Goal: Task Accomplishment & Management: Manage account settings

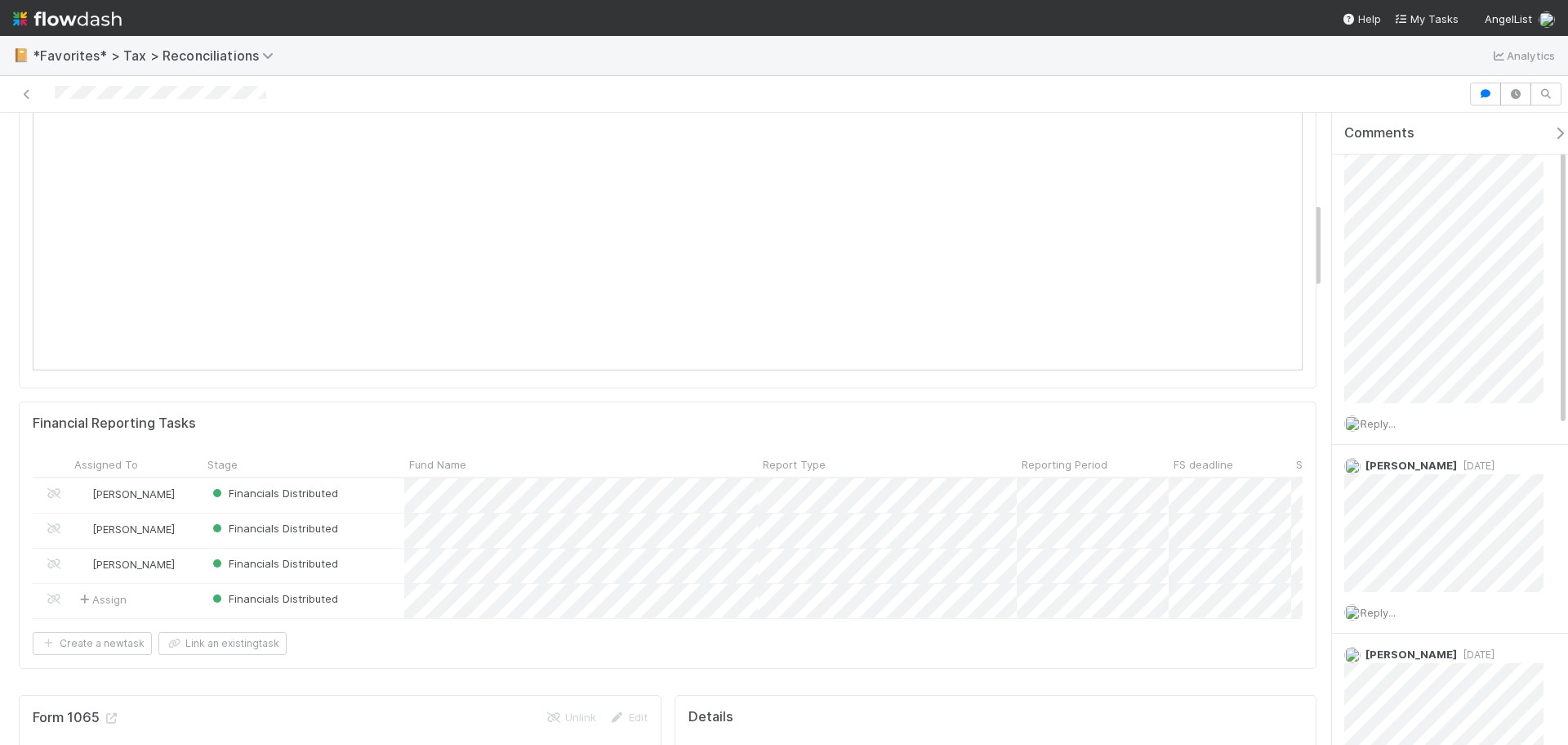
scroll to position [654, 0]
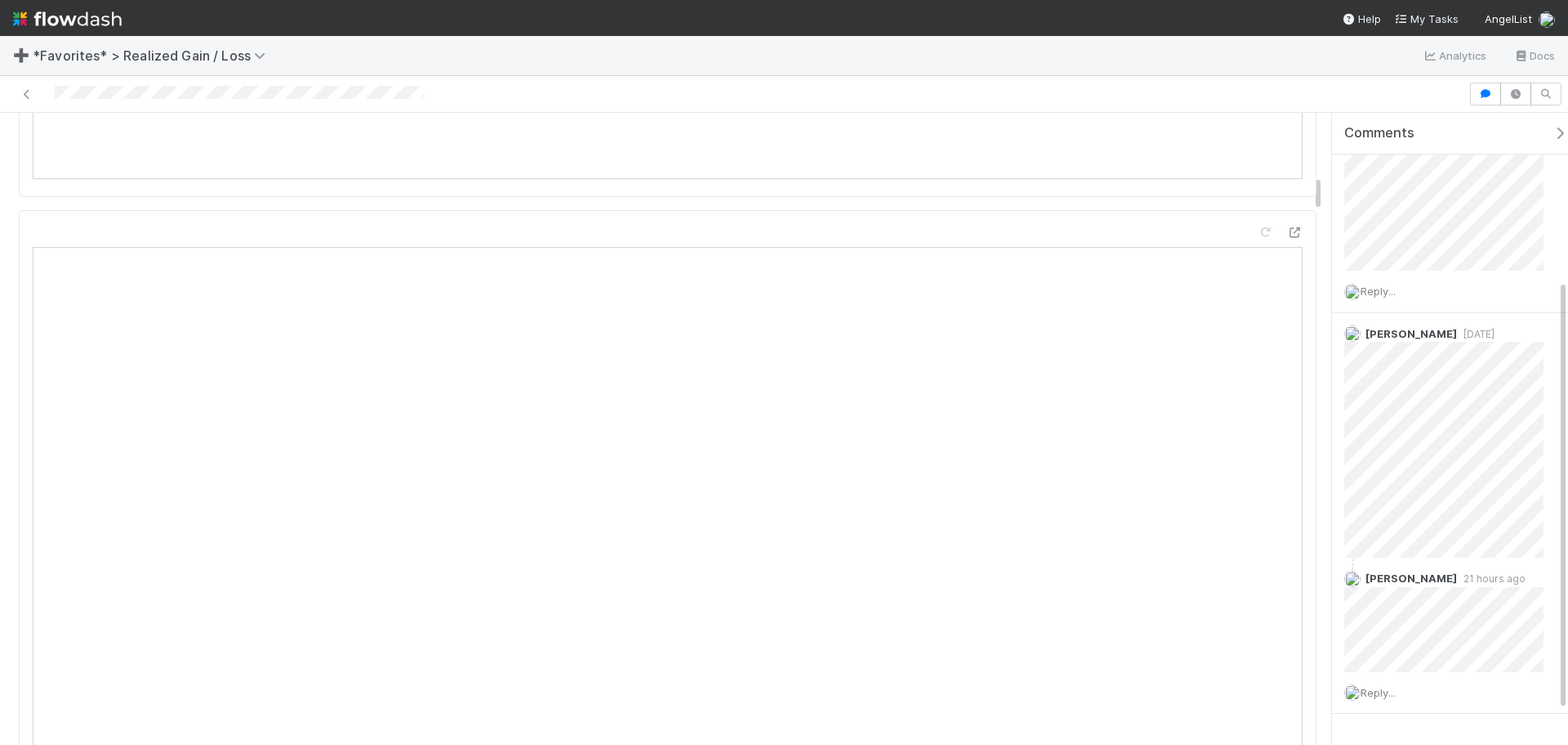
scroll to position [1471, 0]
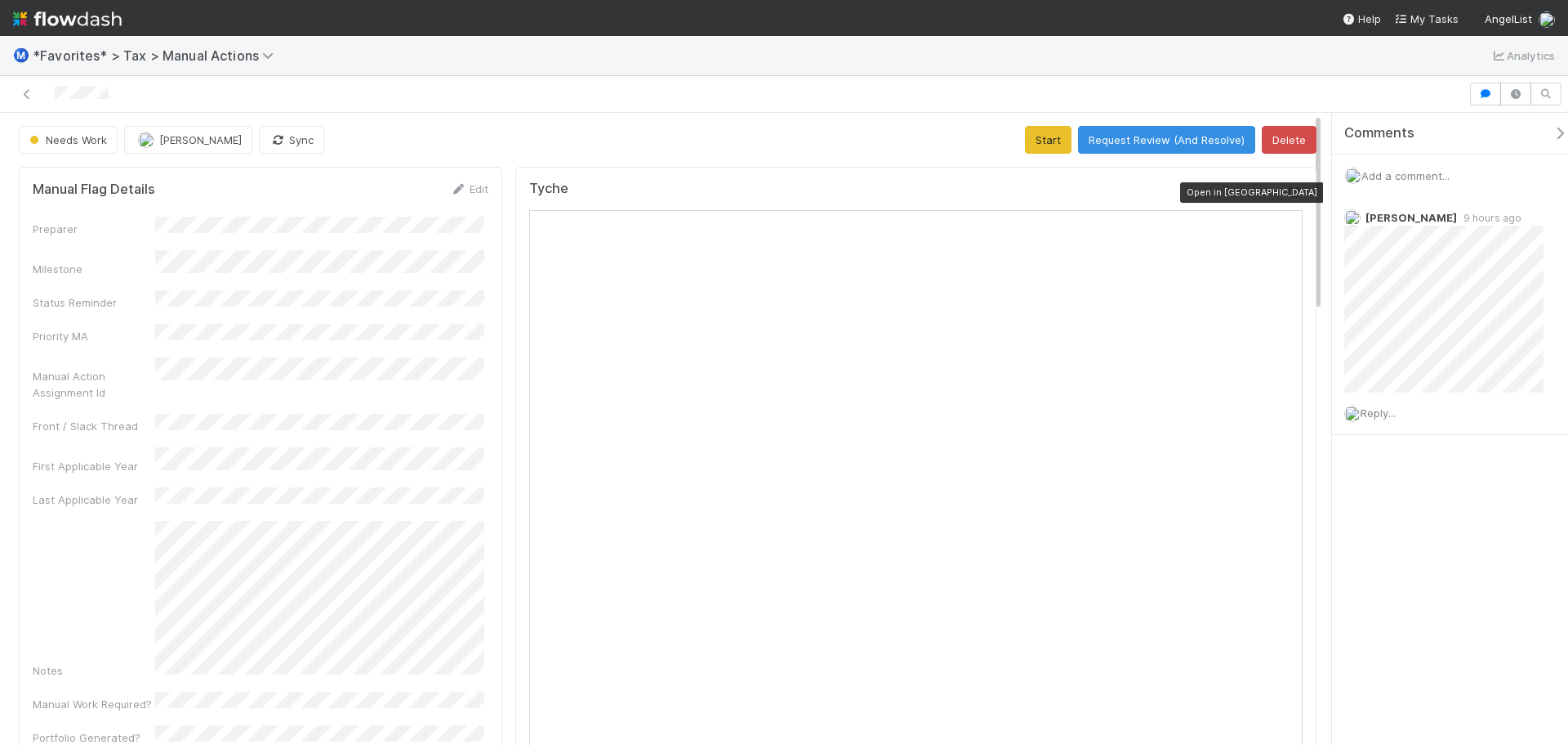
click at [1286, 189] on icon at bounding box center [1295, 192] width 17 height 11
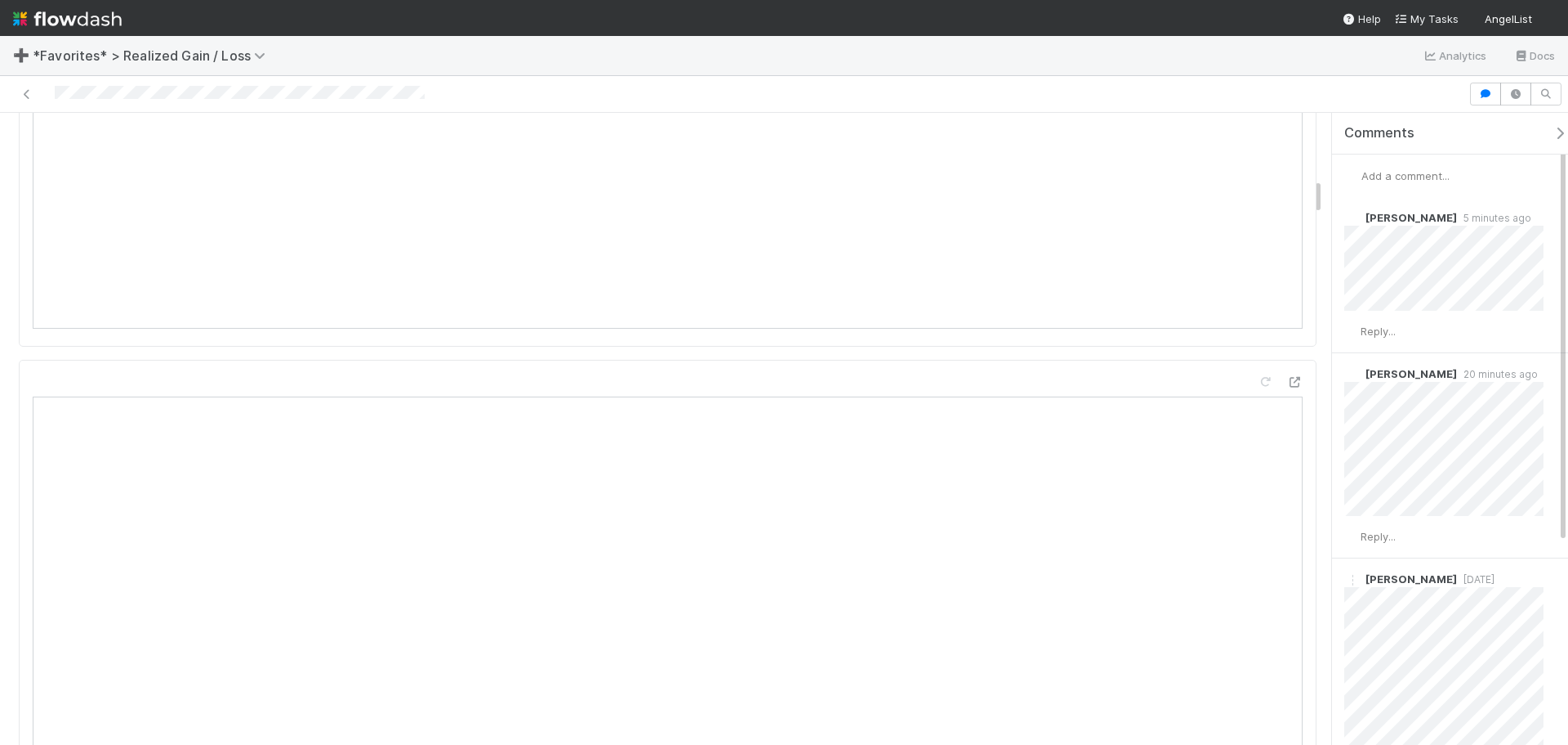
scroll to position [1144, 0]
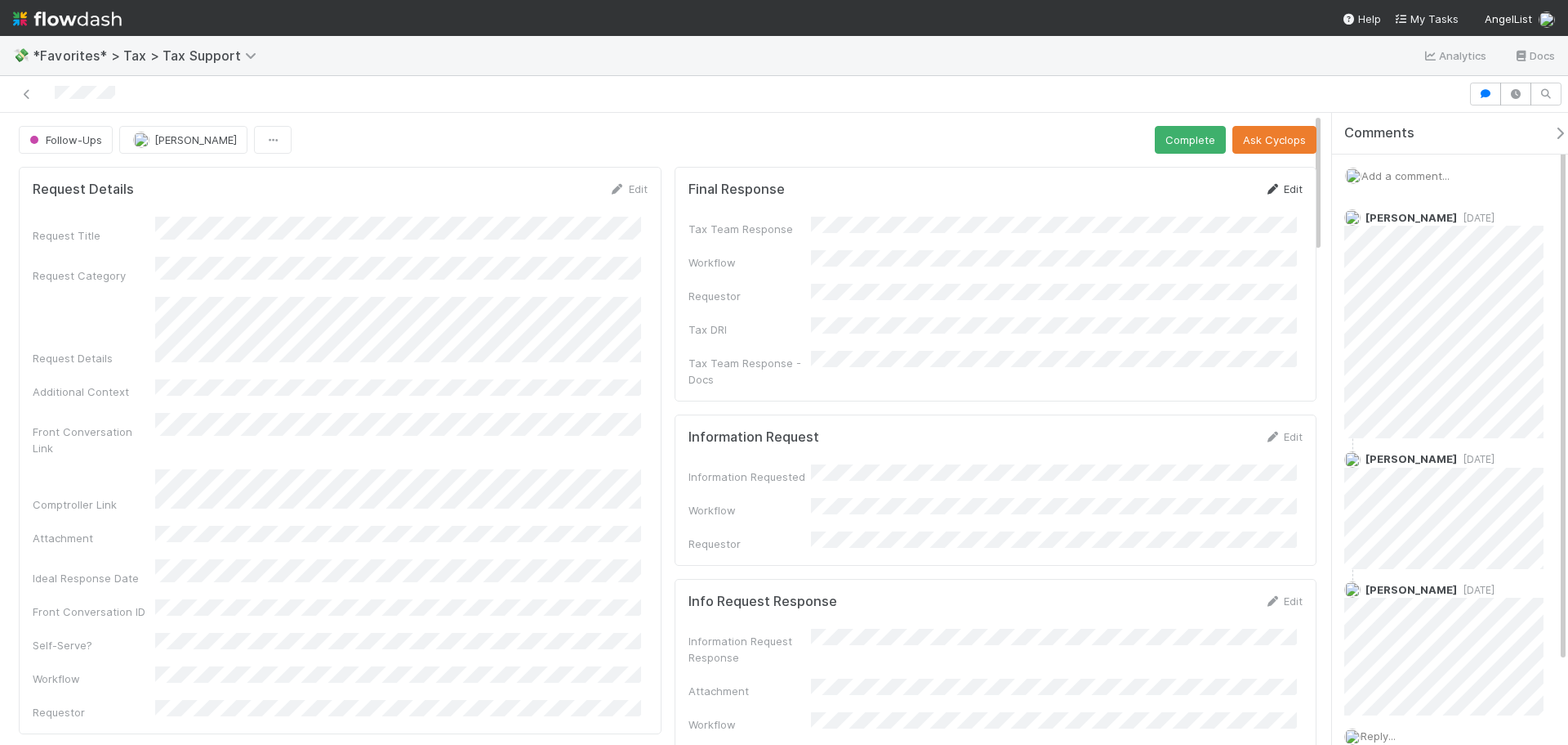
click at [1276, 188] on link "Edit" at bounding box center [1284, 189] width 38 height 13
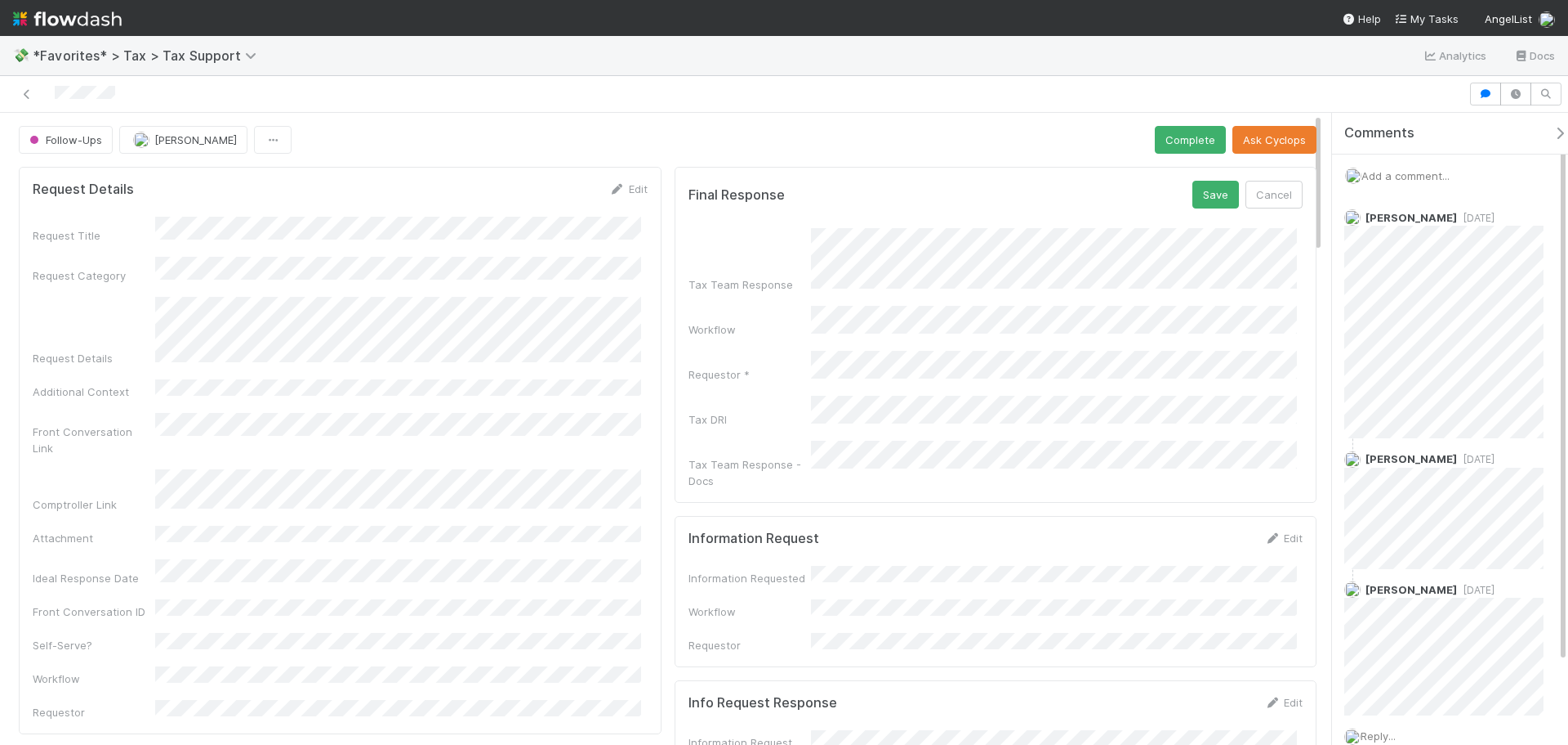
click at [1124, 306] on div "Tax Team Response Workflow Requestor * Tax DRI Tax Team Response - Docs" at bounding box center [996, 358] width 615 height 261
click at [1289, 284] on div "Final Response Save Cancel Tax Team Response Workflow Requestor * Tax DRI Tax T…" at bounding box center [996, 335] width 643 height 336
drag, startPoint x: 1290, startPoint y: 284, endPoint x: 1314, endPoint y: 462, distance: 179.6
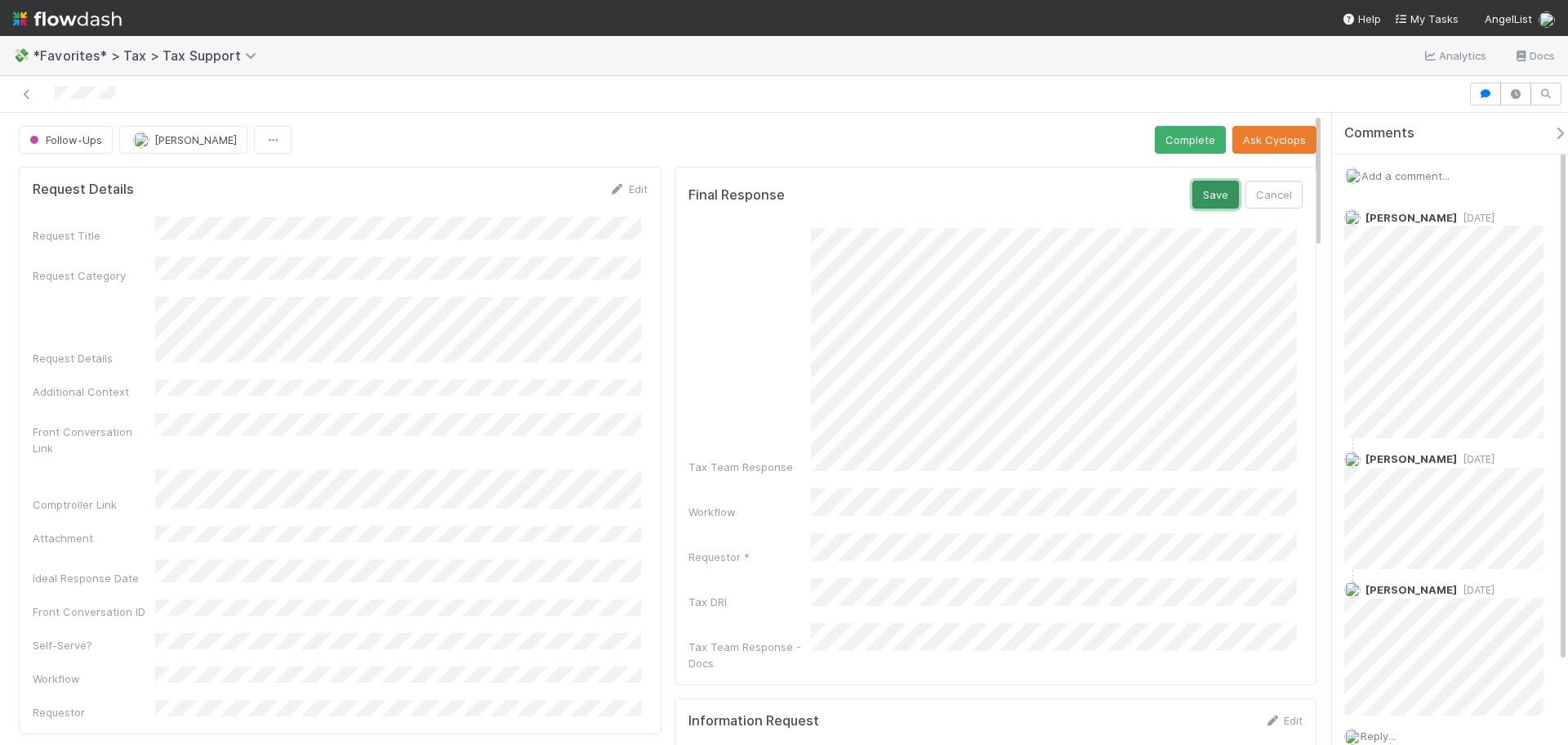
click at [1192, 205] on button "Save" at bounding box center [1216, 194] width 47 height 27
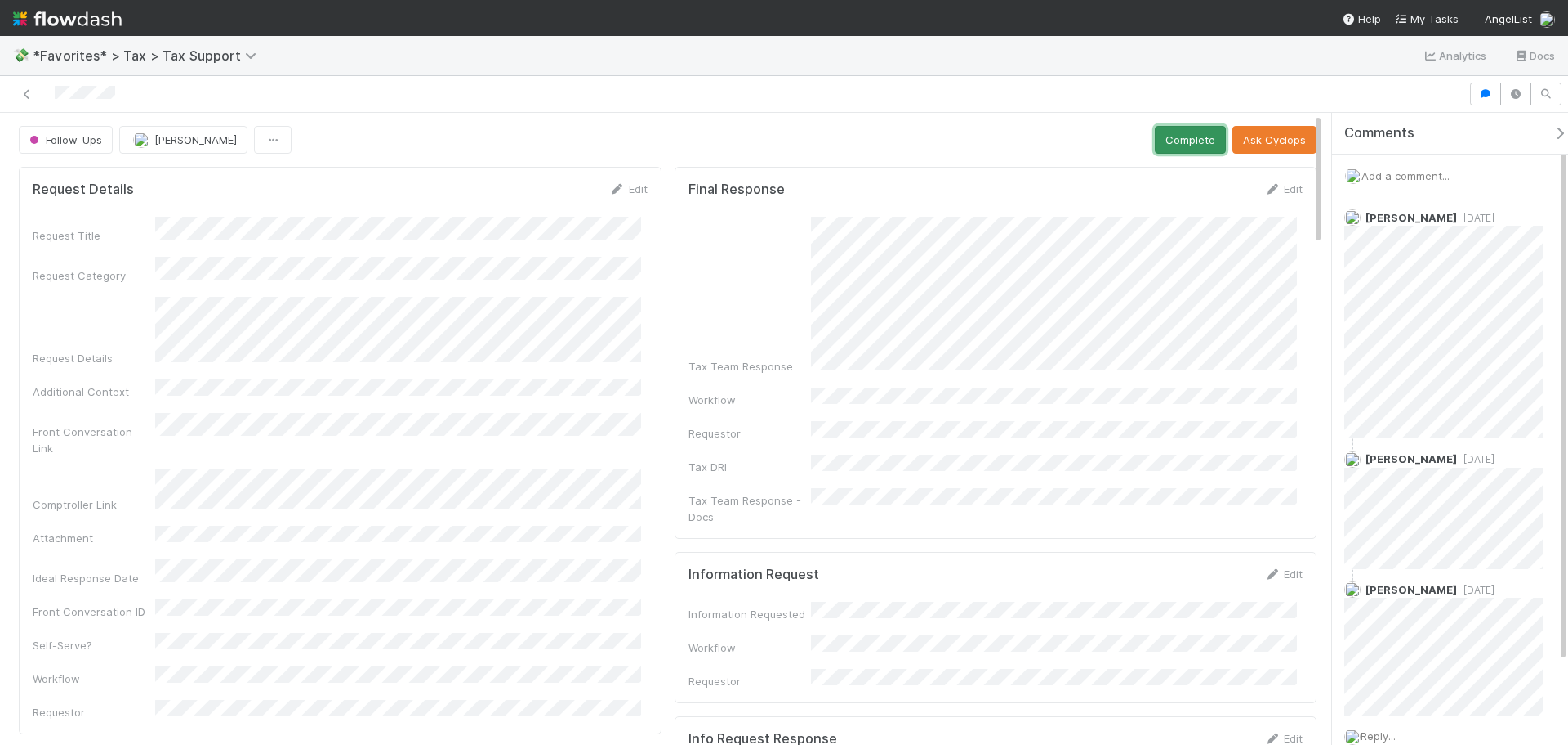
click at [1170, 140] on button "Complete" at bounding box center [1191, 139] width 71 height 27
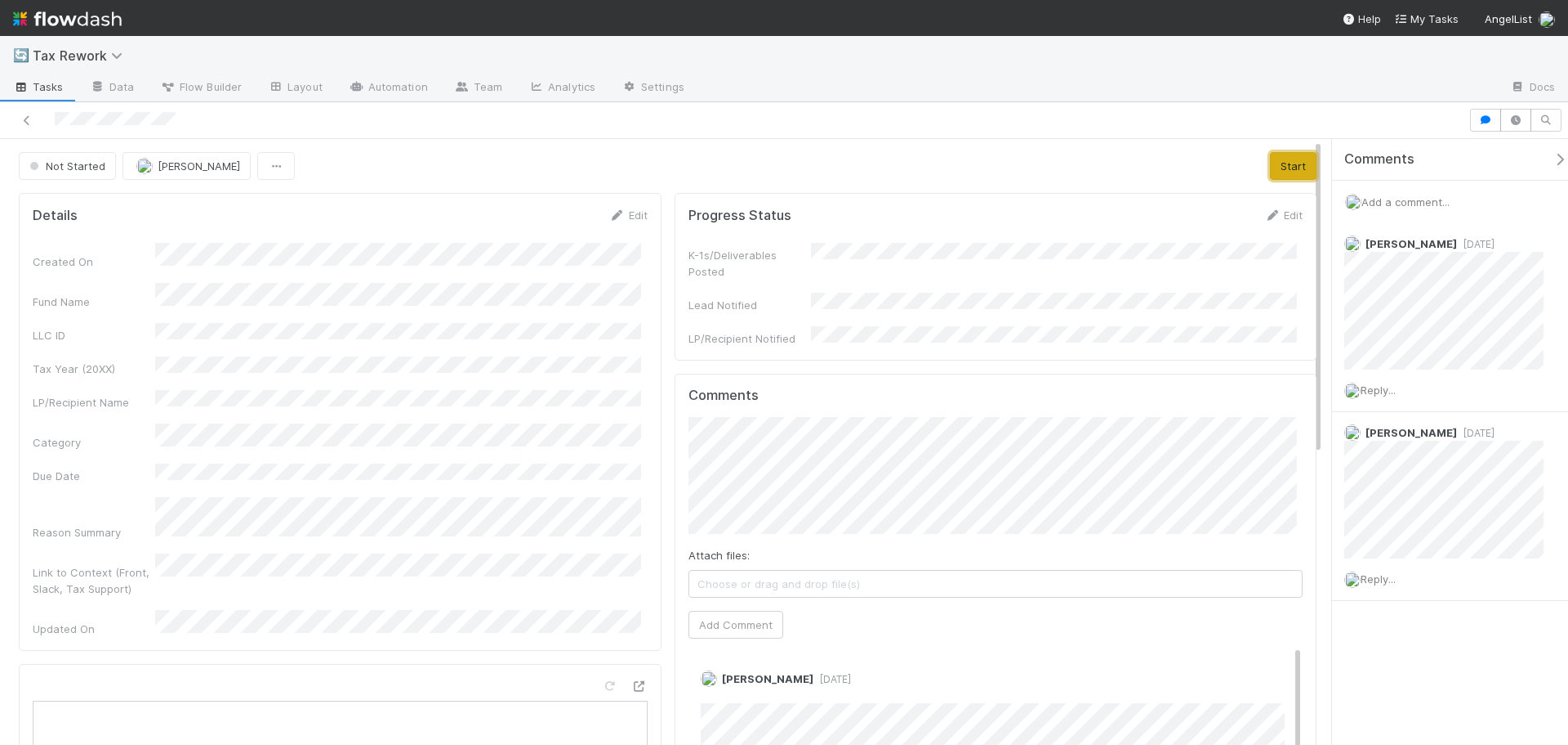
click at [1271, 170] on button "Start" at bounding box center [1294, 165] width 47 height 27
click at [1412, 218] on div "Add a comment..." at bounding box center [1456, 201] width 248 height 42
click at [1411, 206] on span "Add a comment..." at bounding box center [1406, 202] width 88 height 13
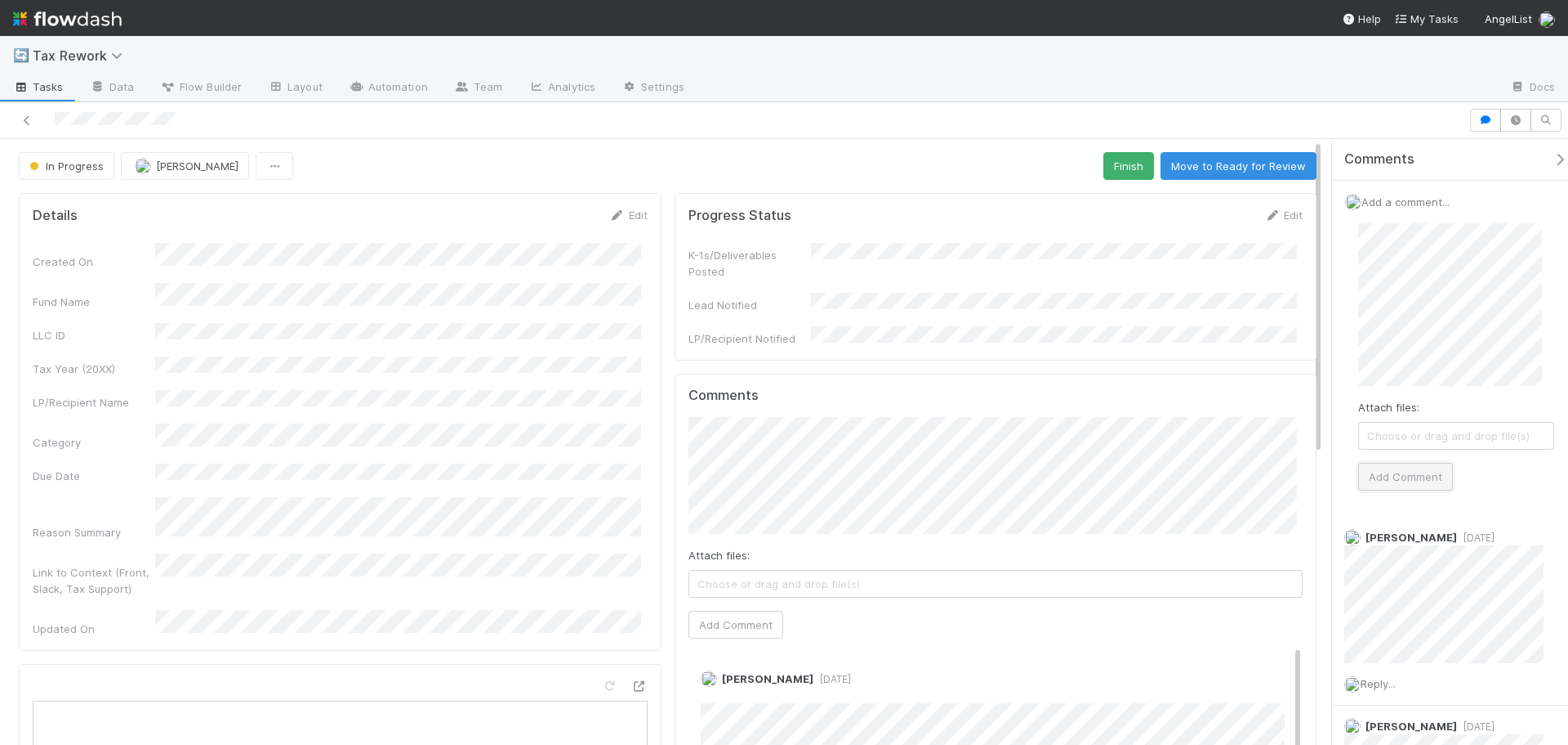
click at [1419, 486] on button "Add Comment" at bounding box center [1406, 476] width 95 height 27
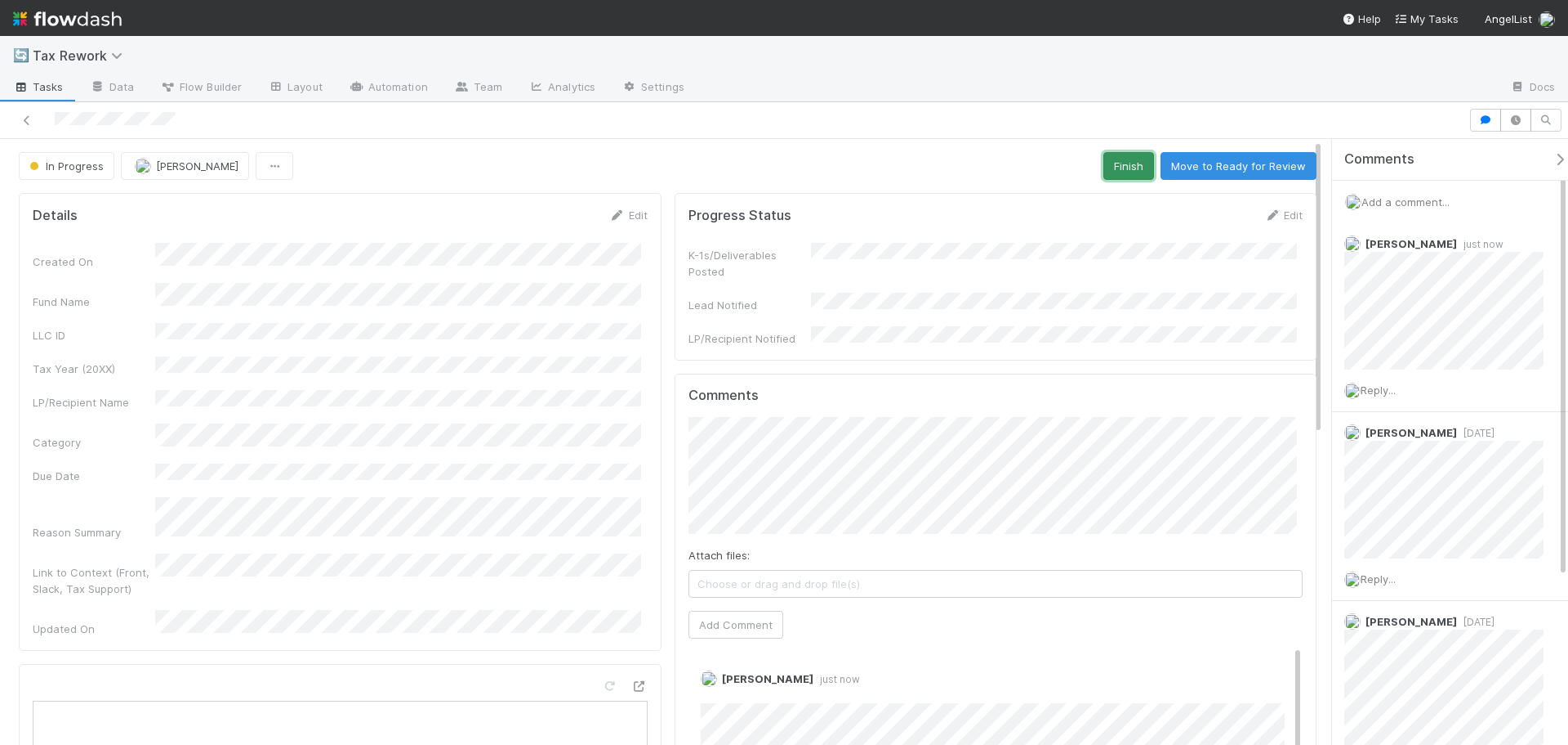
click at [1107, 174] on button "Finish" at bounding box center [1128, 165] width 51 height 27
click at [19, 123] on icon at bounding box center [27, 121] width 17 height 11
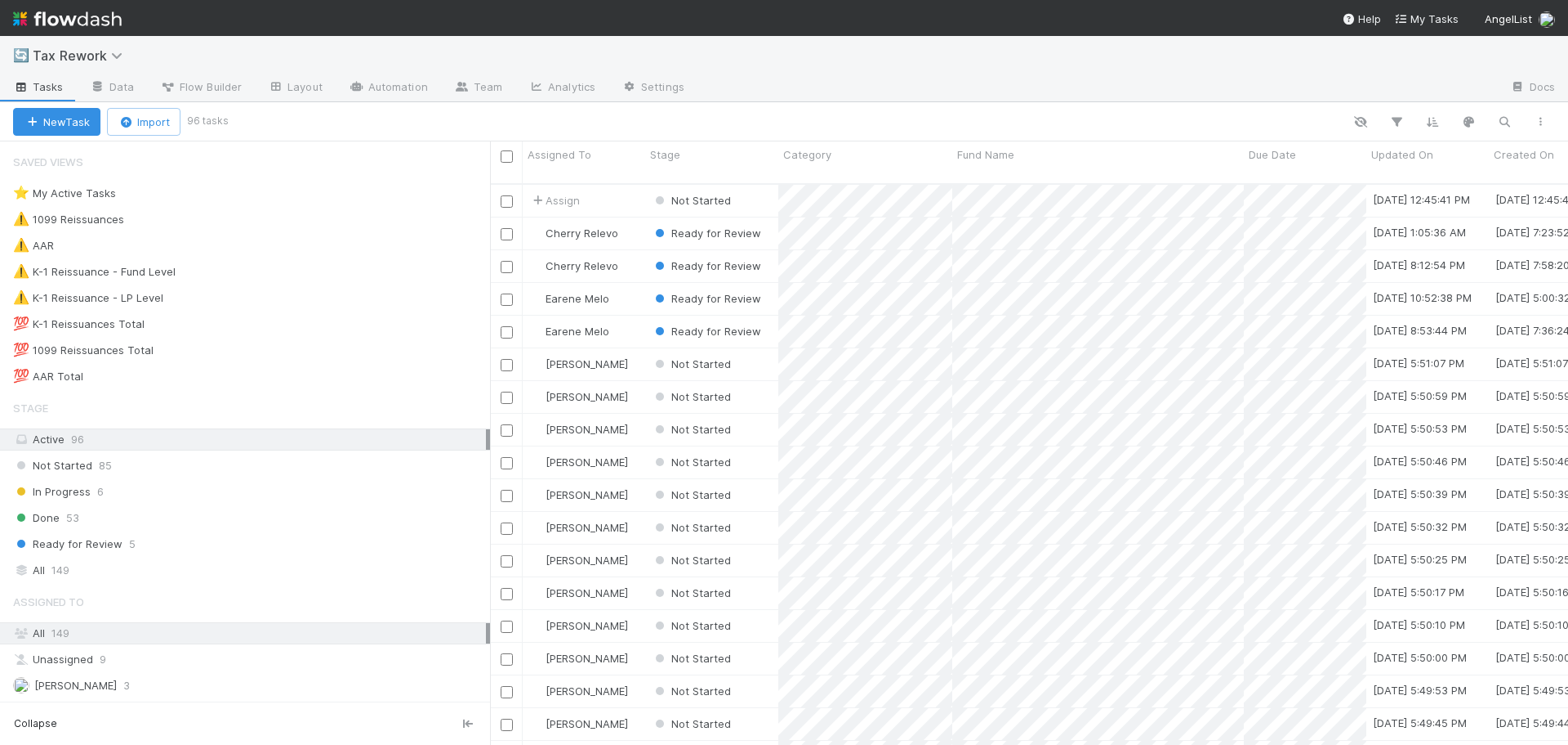
scroll to position [562, 1066]
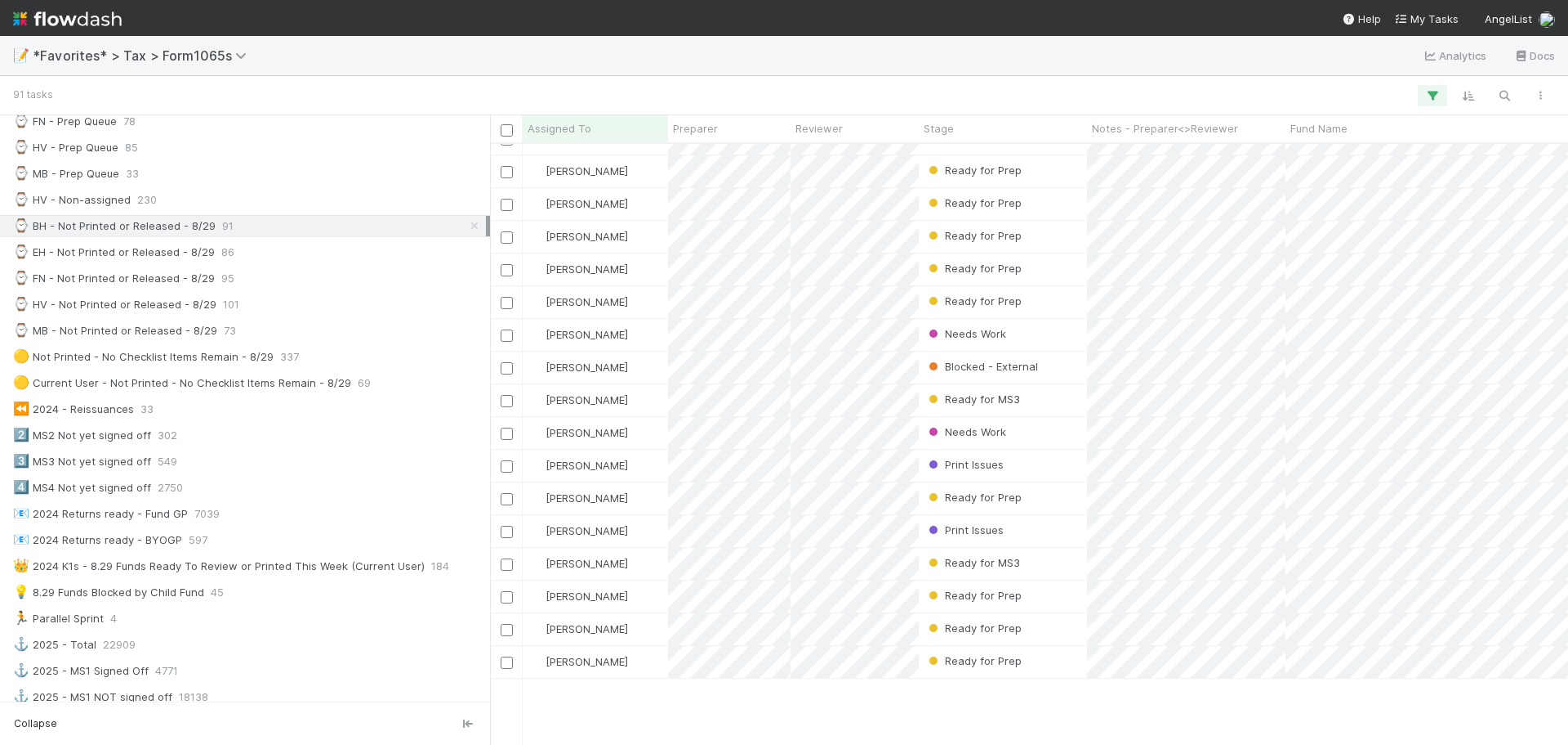
scroll to position [1979, 0]
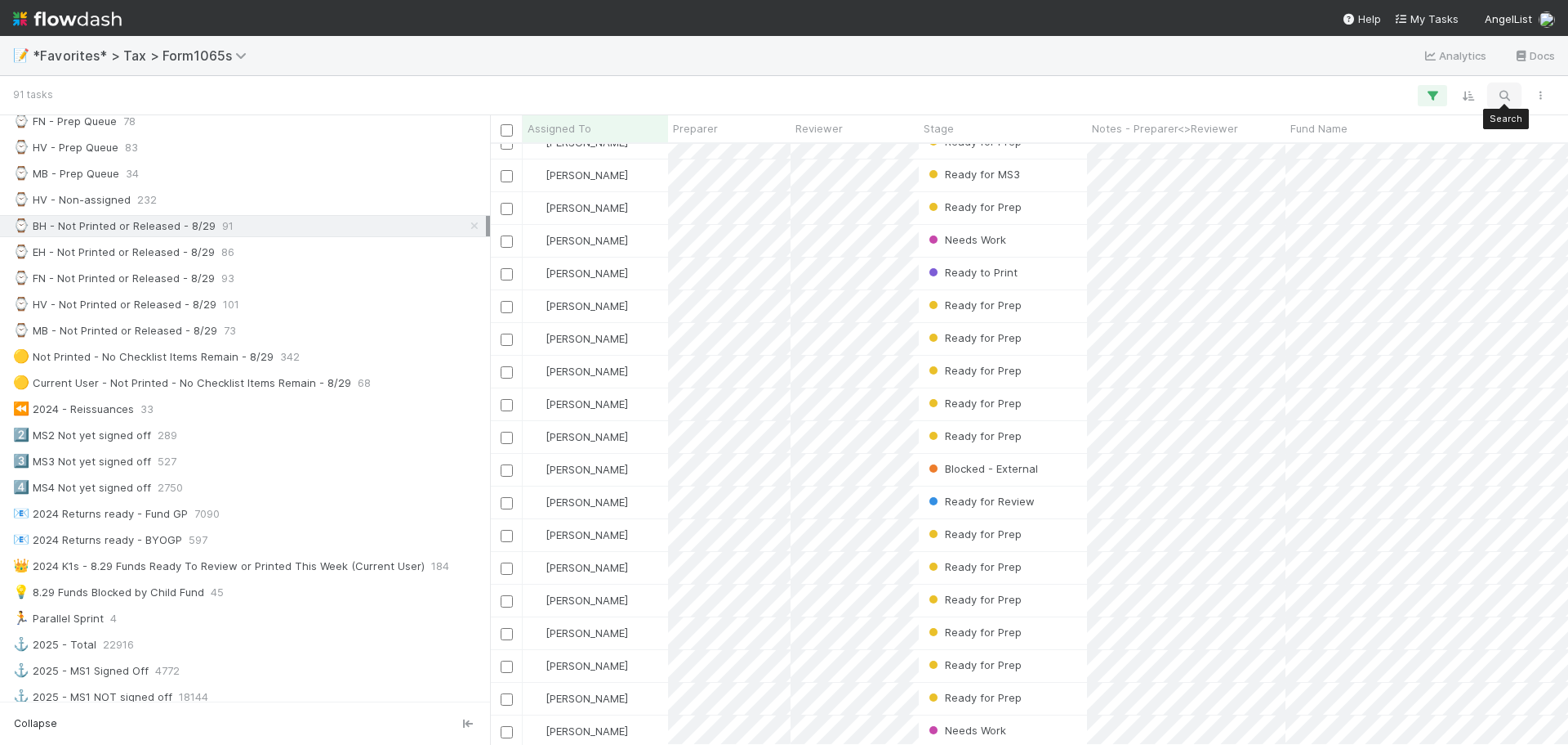
click at [1507, 86] on button "button" at bounding box center [1504, 96] width 29 height 22
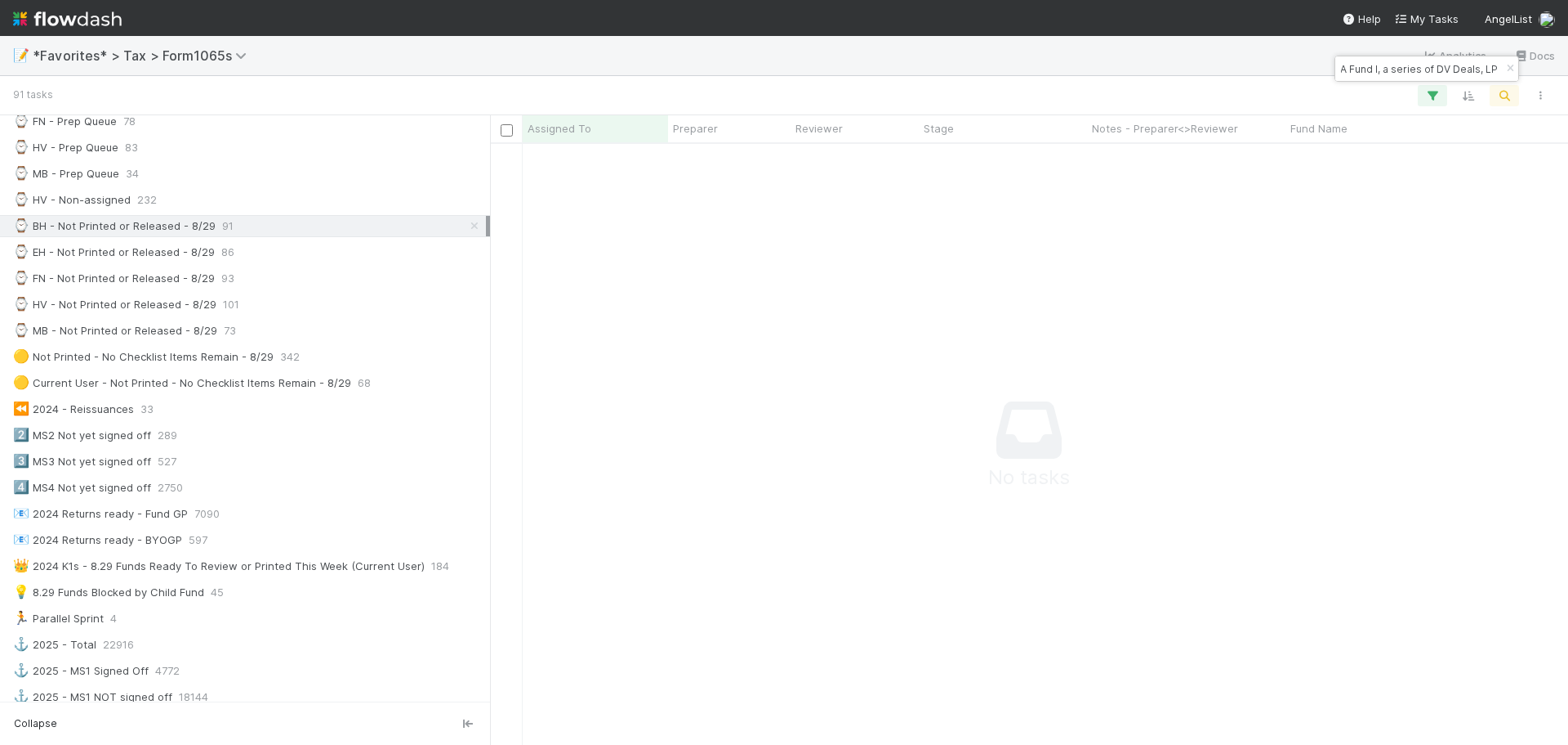
scroll to position [576, 1066]
drag, startPoint x: 1338, startPoint y: 72, endPoint x: 1323, endPoint y: 68, distance: 15.5
click at [1323, 68] on body "📝 *Favorites* > Tax > Form1065s Analytics Docs 0 tasks Assigned To Preparer Rev…" at bounding box center [784, 372] width 1568 height 745
drag, startPoint x: 1342, startPoint y: 68, endPoint x: 1326, endPoint y: 71, distance: 16.3
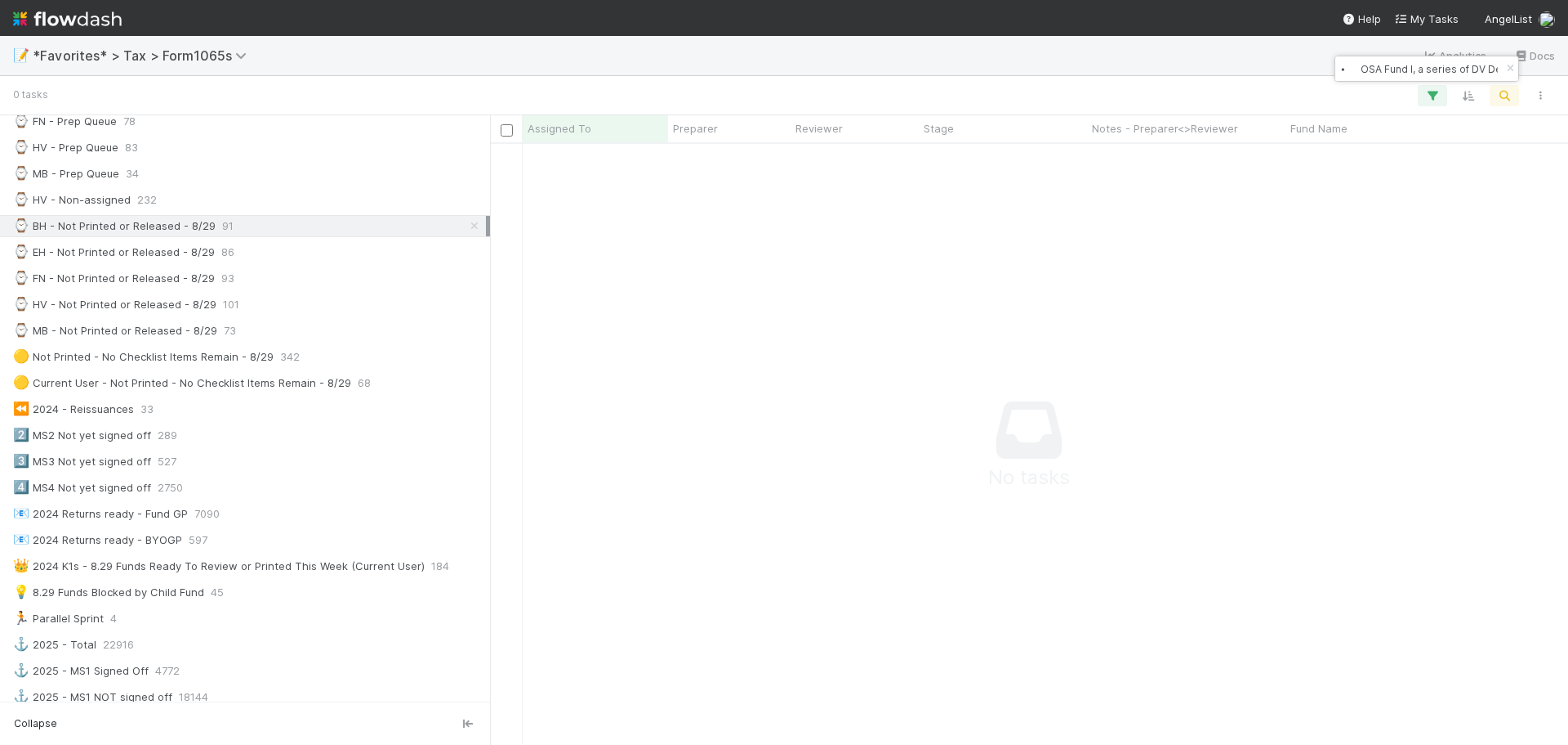
click at [1326, 71] on body "📝 *Favorites* > Tax > Form1065s Analytics Docs 0 tasks Assigned To Preparer Rev…" at bounding box center [784, 372] width 1568 height 745
click at [1363, 69] on input "⦁ OSA Fund I, a series of DV Deals, LP" at bounding box center [1419, 69] width 164 height 20
type input "OSA Fund I, a series of DV Deals, LP"
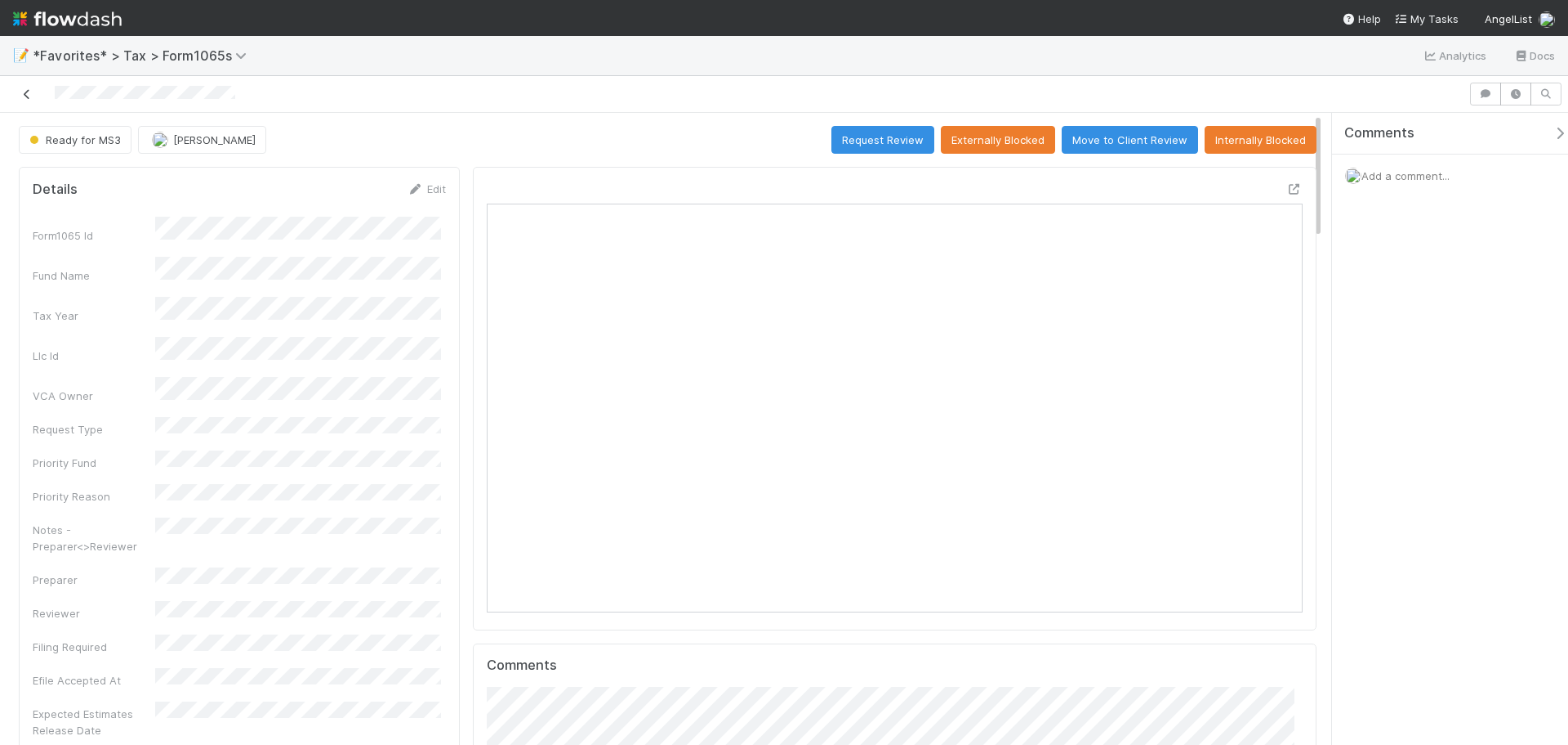
click at [27, 94] on icon at bounding box center [27, 94] width 17 height 11
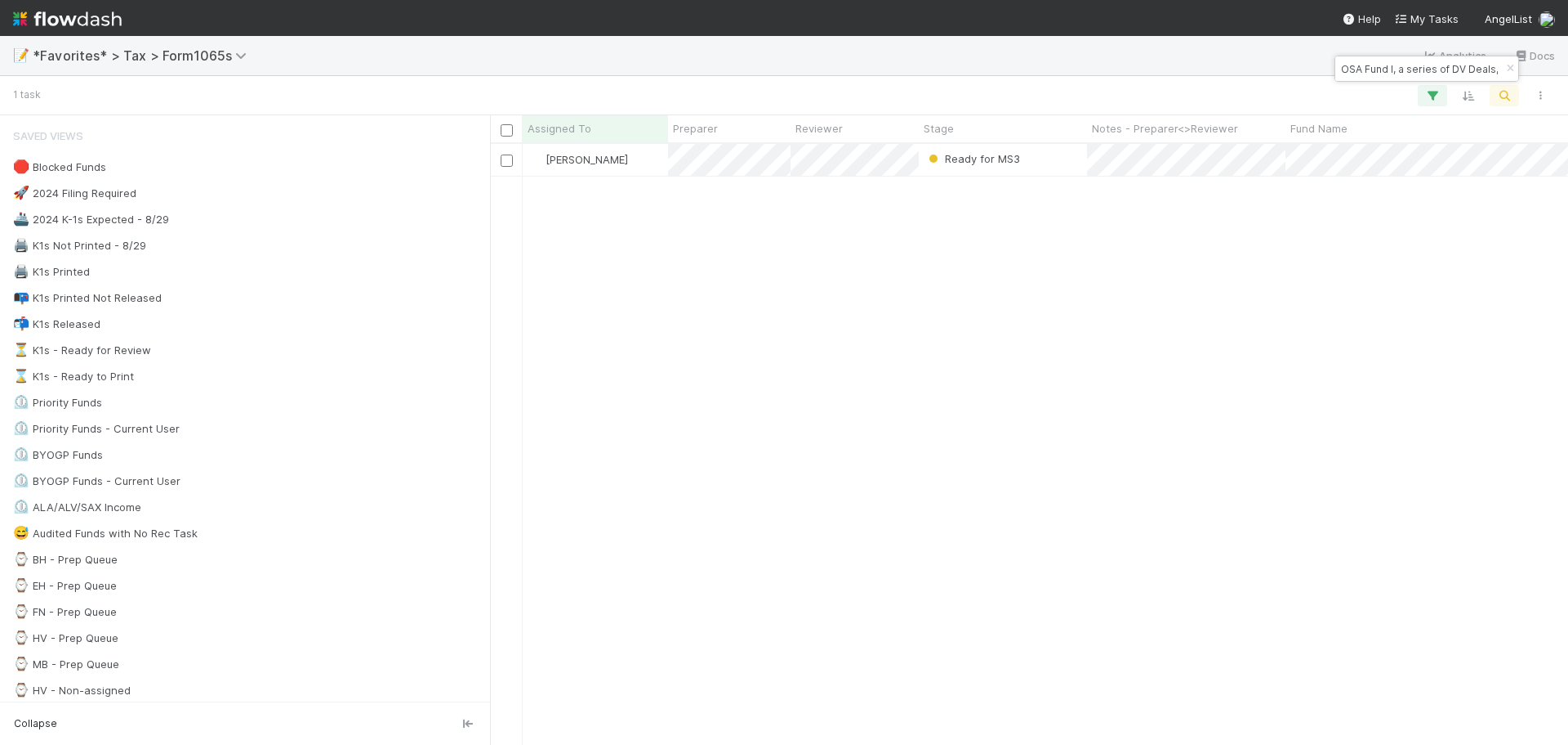
scroll to position [589, 1066]
click at [1507, 70] on icon "button" at bounding box center [1511, 69] width 17 height 10
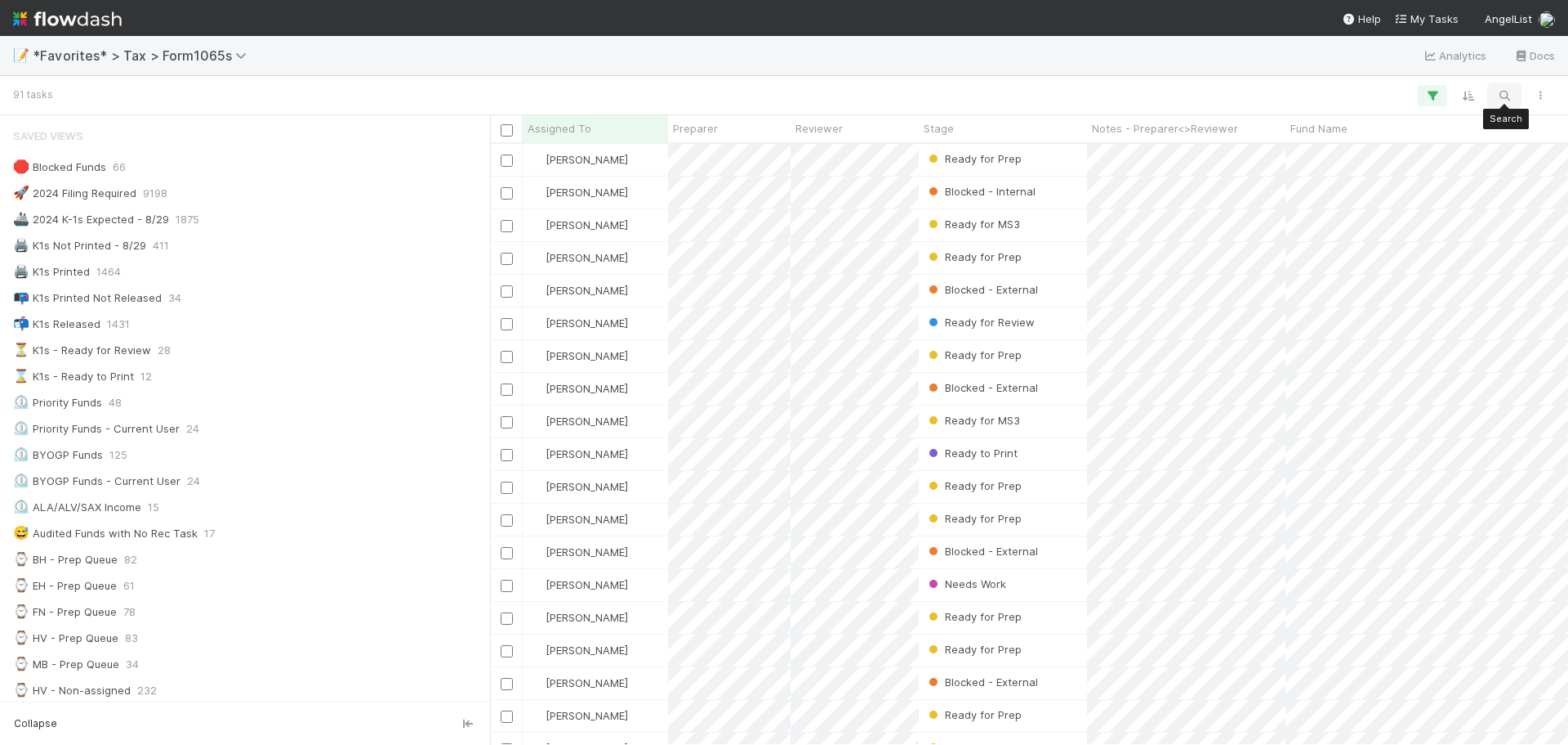
click at [1502, 91] on icon "button" at bounding box center [1505, 96] width 17 height 15
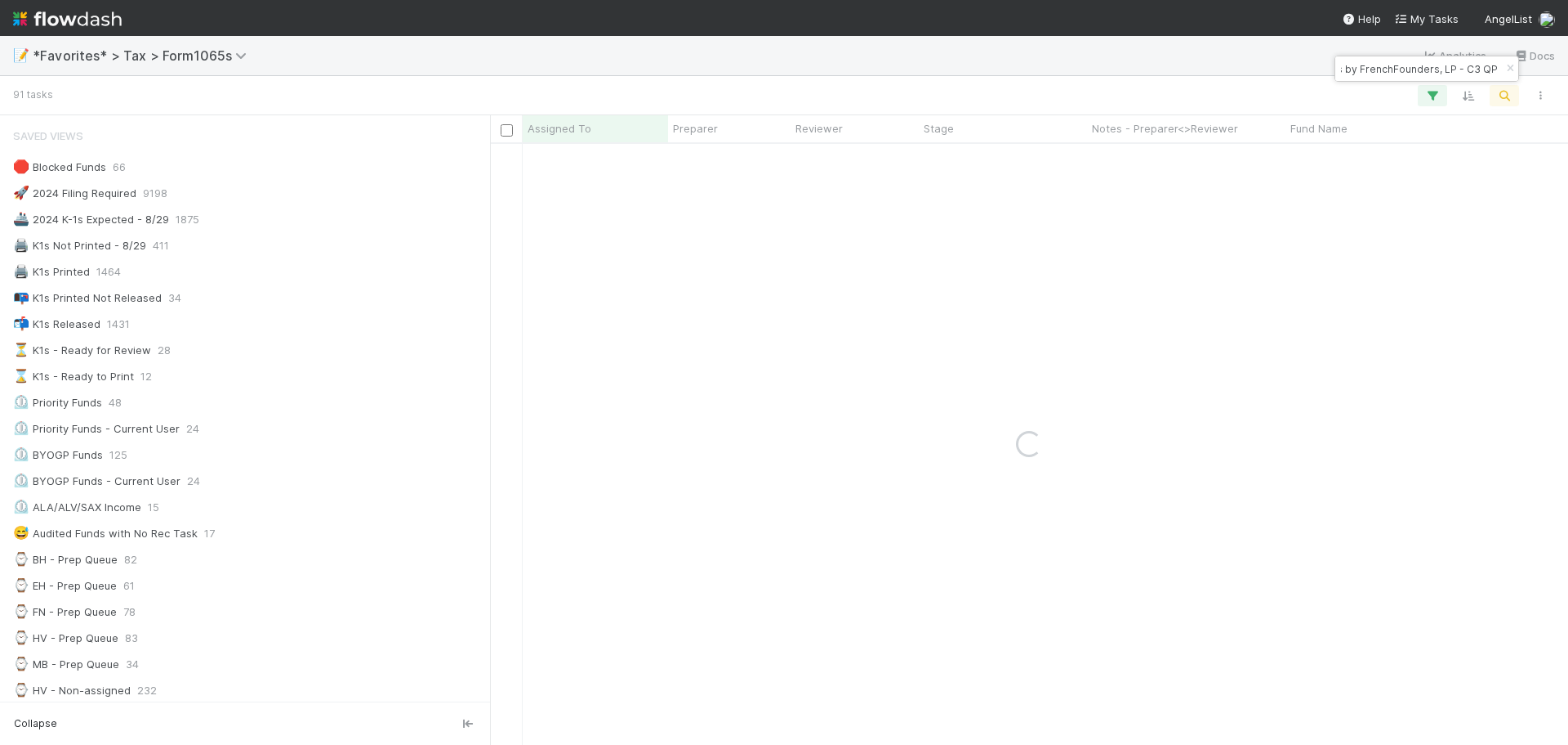
scroll to position [0, 0]
drag, startPoint x: 1356, startPoint y: 69, endPoint x: 1321, endPoint y: 65, distance: 35.2
click at [1309, 71] on body "📝 *Favorites* > Tax > Form1065s Analytics Docs 91 tasks Assigned To Preparer Re…" at bounding box center [784, 372] width 1568 height 745
click at [1364, 69] on input "⦁ LeFonds by FrenchFounders, LP - C3 QP" at bounding box center [1419, 69] width 164 height 20
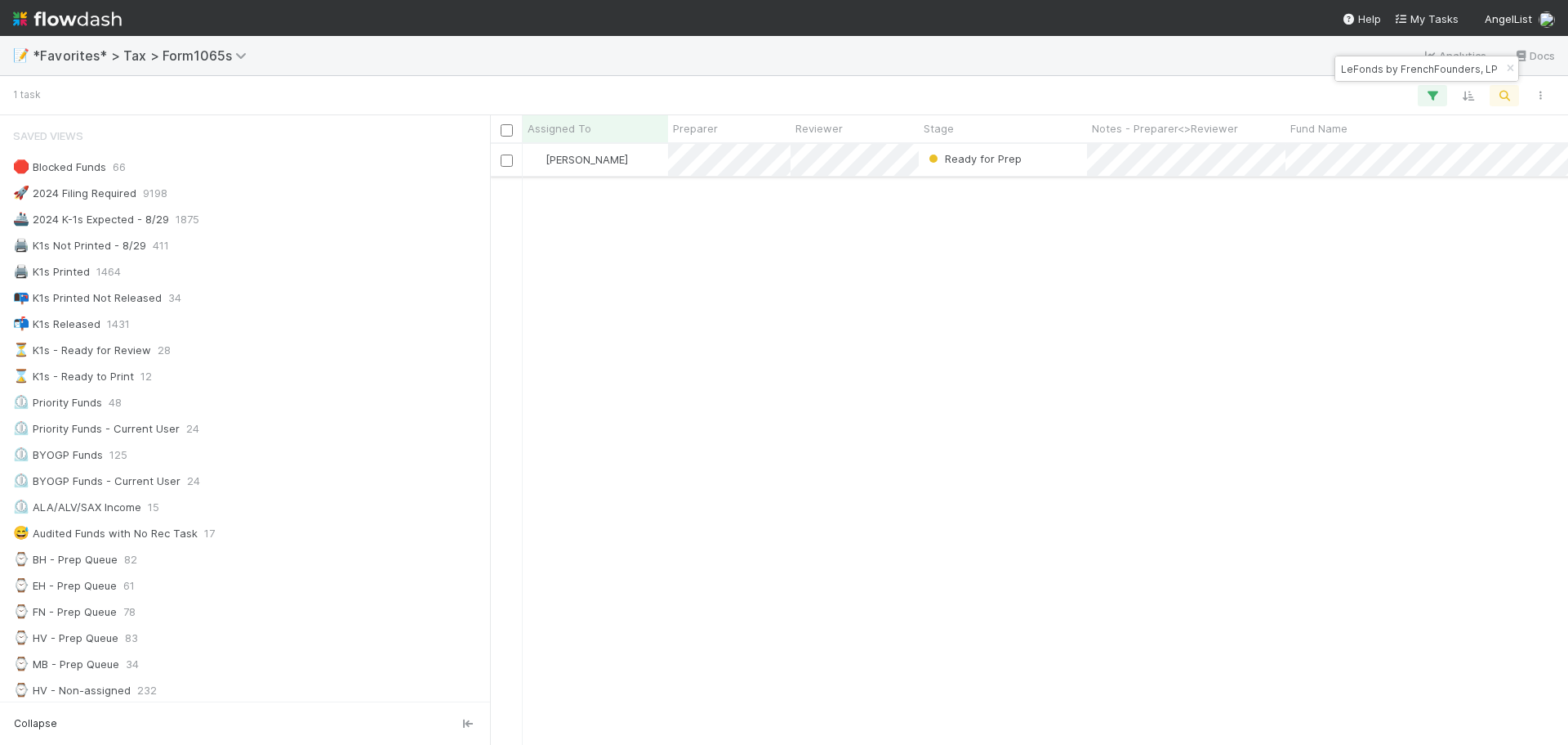
type input "LeFonds by FrenchFounders, LP - C3 QP"
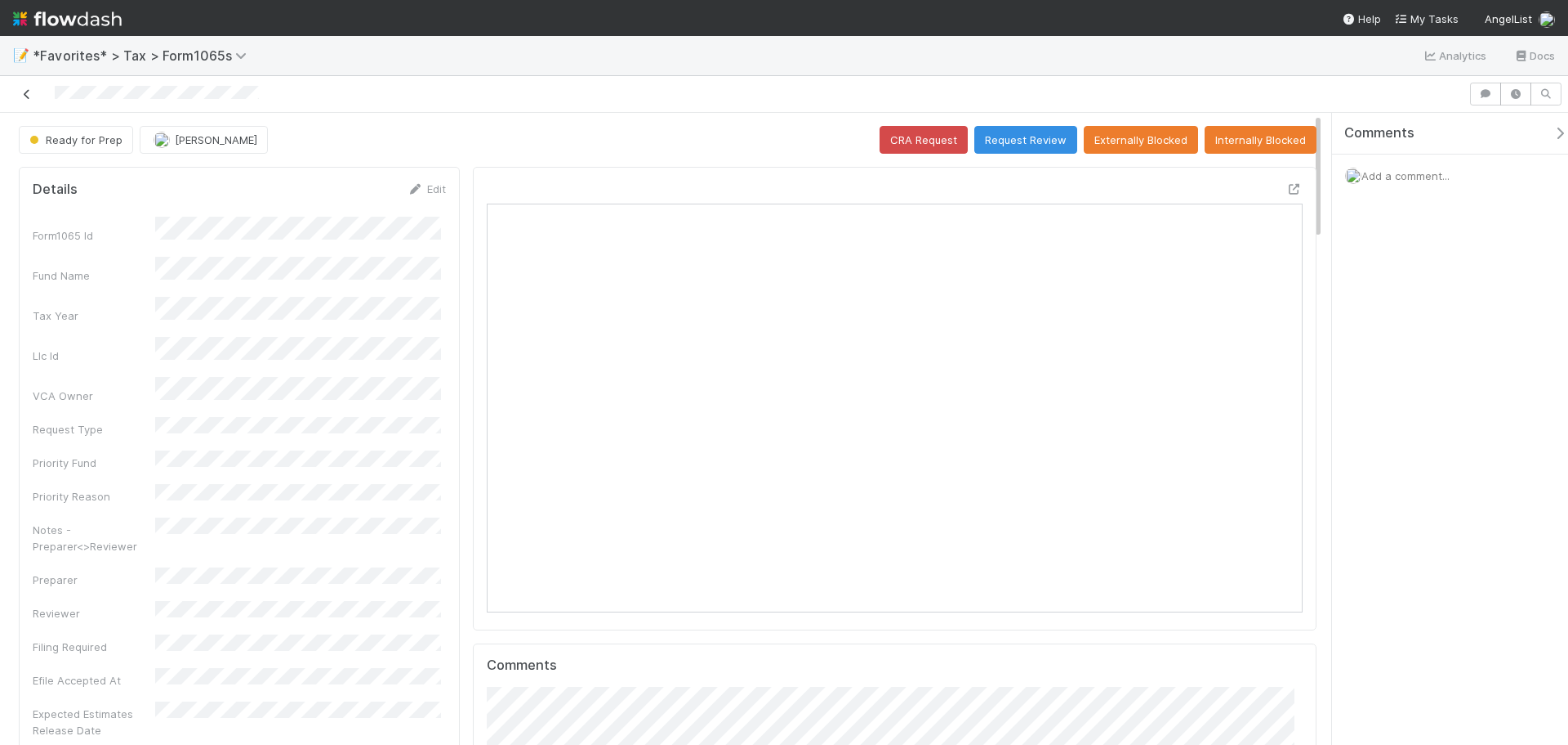
click at [23, 99] on icon at bounding box center [27, 94] width 17 height 11
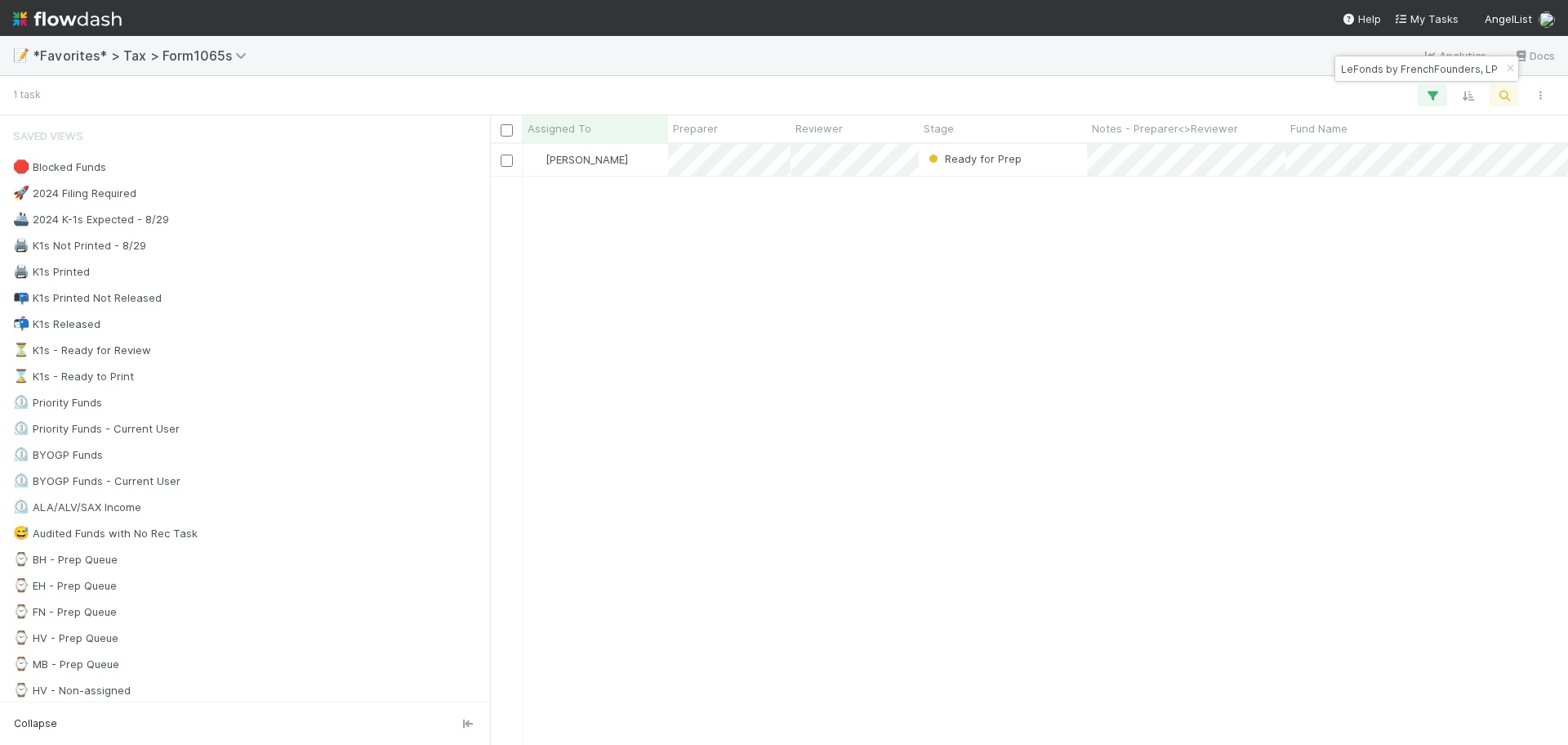
scroll to position [589, 1066]
click at [1512, 70] on icon "button" at bounding box center [1511, 69] width 17 height 10
click at [1507, 86] on button "button" at bounding box center [1504, 96] width 29 height 22
drag, startPoint x: 1412, startPoint y: 67, endPoint x: 1317, endPoint y: 70, distance: 95.0
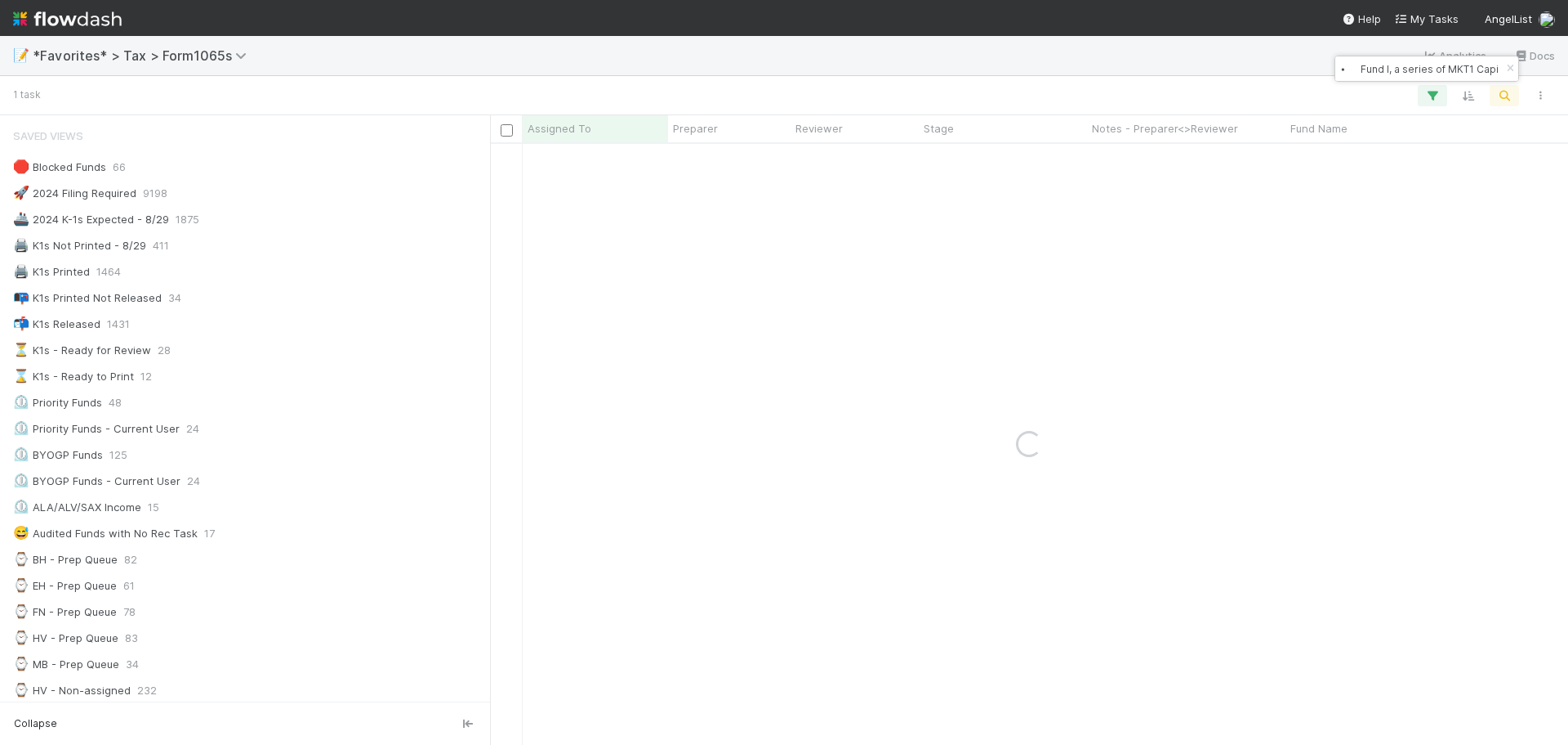
click at [1317, 70] on body "📝 *Favorites* > Tax > Form1065s Analytics Docs 1 task Assigned To Preparer Revi…" at bounding box center [784, 372] width 1568 height 745
click at [1367, 72] on input "⦁ Fund I, a series of MKT1 Capital, LP" at bounding box center [1419, 69] width 164 height 20
drag, startPoint x: 1414, startPoint y: 69, endPoint x: 1560, endPoint y: 60, distance: 146.3
click at [1560, 60] on body "📝 *Favorites* > Tax > Form1065s Analytics Docs 0 tasks Assigned To Preparer Rev…" at bounding box center [784, 372] width 1568 height 745
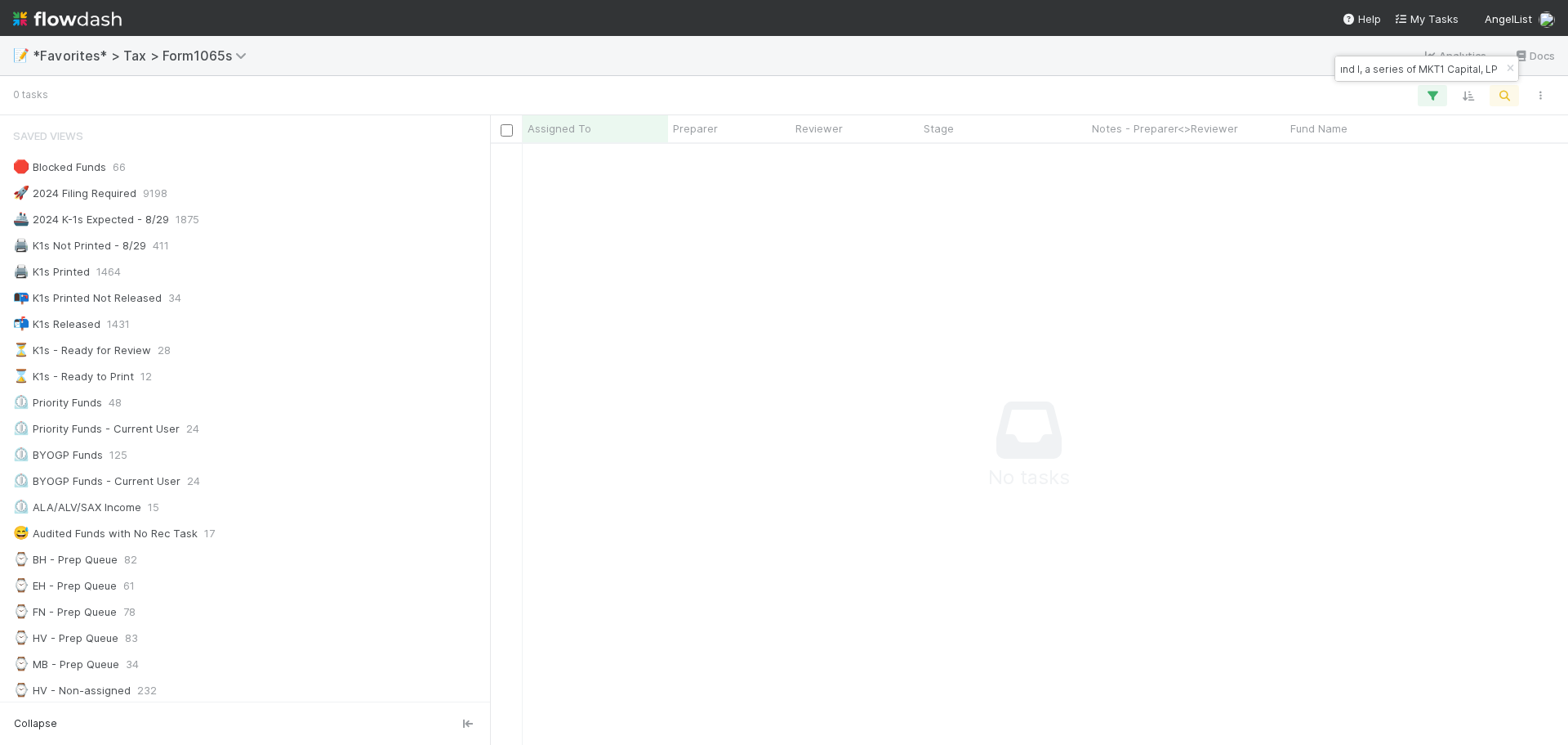
click at [1354, 72] on input "Fund I, a series of MKT1 Capital, LP" at bounding box center [1419, 69] width 164 height 20
click at [1475, 69] on input "Fund I, a series of MKT1 Capital, LP" at bounding box center [1419, 69] width 164 height 20
type input "Fund I, a series of MKT1 Capital, LP"
click at [1504, 68] on icon "button" at bounding box center [1511, 69] width 17 height 10
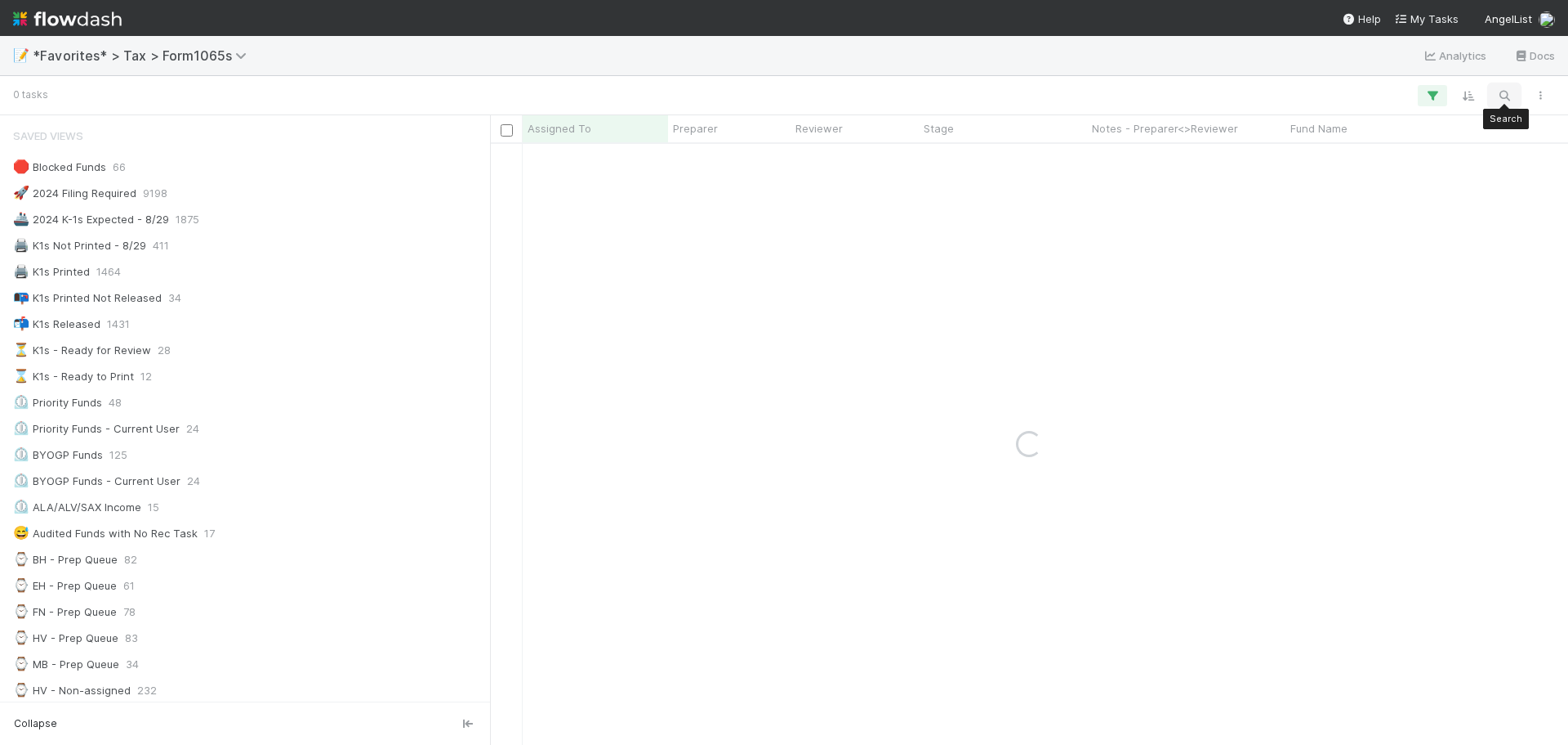
click at [1501, 86] on button "button" at bounding box center [1504, 96] width 29 height 22
click at [1333, 63] on div "📝 *Favorites* > Tax > Form1065s Analytics Docs" at bounding box center [784, 55] width 1568 height 39
click at [1368, 69] on input "⦁ Trucks Growth Fund LP - C2" at bounding box center [1419, 69] width 164 height 20
type input "Trucks Growth Fund LP - C2"
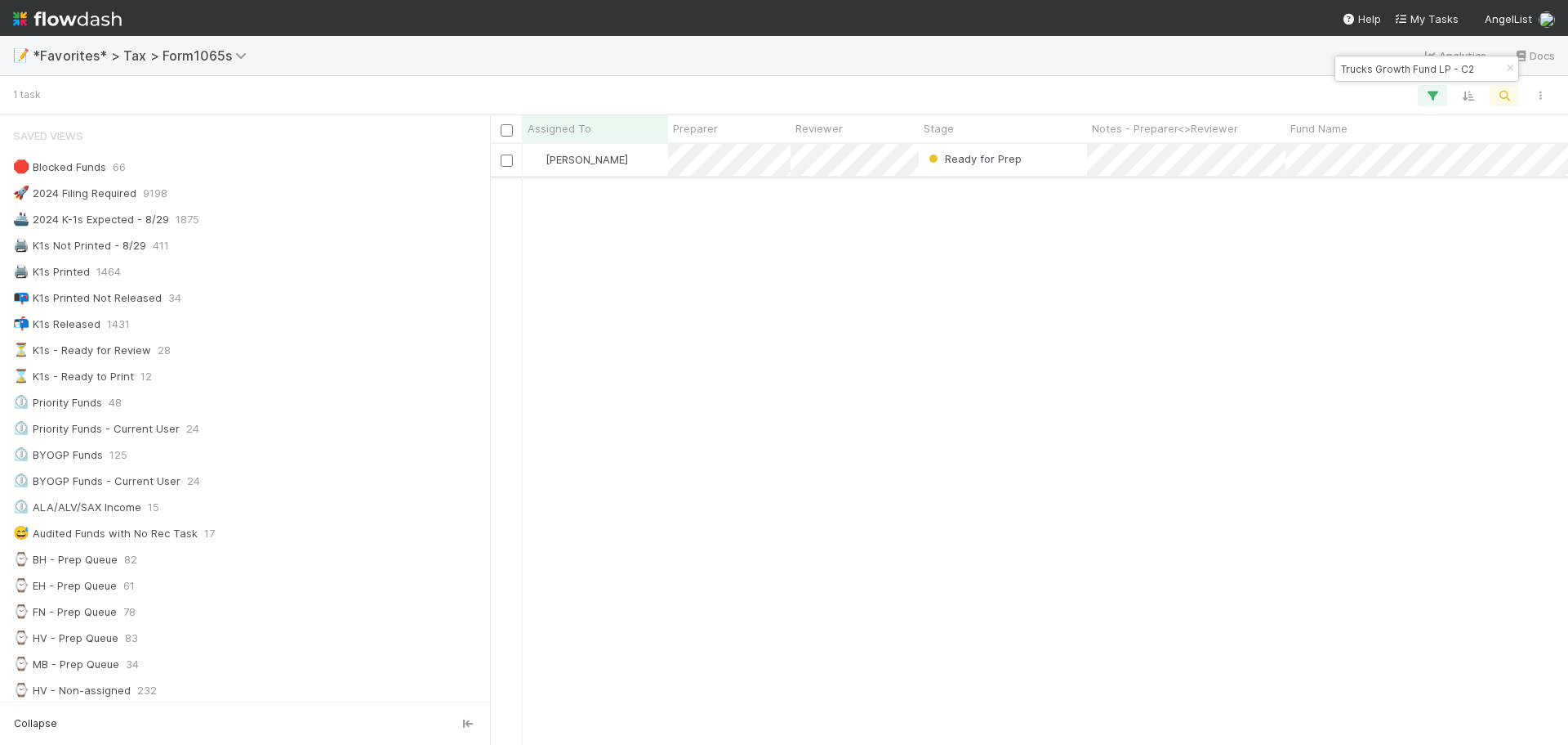
click at [1056, 157] on div "Ready for Prep" at bounding box center [1003, 160] width 169 height 32
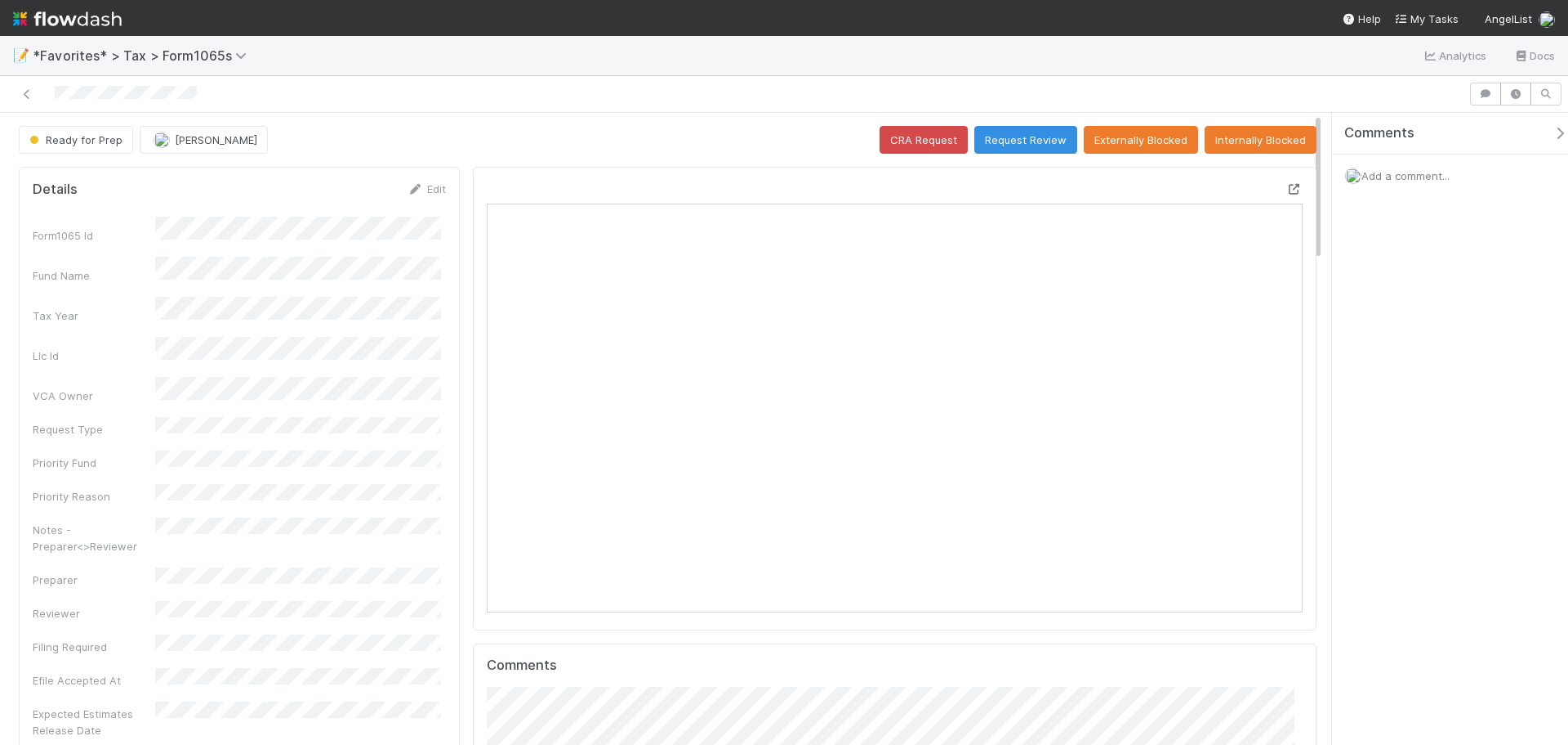
scroll to position [319, 795]
click at [1286, 195] on icon at bounding box center [1295, 189] width 17 height 11
click at [28, 90] on icon at bounding box center [27, 94] width 17 height 11
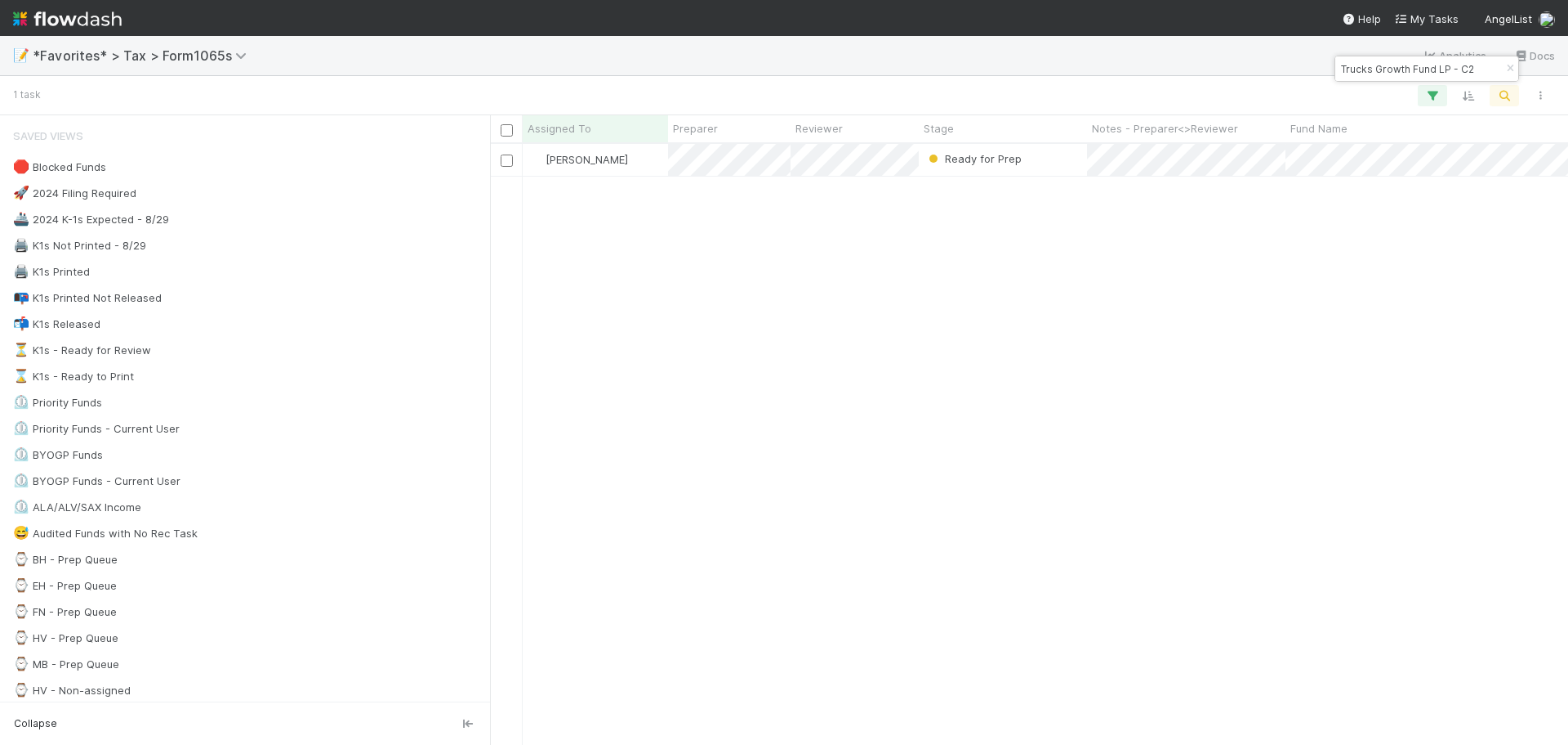
scroll to position [589, 1066]
click at [1508, 64] on icon "button" at bounding box center [1511, 69] width 17 height 10
click at [1497, 89] on icon "button" at bounding box center [1505, 96] width 17 height 15
drag, startPoint x: 1489, startPoint y: 72, endPoint x: 1365, endPoint y: 65, distance: 124.2
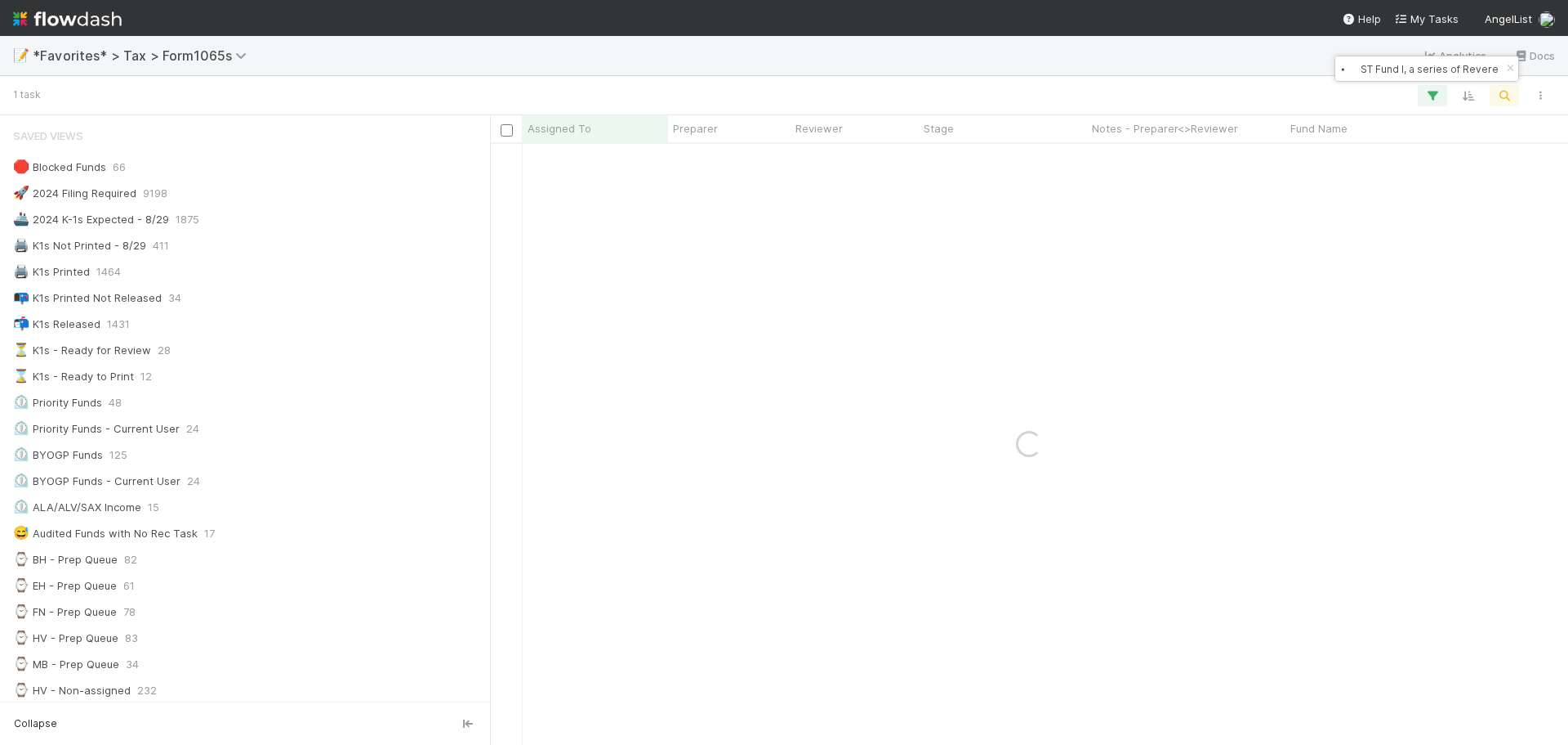
click at [1433, 79] on div "⦁ ST Fund I, a series of Revere Partners RF ST SPV, LP" at bounding box center [1427, 68] width 183 height 24
click at [1366, 68] on input "⦁ ST Fund I, a series of Revere Partners RF ST SPV, LP" at bounding box center [1419, 69] width 164 height 20
type input "ST Fund I, a series of Revere Partners RF ST SPV, LP"
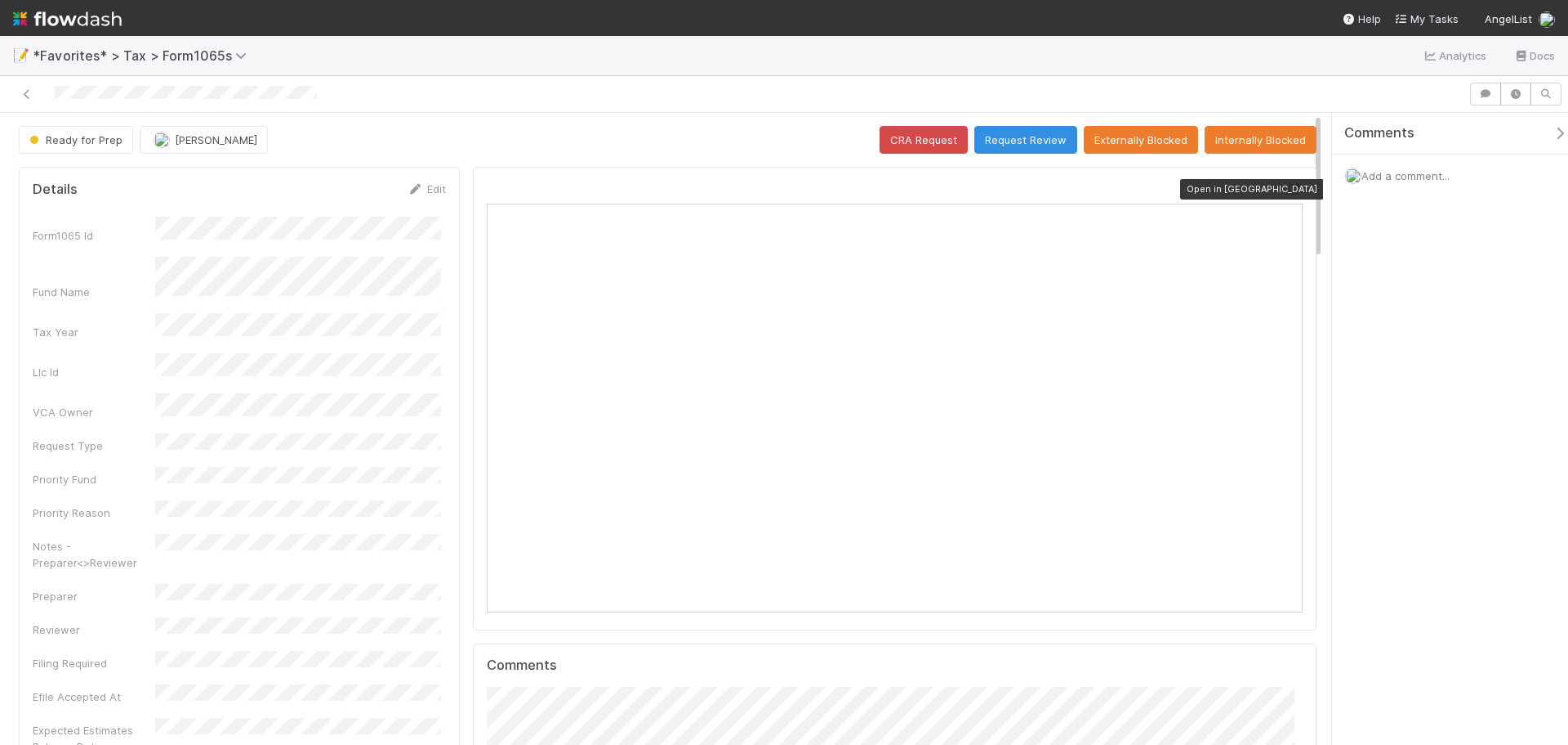
click at [1286, 190] on icon at bounding box center [1295, 189] width 17 height 11
click at [29, 94] on icon at bounding box center [27, 94] width 17 height 11
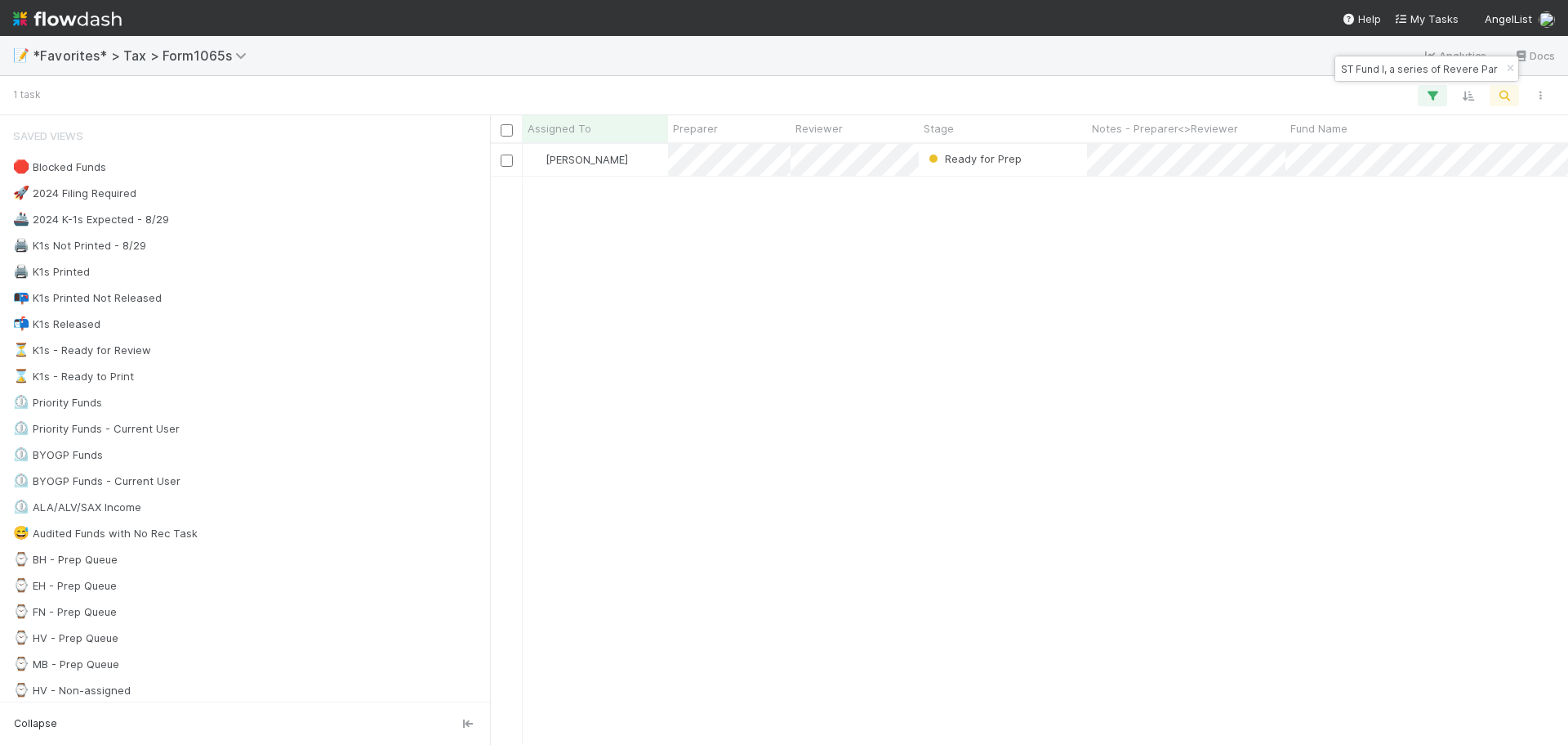
scroll to position [589, 1066]
click at [1505, 72] on icon "button" at bounding box center [1511, 69] width 17 height 10
click at [1506, 93] on icon "button" at bounding box center [1505, 96] width 17 height 15
click at [1359, 72] on input "⦁ SH Sidecar SP I, LLC" at bounding box center [1419, 69] width 164 height 20
type input "SH Sidecar SP I, LLC"
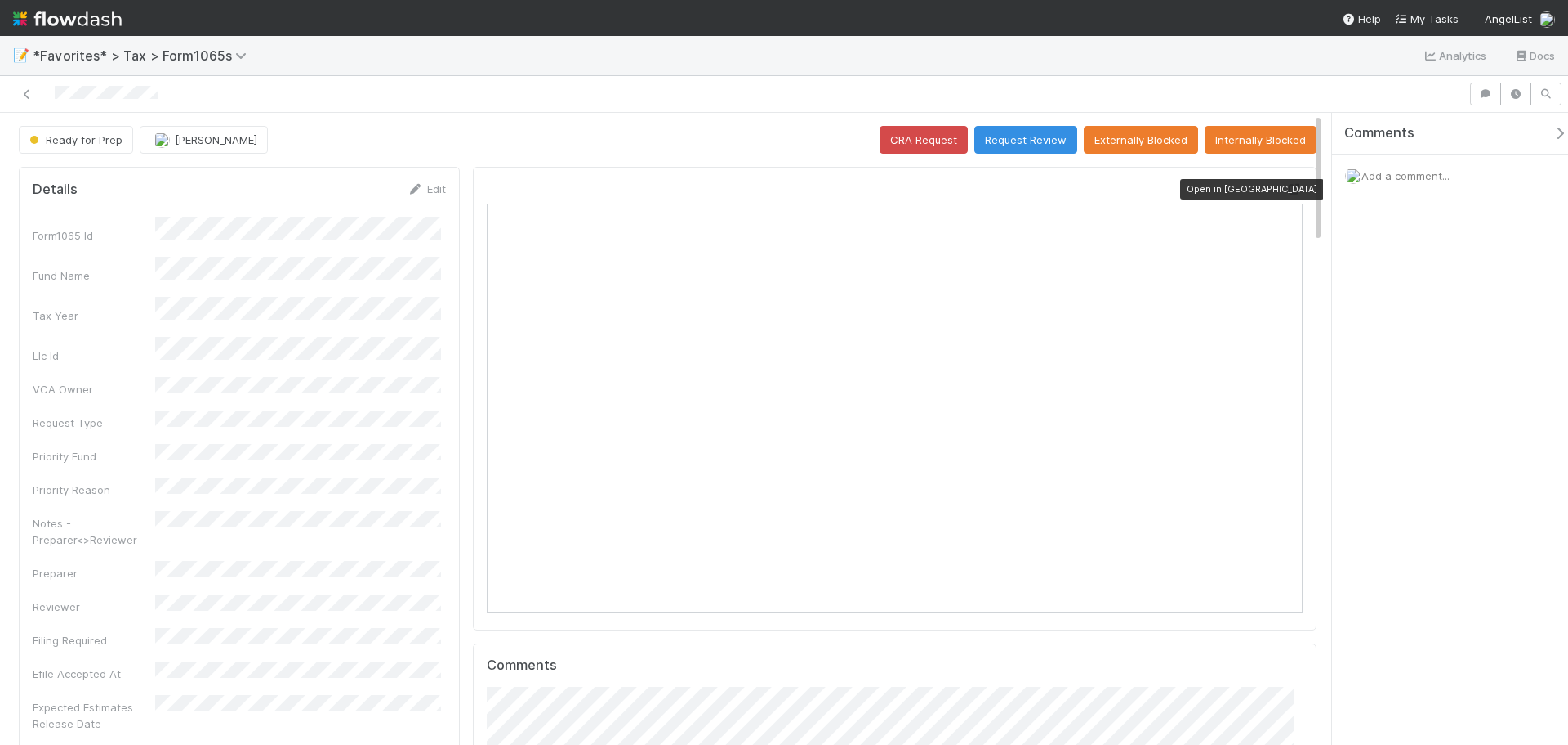
click at [1286, 181] on div at bounding box center [1295, 189] width 17 height 17
click at [1286, 189] on icon at bounding box center [1295, 189] width 17 height 11
click at [1395, 172] on span "Add a comment..." at bounding box center [1406, 175] width 88 height 13
click at [1383, 477] on div "Add a comment... Attach files: Choose or drag and drop file(s) Add Comment" at bounding box center [1456, 323] width 248 height 336
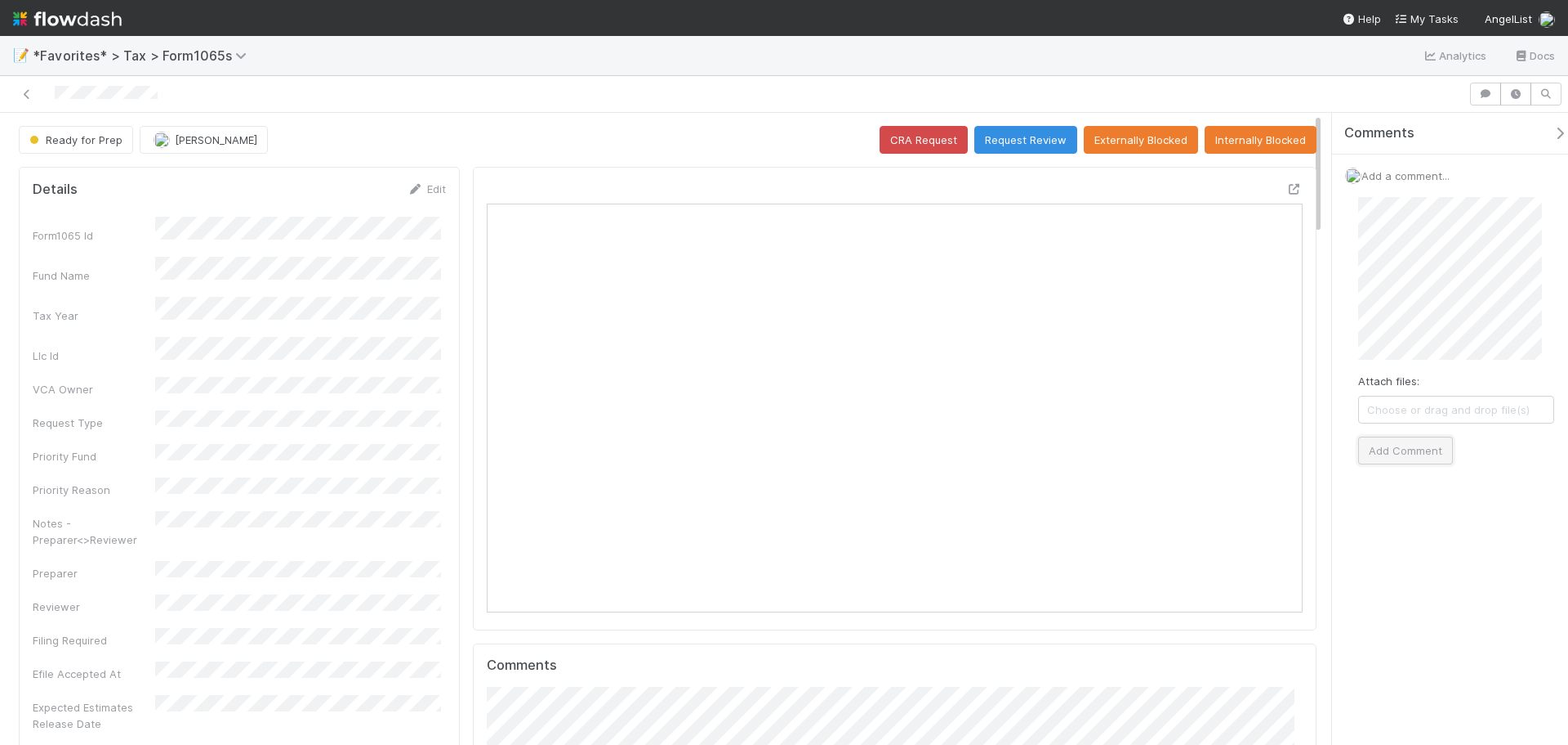
click at [1394, 455] on button "Add Comment" at bounding box center [1406, 450] width 95 height 27
click at [22, 100] on link at bounding box center [27, 94] width 17 height 17
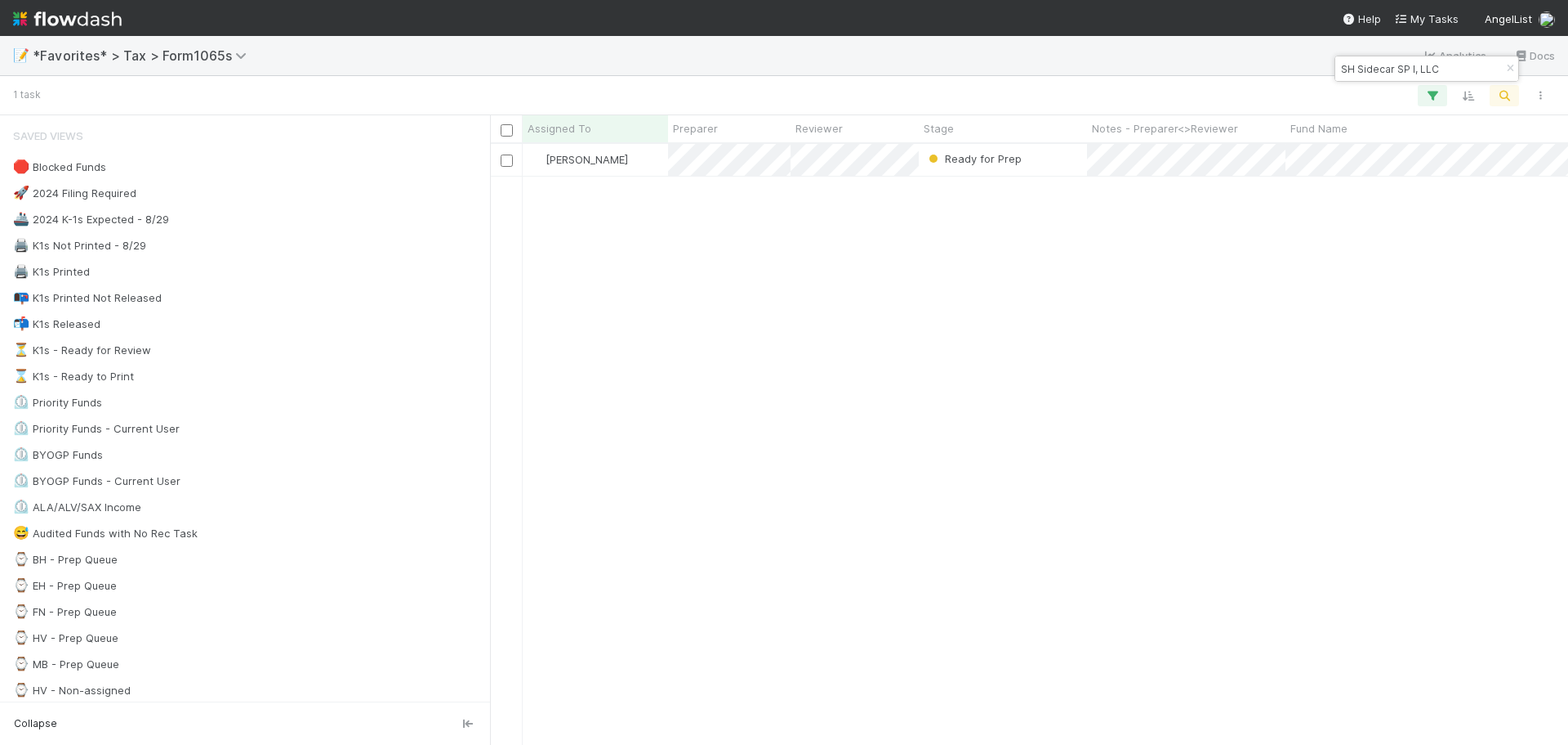
scroll to position [589, 1066]
click at [1508, 72] on icon "button" at bounding box center [1511, 69] width 17 height 10
click at [1505, 95] on icon "button" at bounding box center [1505, 96] width 17 height 15
paste input "⦁ Mana Ventures, LP - C4"
click at [1360, 71] on input "⦁ Mana Ventures, LP - C4" at bounding box center [1419, 69] width 164 height 20
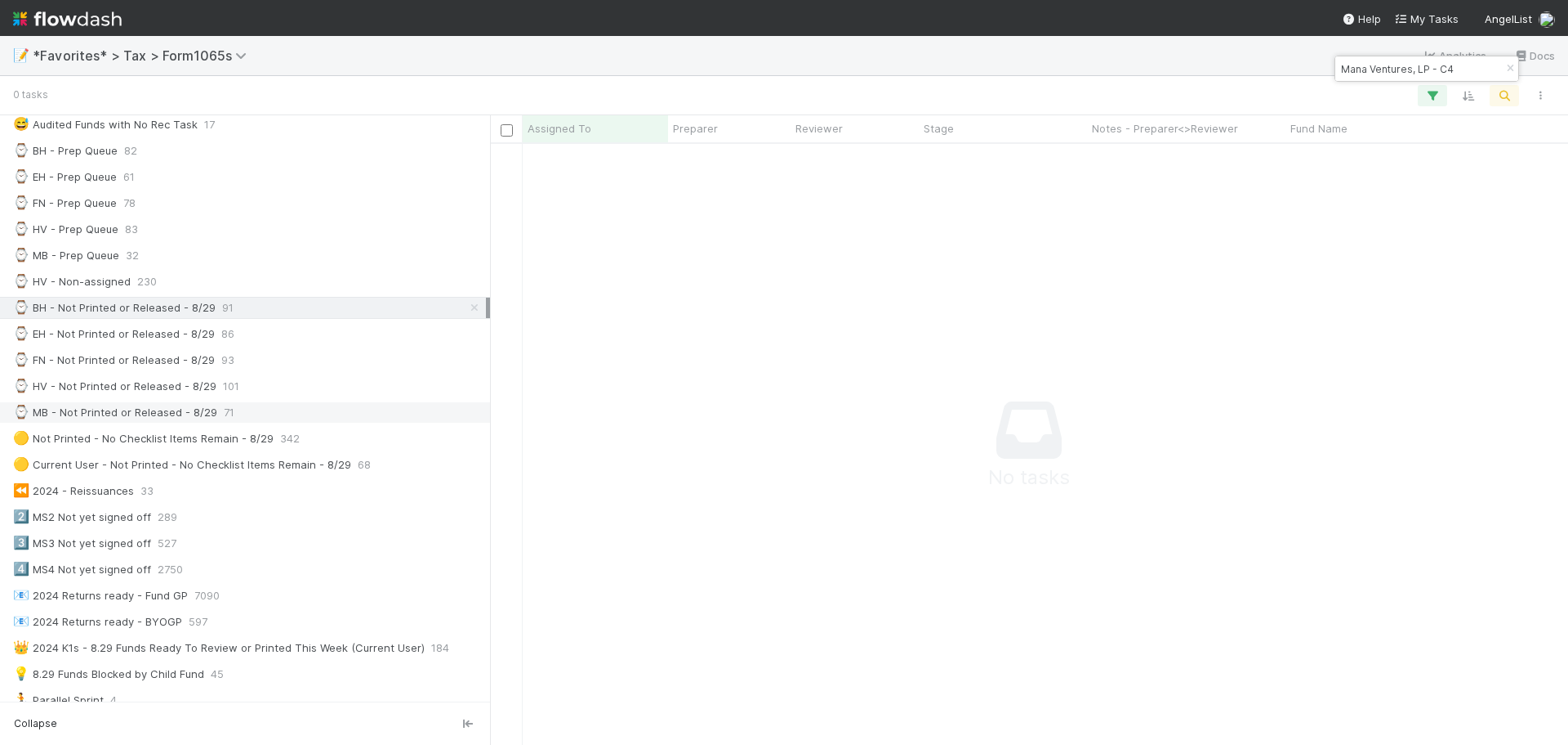
scroll to position [576, 1066]
click at [1469, 65] on input "Mana Ventures, LP - C4" at bounding box center [1419, 69] width 164 height 20
click at [1338, 67] on input "Mana Ventures, LP - C4" at bounding box center [1419, 69] width 164 height 20
drag, startPoint x: 1472, startPoint y: 72, endPoint x: 1220, endPoint y: 55, distance: 252.6
click at [1220, 55] on body "📝 *Favorites* > Tax > Form1065s Analytics Docs 0 tasks Assigned To Preparer Rev…" at bounding box center [784, 372] width 1568 height 745
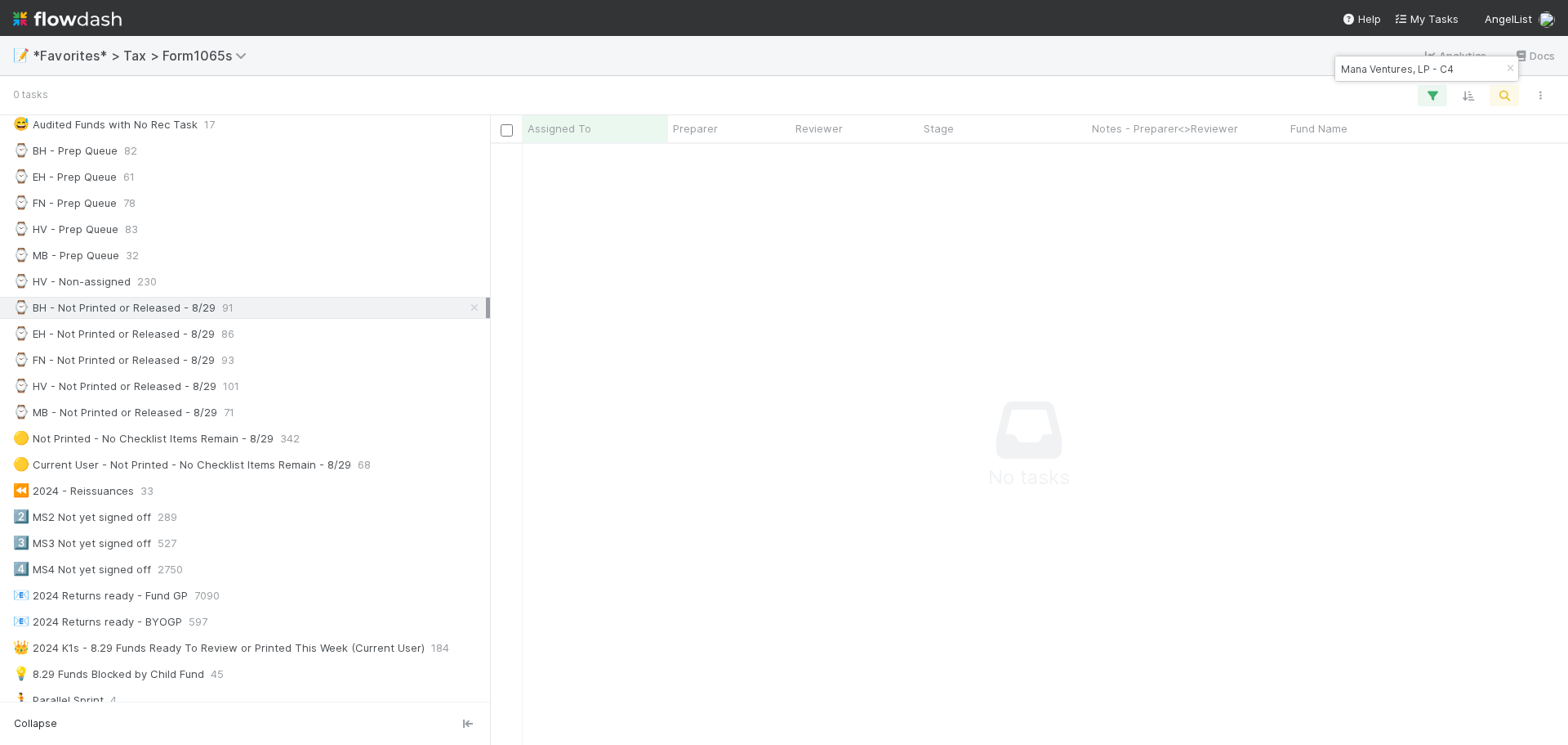
drag, startPoint x: 1448, startPoint y: 67, endPoint x: 1343, endPoint y: 69, distance: 105.0
click at [1343, 69] on input "Mana Ventures, LP - C4" at bounding box center [1419, 69] width 164 height 20
type input "Mana Ventures, LP - C4"
click at [1509, 64] on icon "button" at bounding box center [1511, 69] width 17 height 10
click at [1499, 101] on icon "button" at bounding box center [1505, 96] width 17 height 15
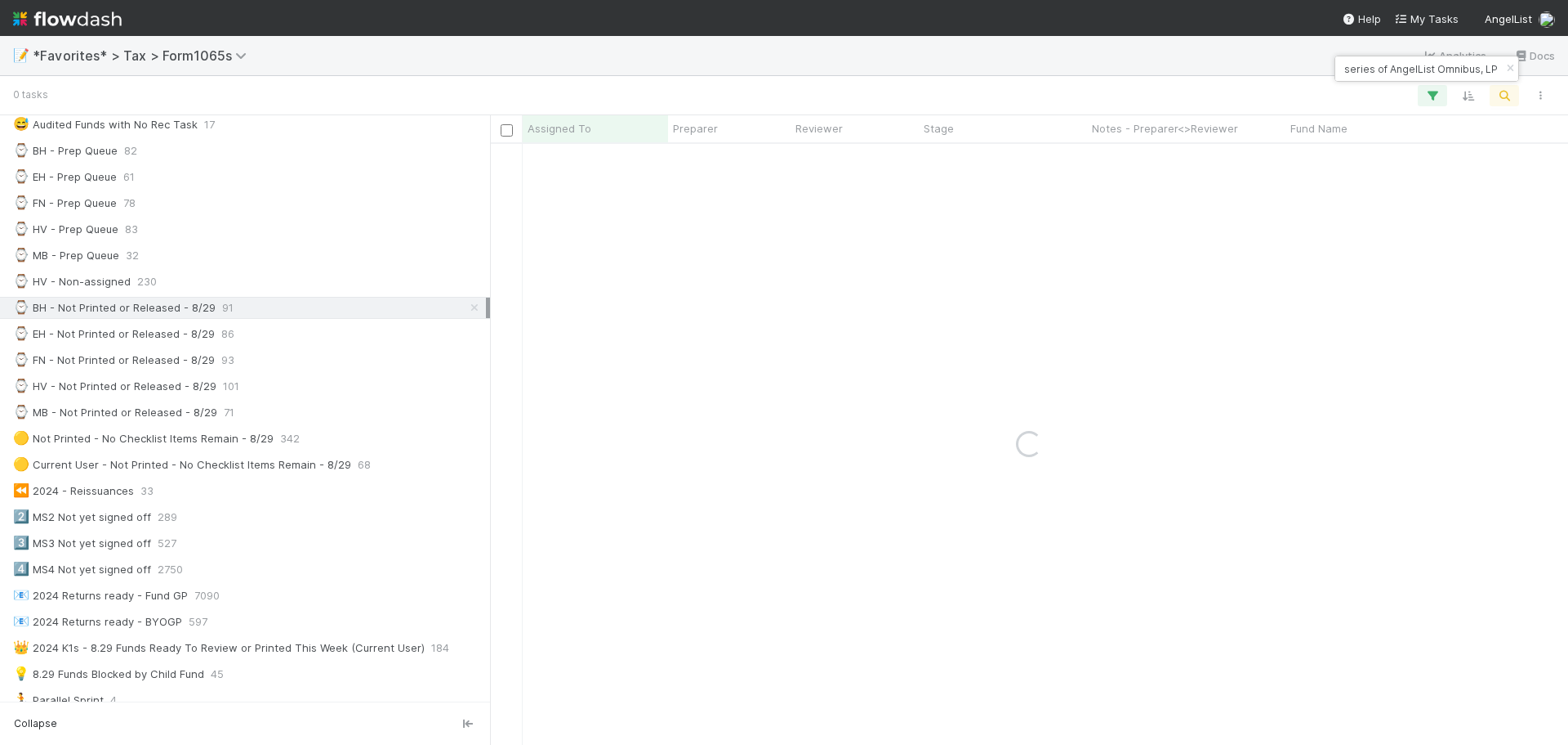
scroll to position [0, 0]
drag, startPoint x: 1374, startPoint y: 72, endPoint x: 1315, endPoint y: 67, distance: 59.2
click at [1303, 71] on body "📝 *Favorites* > Tax > Form1065s Analytics Docs 0 tasks Assigned To Preparer Rev…" at bounding box center [784, 372] width 1568 height 745
click at [1362, 66] on input "⦁ Mugen, a series of AngelList Omnibus, LP" at bounding box center [1419, 69] width 164 height 20
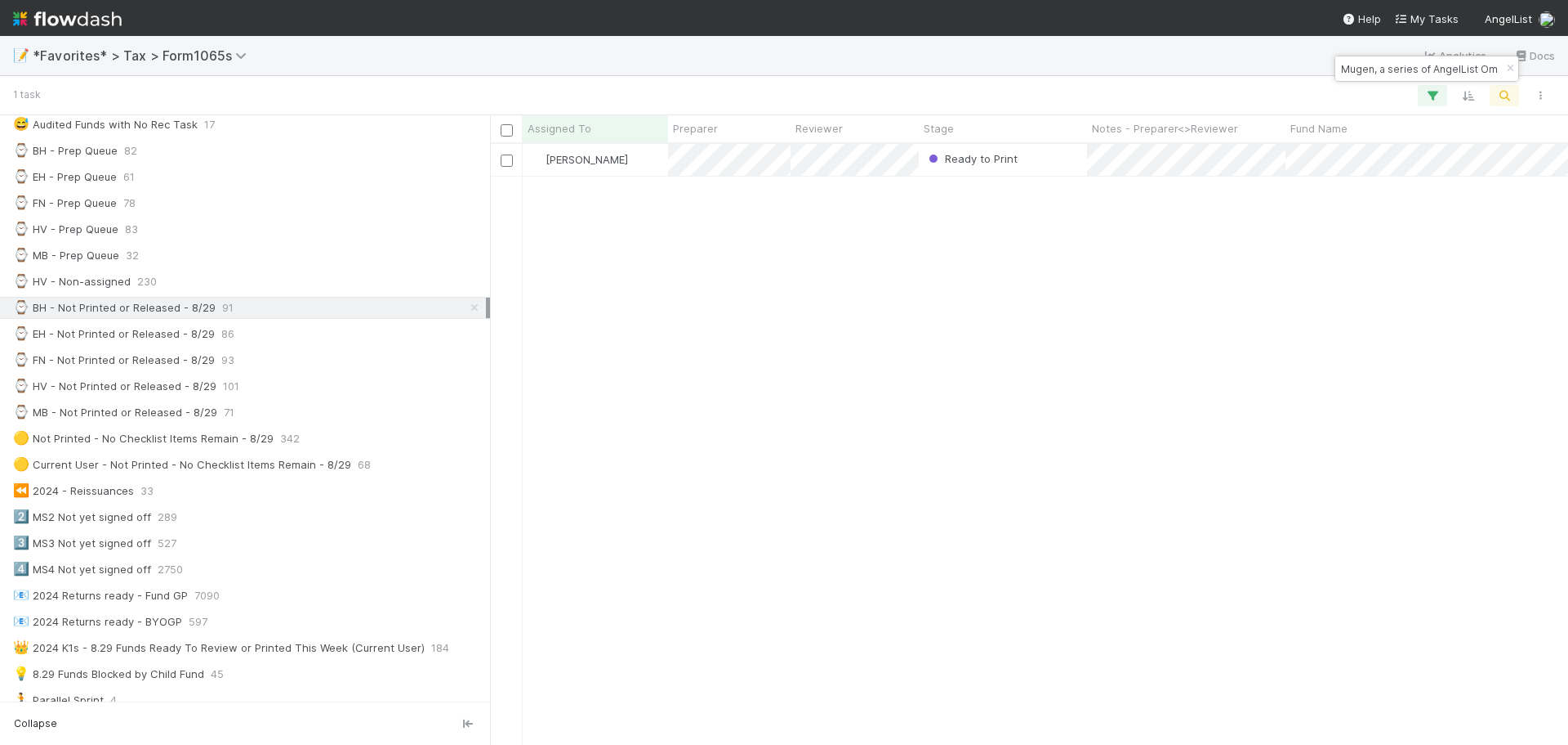
type input "Mugen, a series of AngelList Omnibus, LP"
click at [1038, 176] on div "Blake Hall Ready to Print 8/21/25, 9:58:44 AM 24 1 2 1 14" at bounding box center [1030, 444] width 1079 height 600
click at [1036, 173] on div "Ready to Print" at bounding box center [1003, 160] width 169 height 32
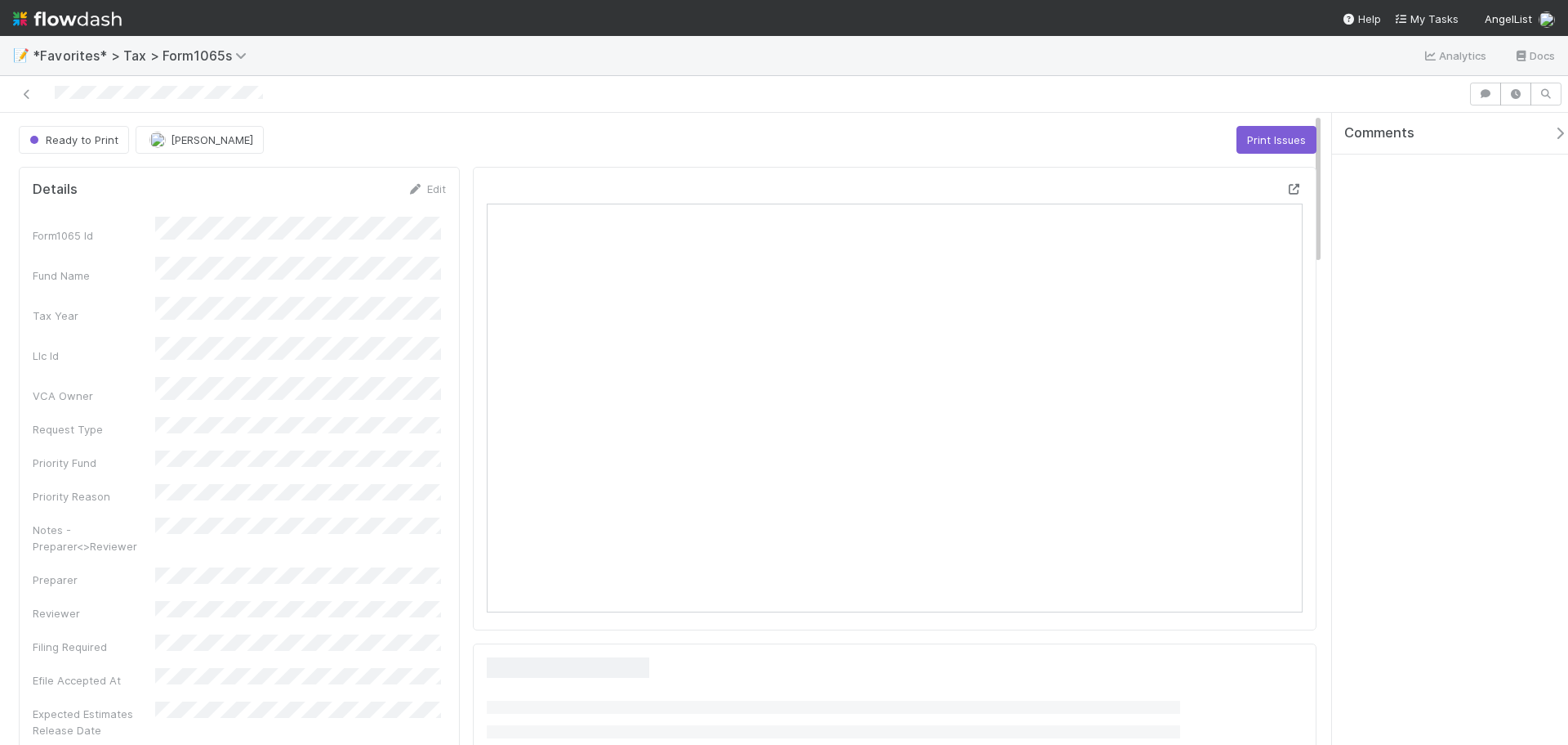
click at [1286, 189] on icon at bounding box center [1295, 189] width 17 height 11
click at [33, 95] on icon at bounding box center [27, 94] width 17 height 11
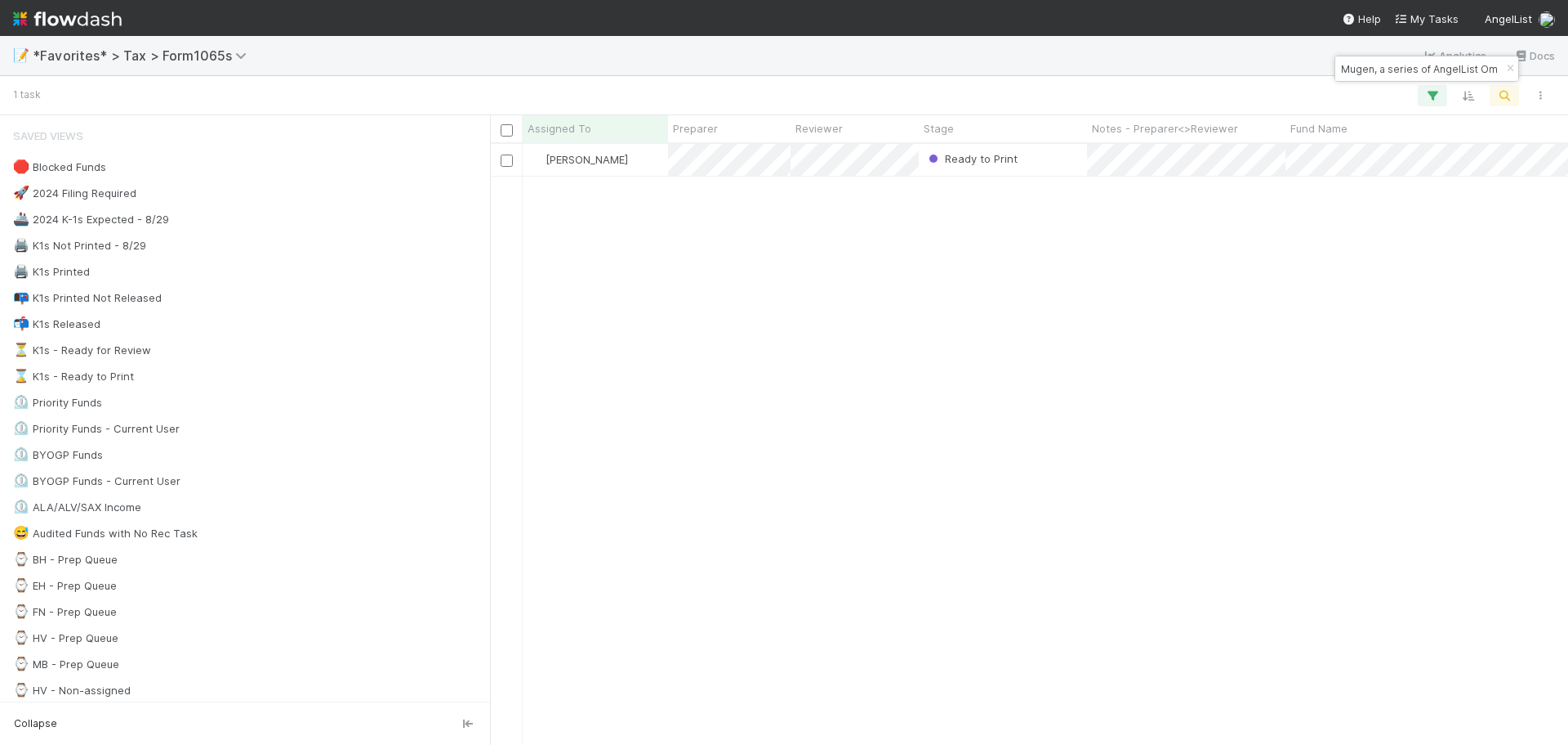
scroll to position [589, 1066]
click at [1507, 64] on icon "button" at bounding box center [1511, 69] width 17 height 10
click at [1504, 93] on icon "button" at bounding box center [1505, 96] width 17 height 15
drag, startPoint x: 1415, startPoint y: 62, endPoint x: 1378, endPoint y: 57, distance: 37.3
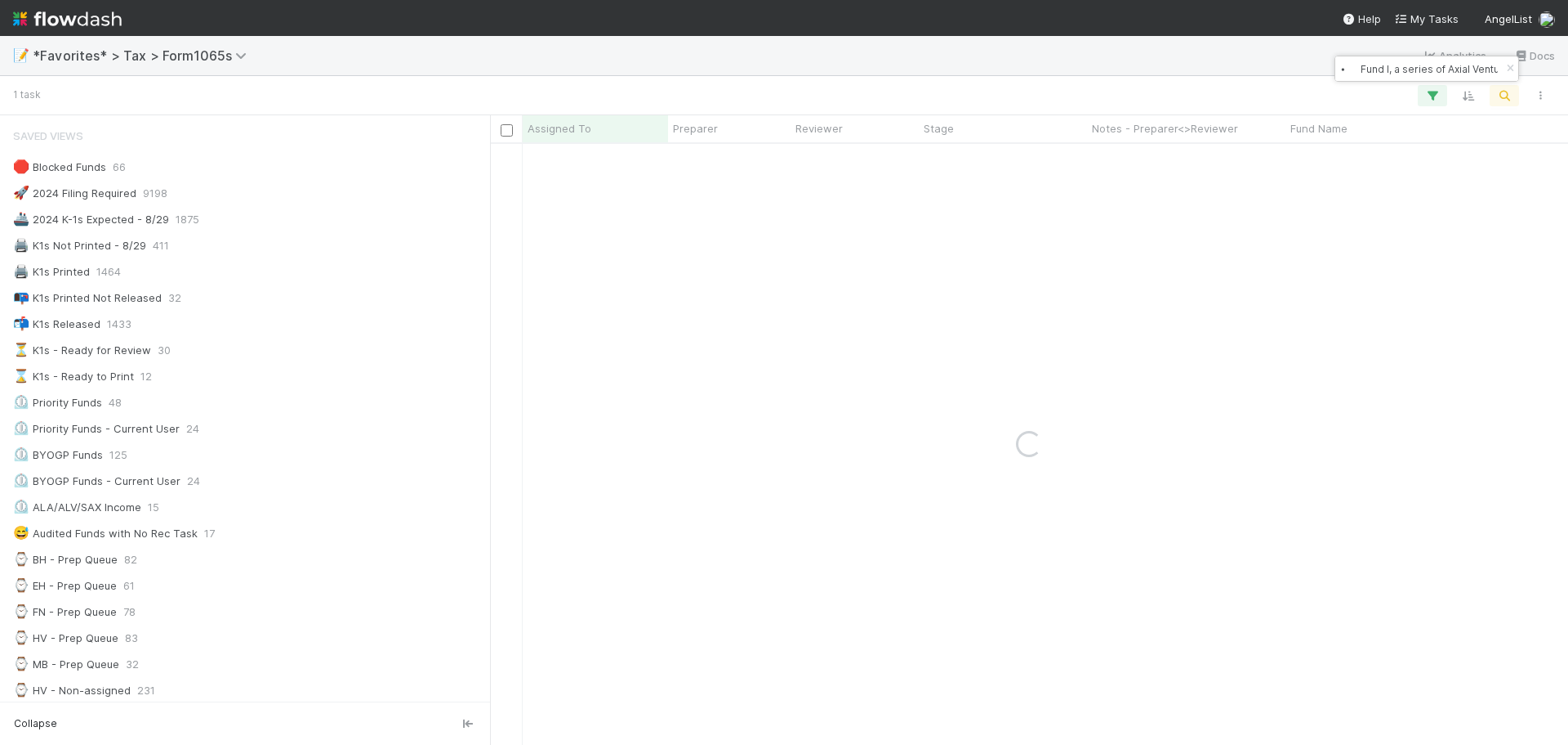
click at [1300, 51] on body "📝 *Favorites* > Tax > Form1065s Analytics Docs 1 task Assigned To Preparer Revi…" at bounding box center [784, 372] width 1568 height 745
click at [1368, 62] on input "⦁ Fund I, a series of Axial Venture, LP" at bounding box center [1419, 69] width 164 height 20
click at [1364, 67] on input "⦁ Fund I, a series of Axial Venture, LP" at bounding box center [1419, 69] width 164 height 20
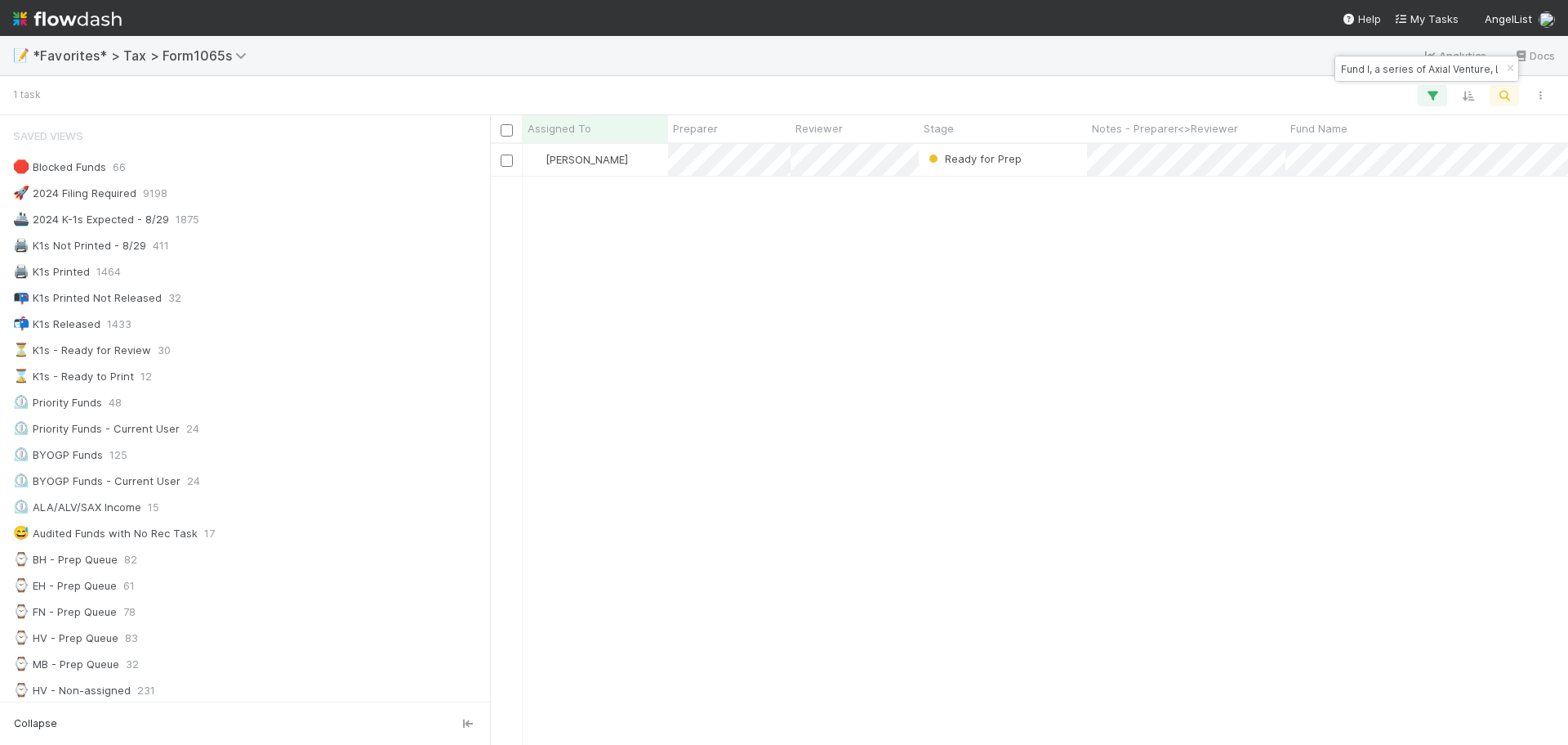
type input "Fund I, a series of Axial Venture, LP"
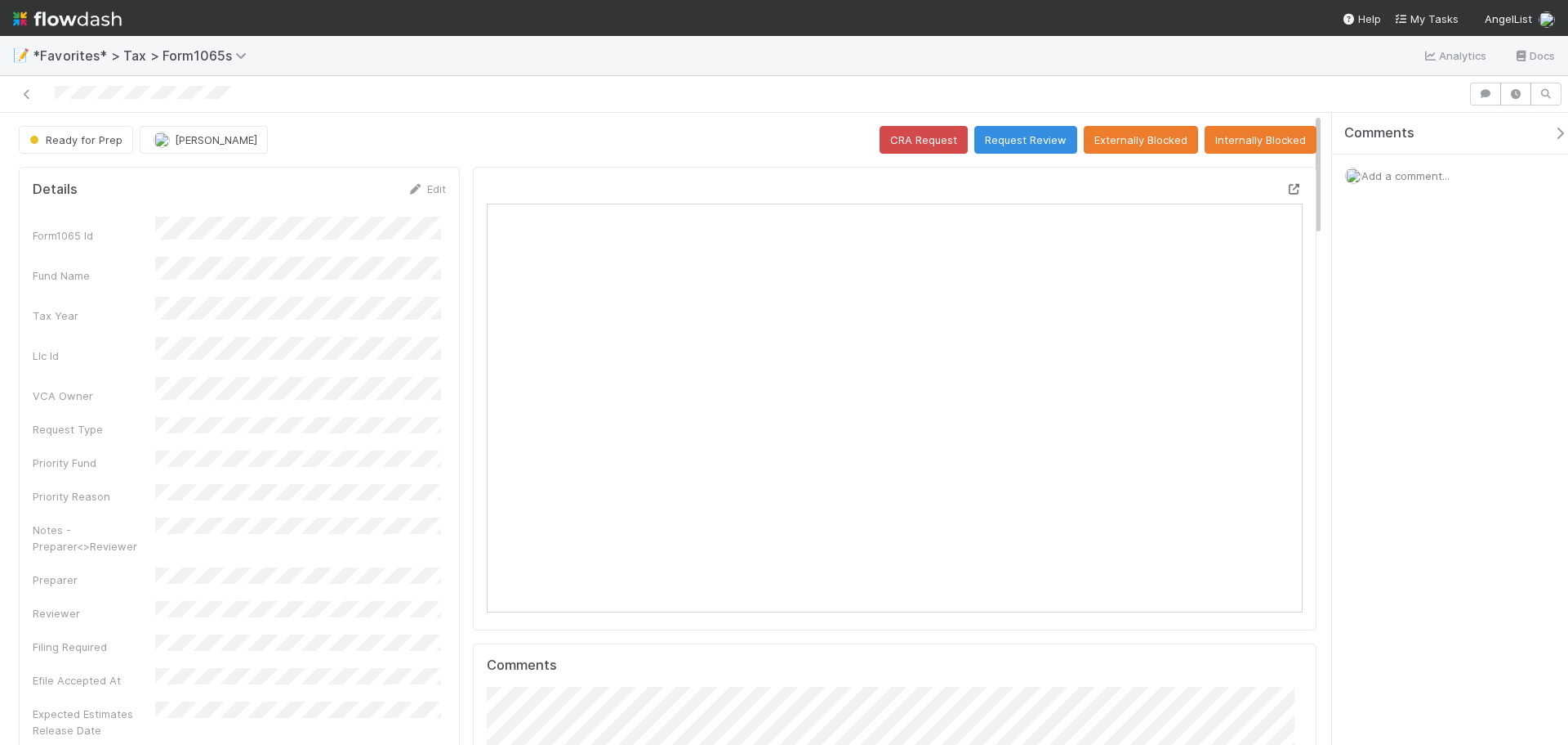
click at [1286, 190] on icon at bounding box center [1295, 189] width 17 height 11
click at [24, 86] on link at bounding box center [27, 94] width 17 height 17
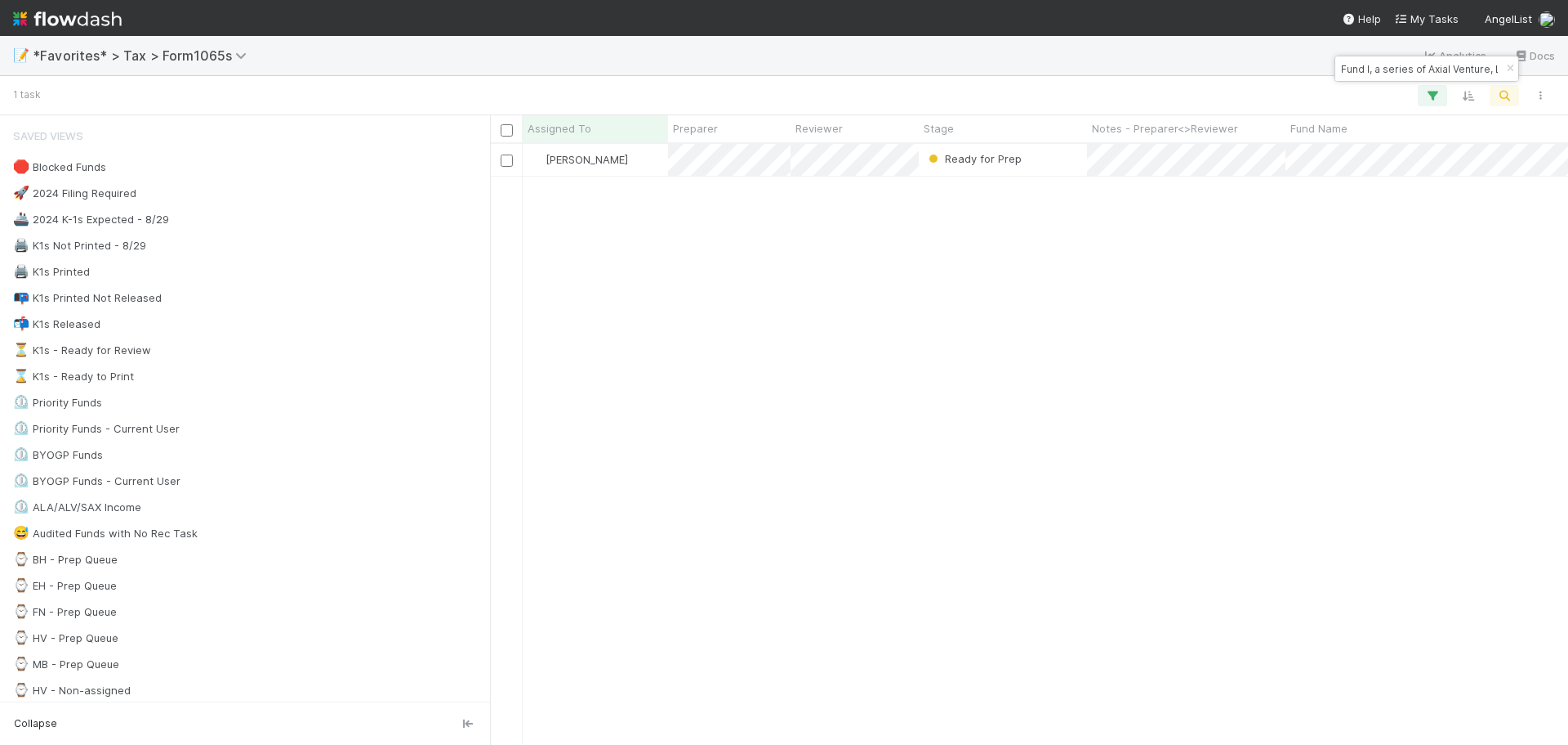
scroll to position [589, 1066]
click at [1505, 72] on icon "button" at bounding box center [1511, 69] width 17 height 10
click at [1502, 93] on icon "button" at bounding box center [1505, 96] width 17 height 15
drag, startPoint x: 1394, startPoint y: 73, endPoint x: 1324, endPoint y: 73, distance: 70.0
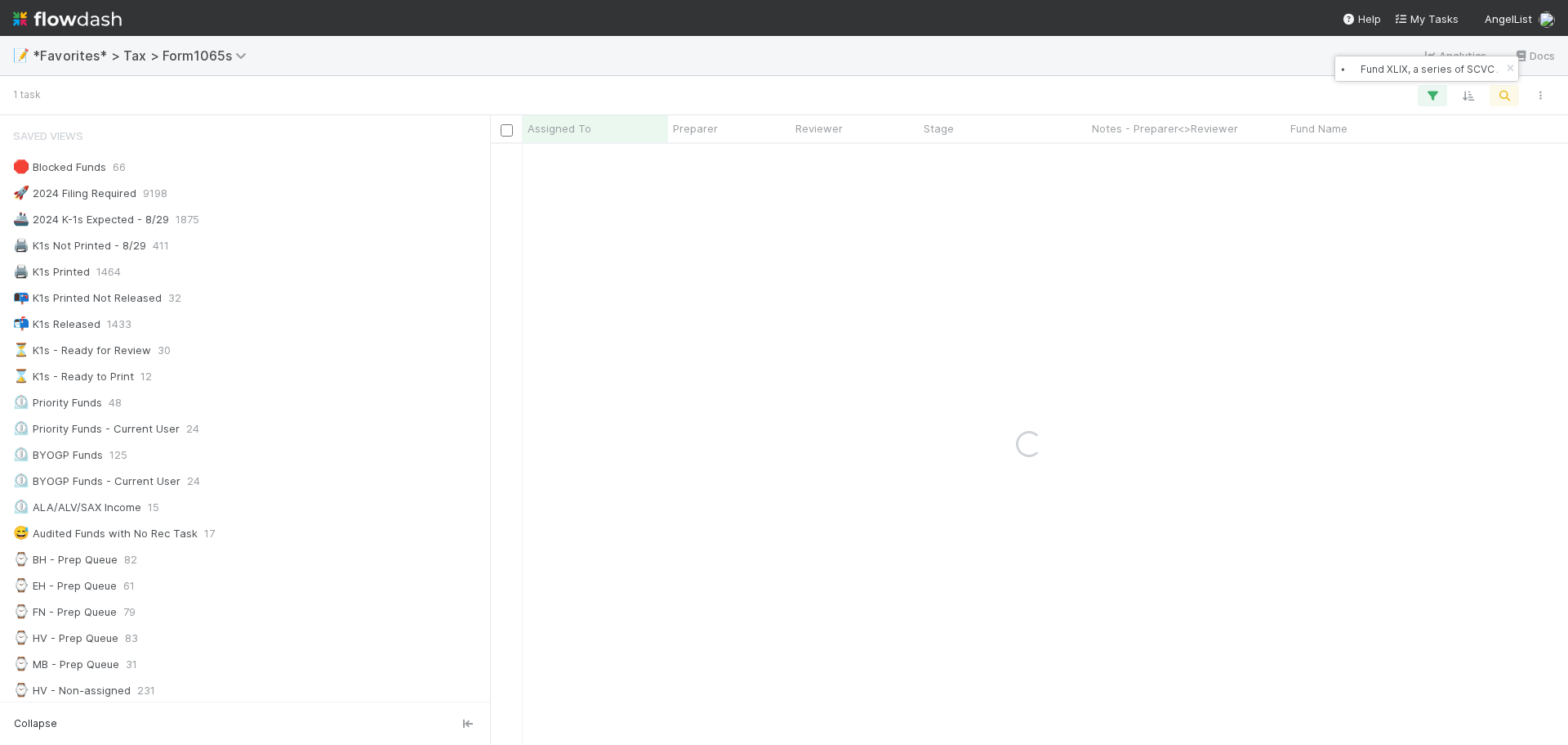
click at [1324, 73] on body "📝 *Favorites* > Tax > Form1065s Analytics Docs 1 task Assigned To Preparer Revi…" at bounding box center [784, 372] width 1568 height 745
click at [1378, 72] on input "⦁ Fund XLIX, a series of SCVC Advisors, LP" at bounding box center [1419, 69] width 164 height 20
click at [1364, 68] on input "⦁ Fund XLIX, a series of SCVC Advisors, LP" at bounding box center [1419, 69] width 164 height 20
type input "Fund XLIX, a series of SCVC Advisors, LP"
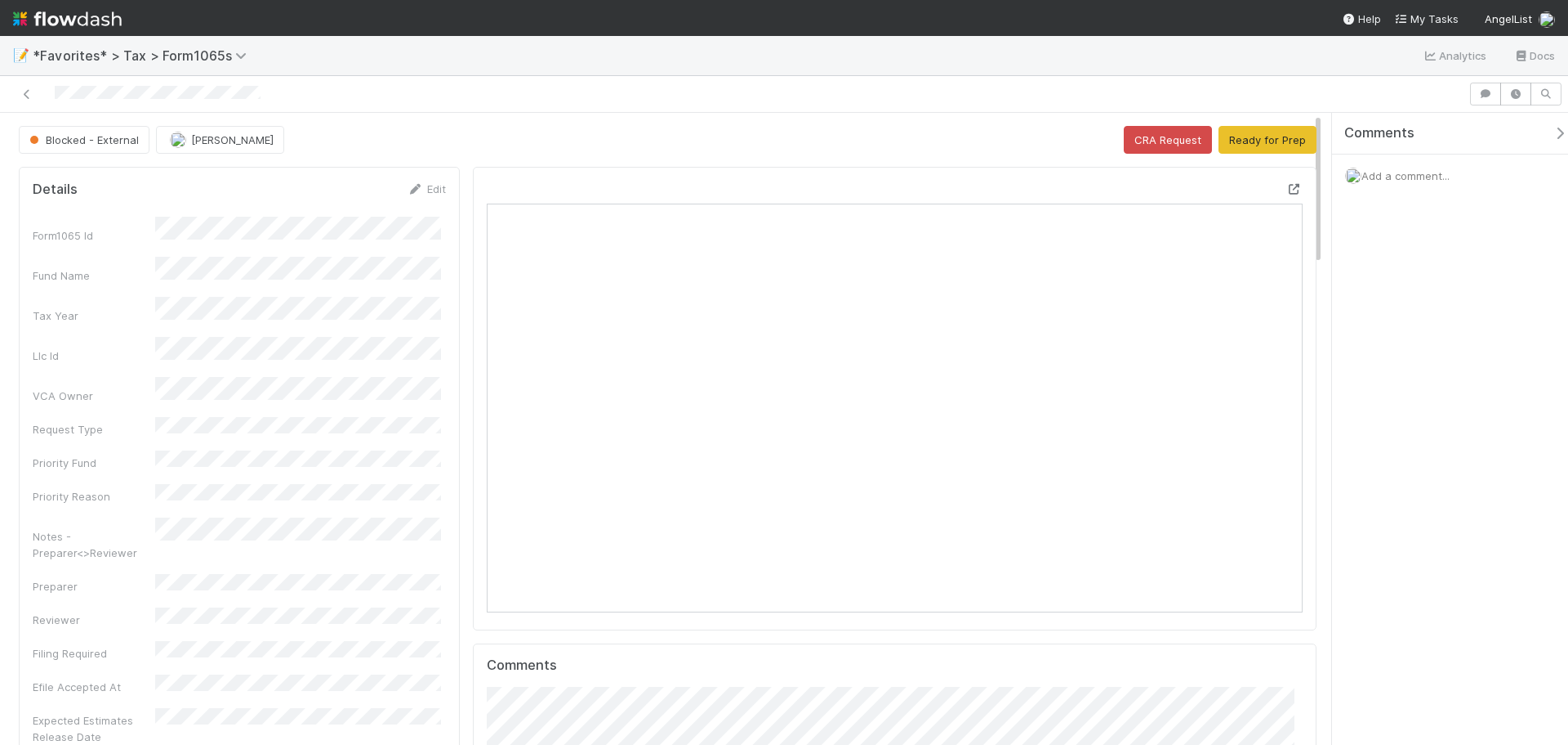
scroll to position [319, 795]
click at [1286, 190] on icon at bounding box center [1295, 189] width 17 height 11
click at [1396, 183] on div "Add a comment..." at bounding box center [1456, 175] width 248 height 42
click at [1396, 171] on span "Add a comment..." at bounding box center [1406, 175] width 88 height 13
click at [1407, 450] on button "Add Comment" at bounding box center [1406, 450] width 95 height 27
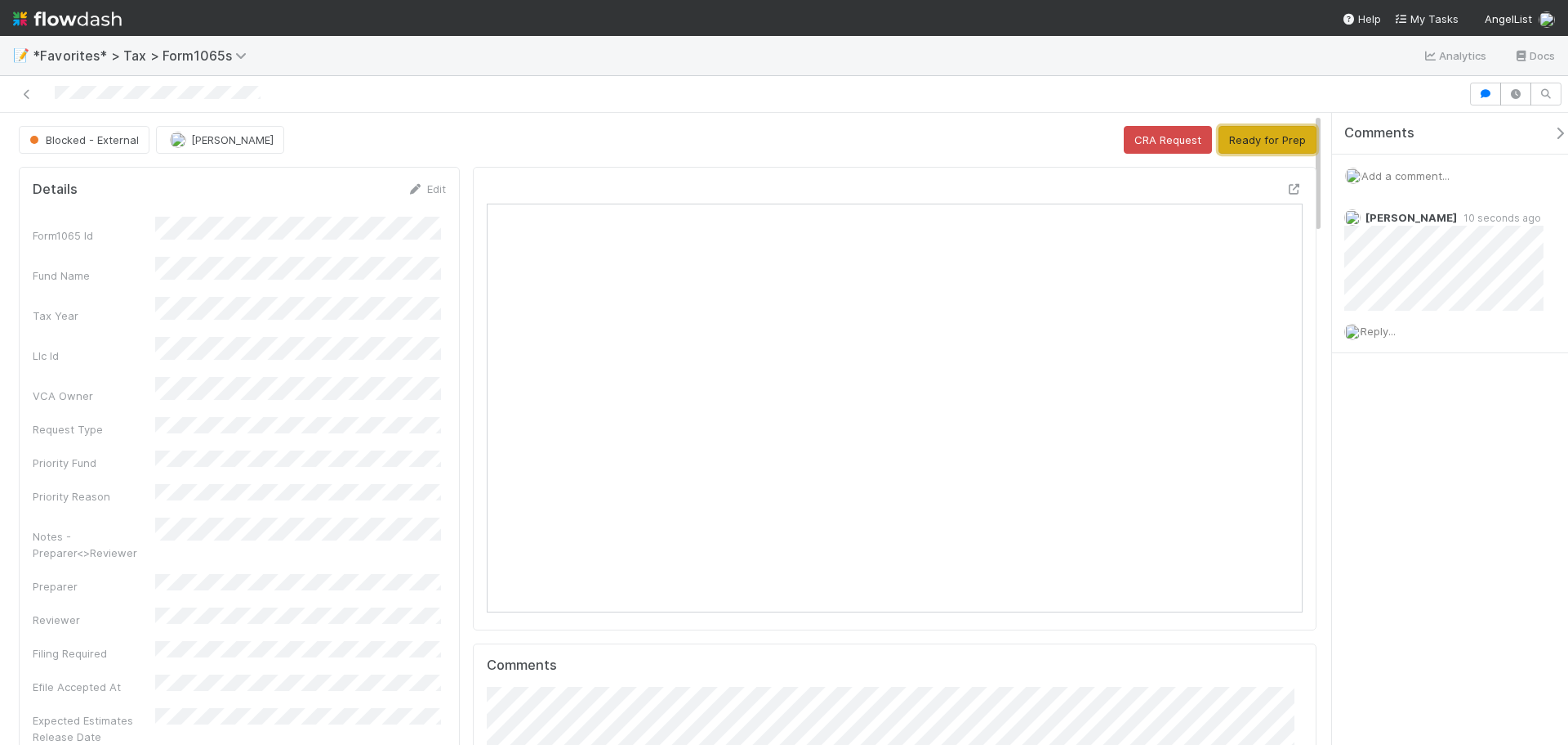
click at [1243, 140] on button "Ready for Prep" at bounding box center [1268, 139] width 98 height 27
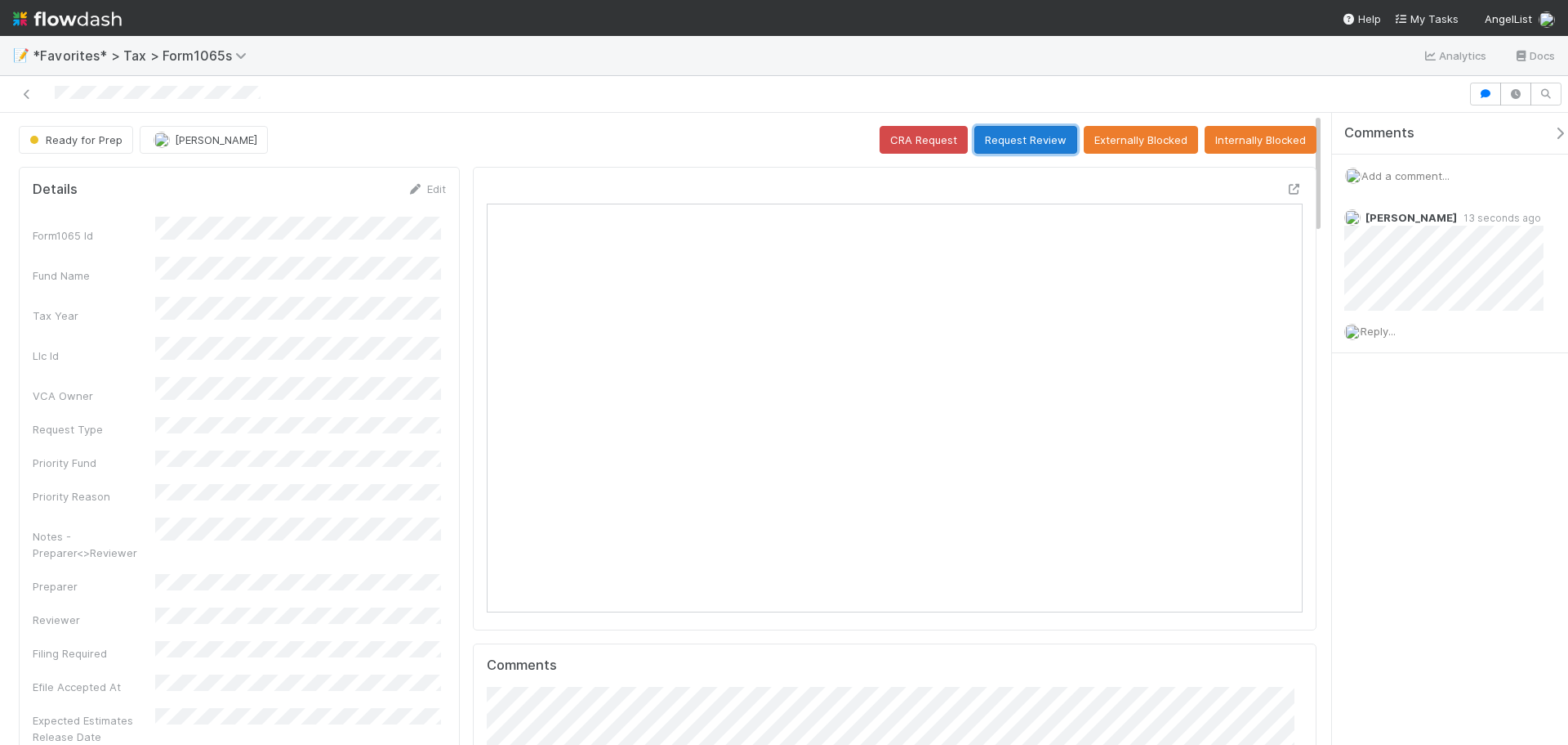
click at [1030, 141] on button "Request Review" at bounding box center [1026, 139] width 103 height 27
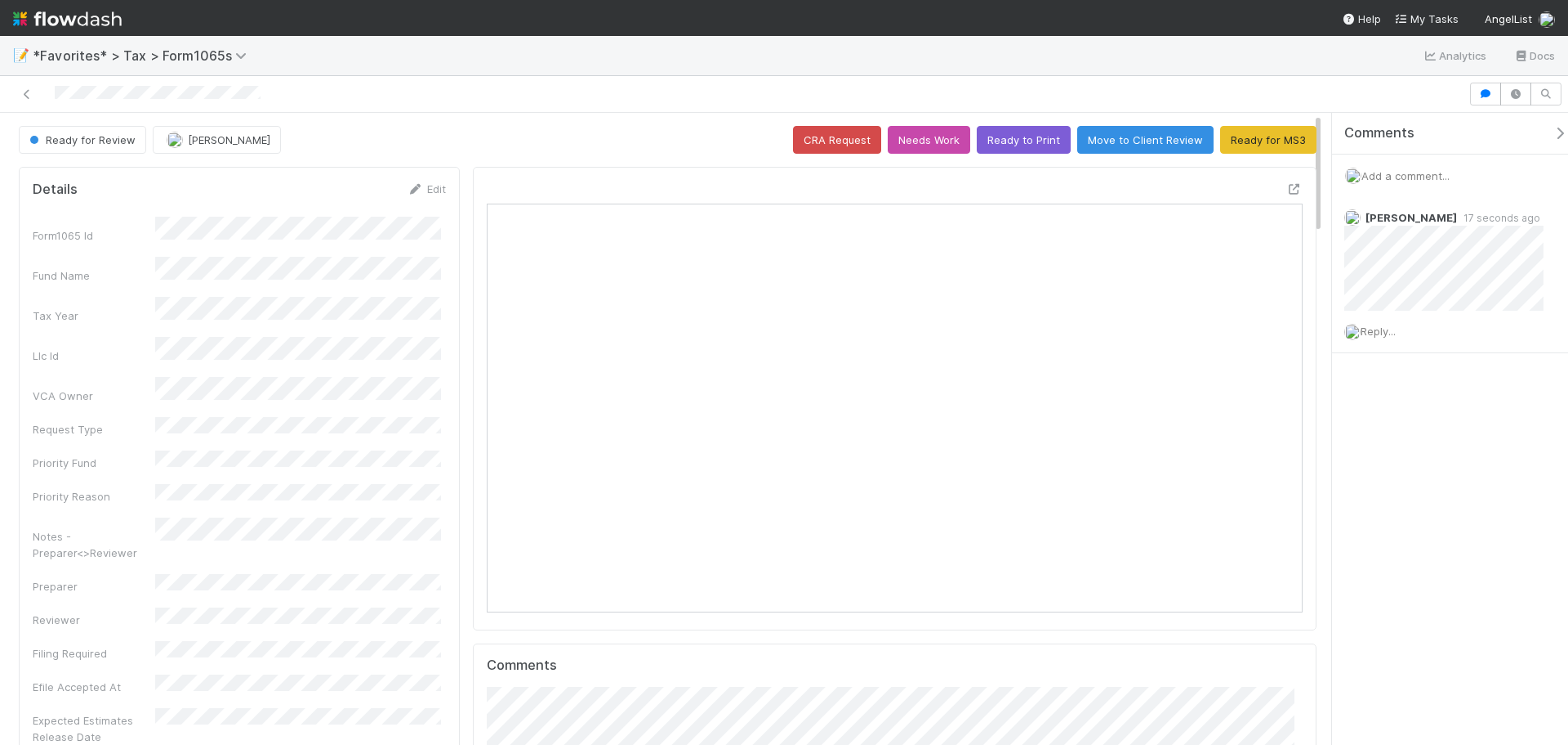
click at [1429, 170] on span "Add a comment..." at bounding box center [1406, 175] width 88 height 13
click at [27, 90] on icon at bounding box center [27, 94] width 17 height 11
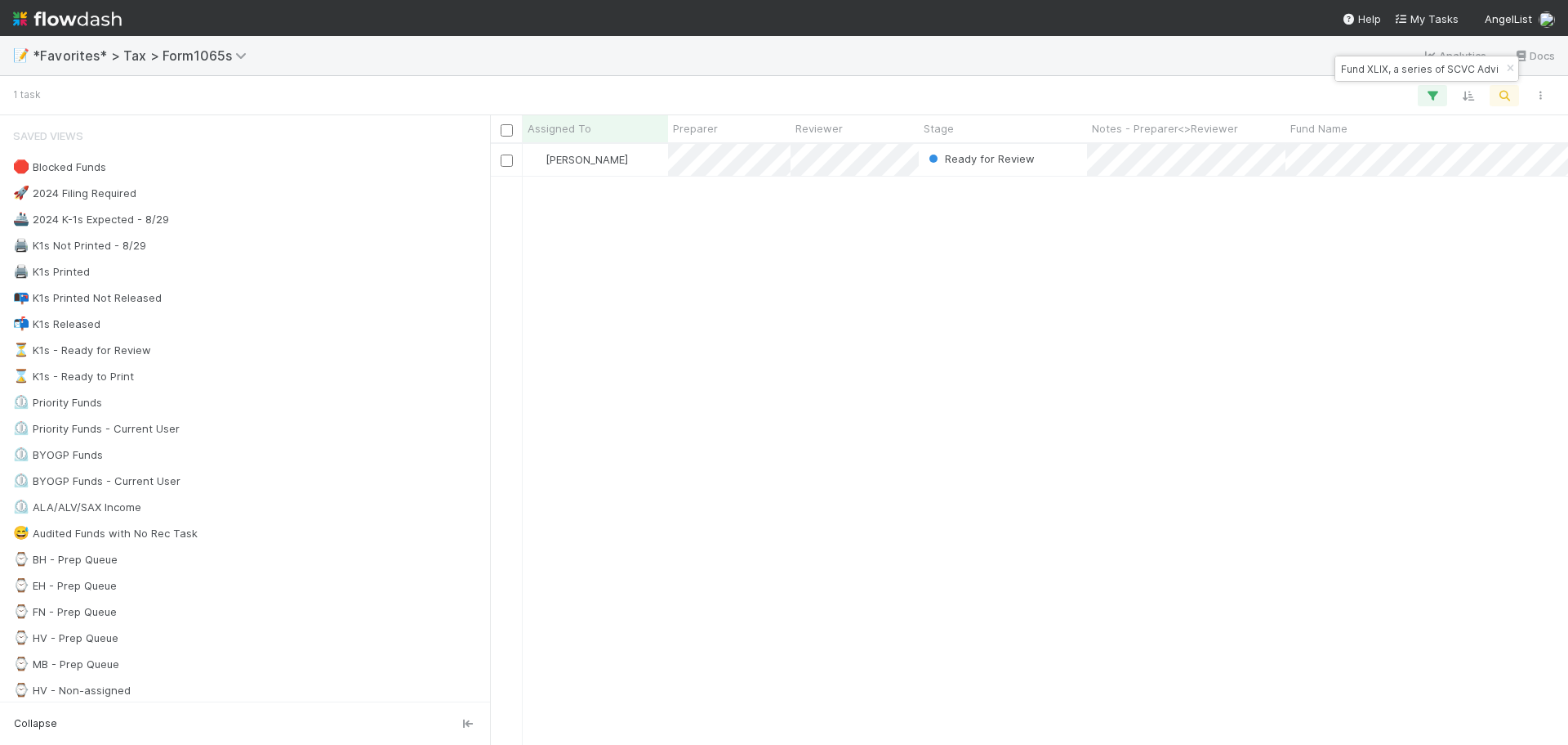
scroll to position [589, 1066]
click at [1507, 65] on icon "button" at bounding box center [1511, 69] width 17 height 10
click at [1510, 90] on icon "button" at bounding box center [1505, 96] width 17 height 15
drag, startPoint x: 1469, startPoint y: 72, endPoint x: 1306, endPoint y: 68, distance: 163.0
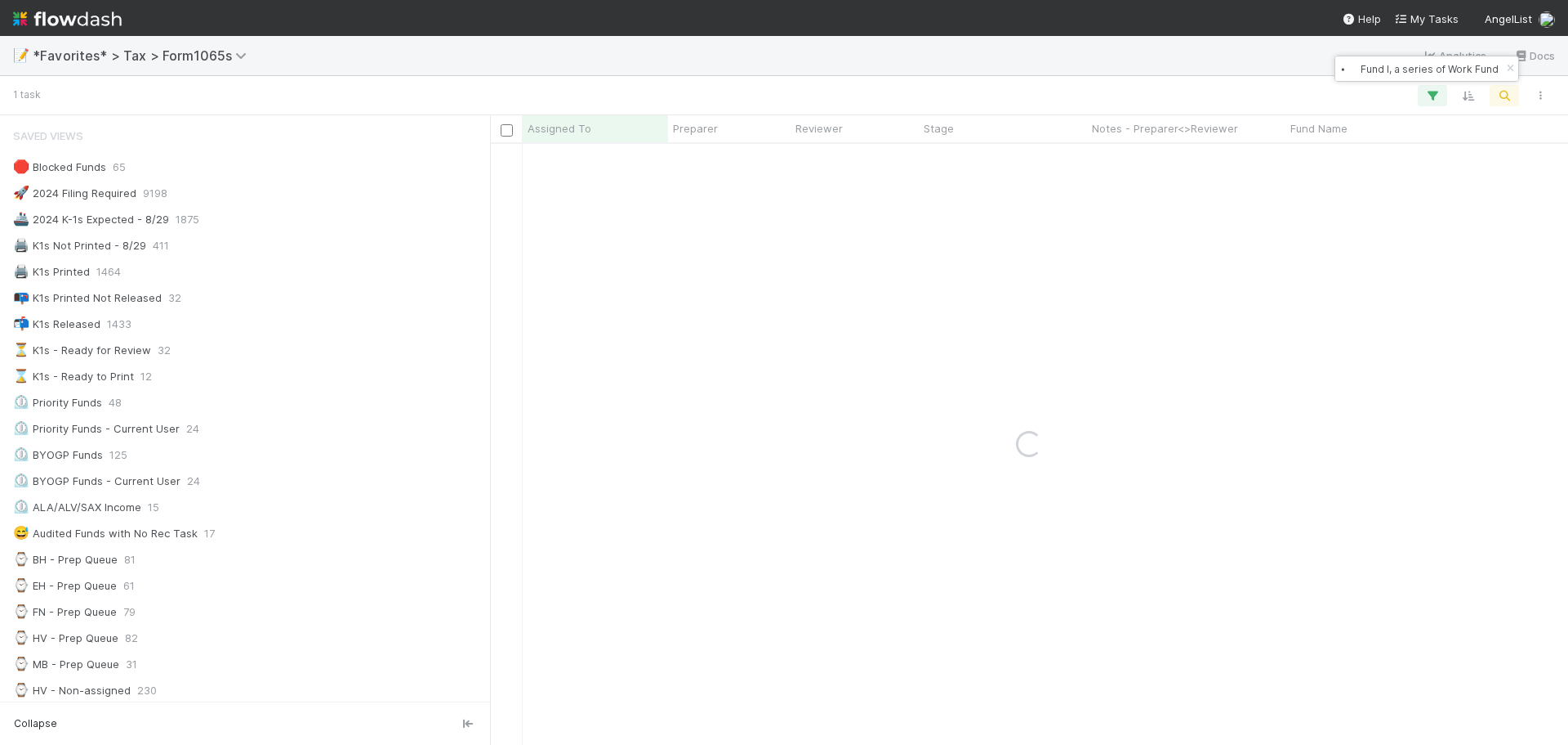
click at [1306, 68] on body "📝 *Favorites* > Tax > Form1065s Analytics Docs 1 task Assigned To Preparer Revi…" at bounding box center [784, 372] width 1568 height 745
click at [1360, 67] on input "⦁ Fund I, a series of Work Fund Alpha, LP" at bounding box center [1419, 69] width 164 height 20
type input "Fund I, a series of Work Fund Alpha, LP"
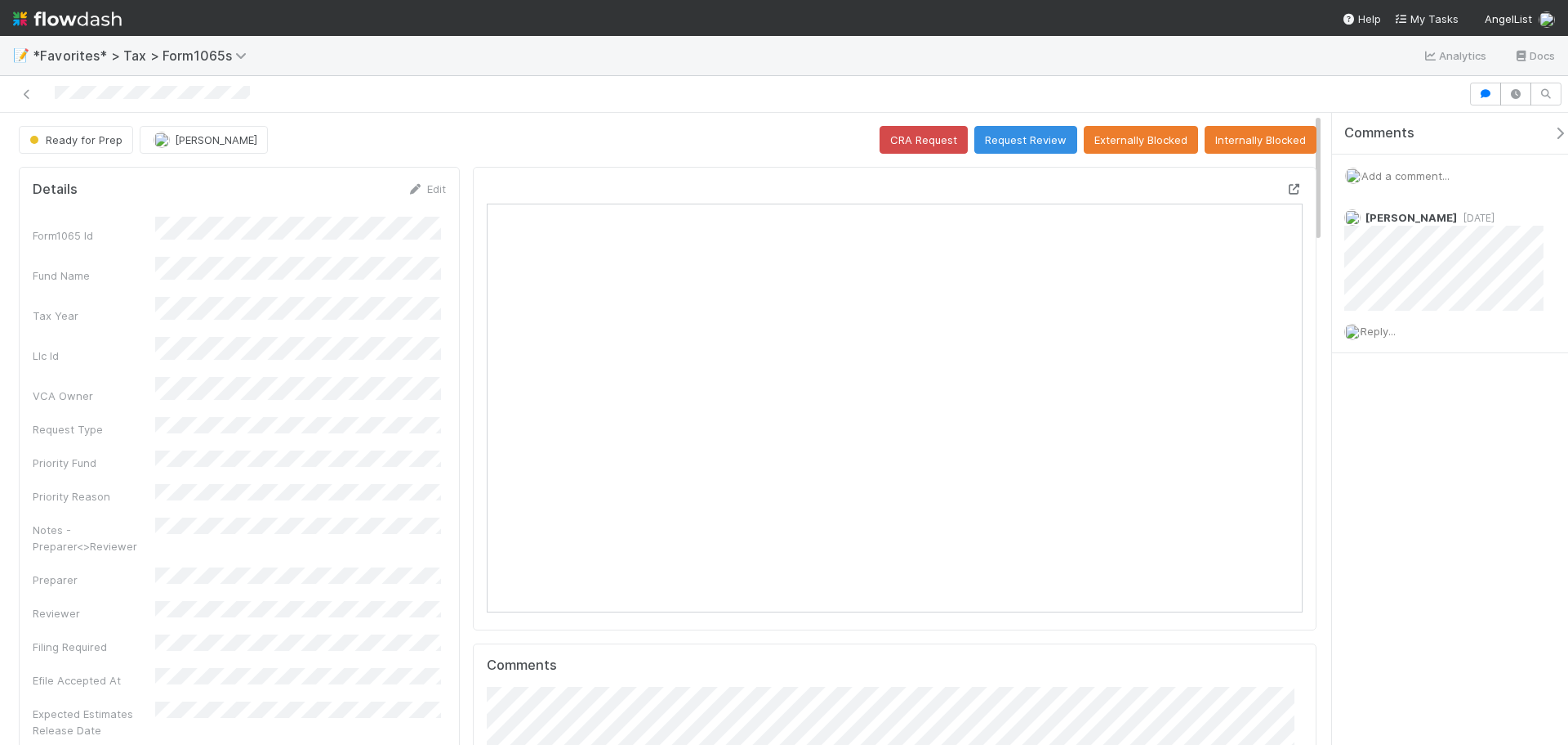
scroll to position [319, 795]
click at [1286, 185] on icon at bounding box center [1295, 189] width 17 height 11
click at [1286, 184] on icon at bounding box center [1295, 189] width 17 height 11
click at [1390, 333] on span "Reply..." at bounding box center [1379, 331] width 35 height 13
click at [1010, 111] on div at bounding box center [784, 94] width 1568 height 37
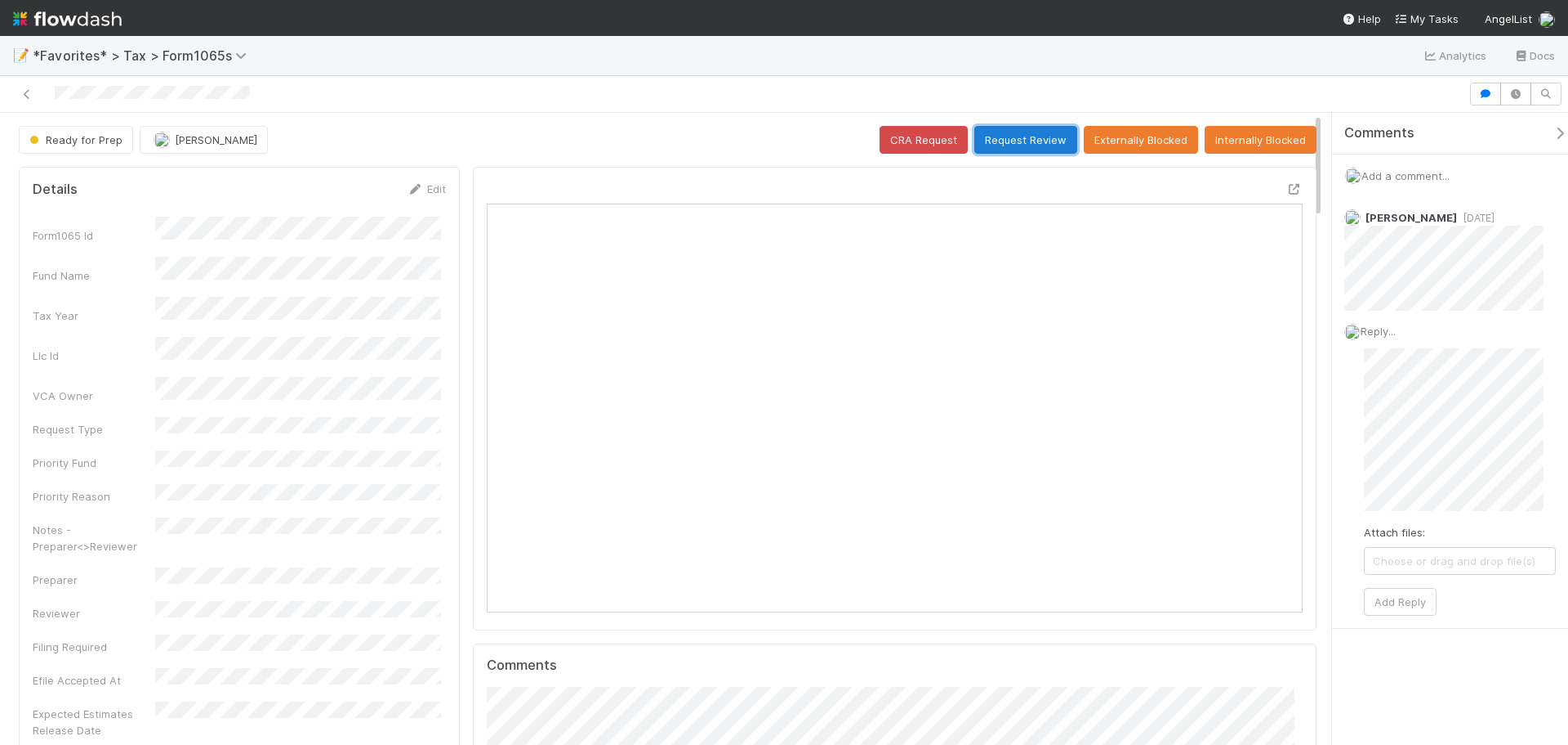
click at [1017, 141] on button "Request Review" at bounding box center [1026, 139] width 103 height 27
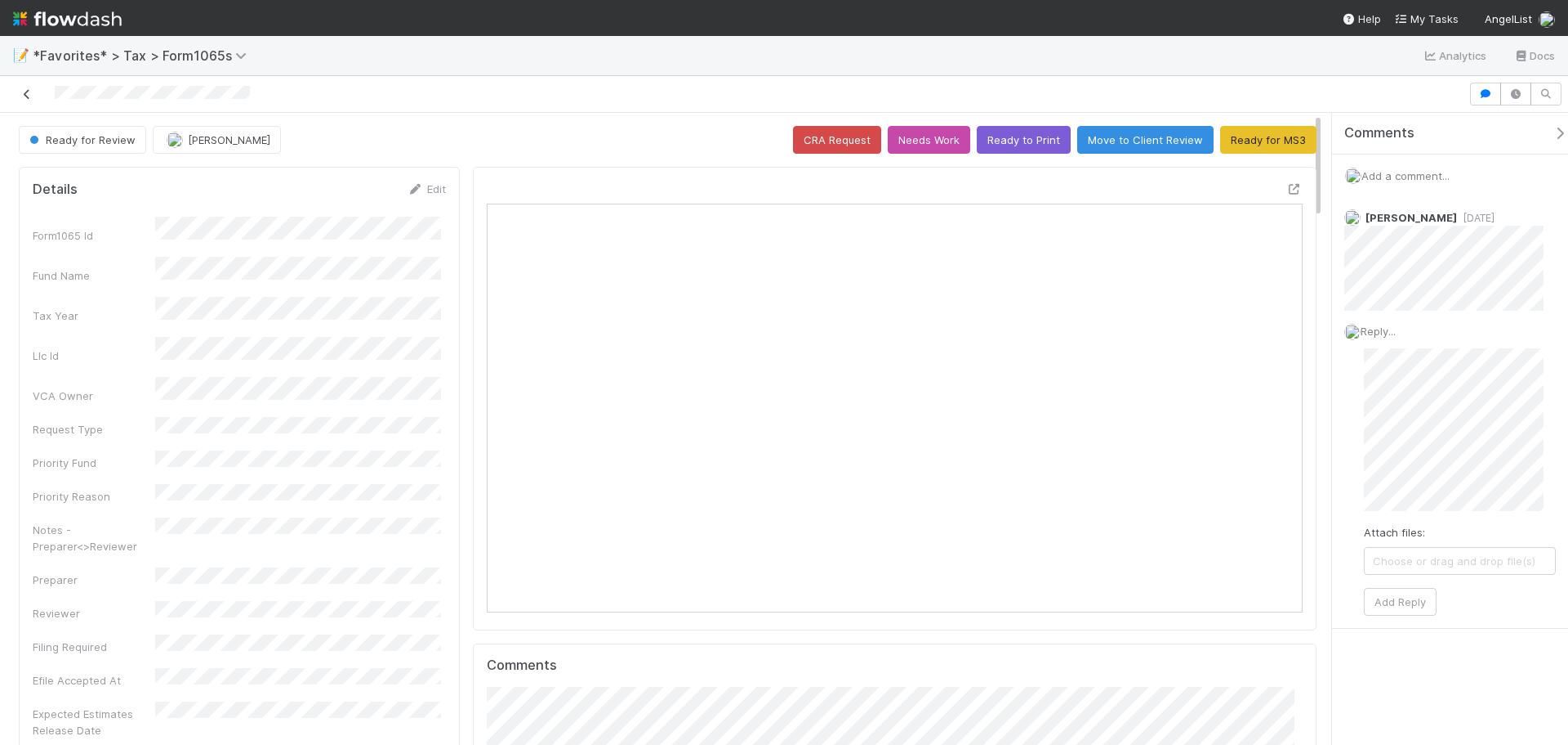
click at [21, 93] on icon at bounding box center [27, 94] width 17 height 11
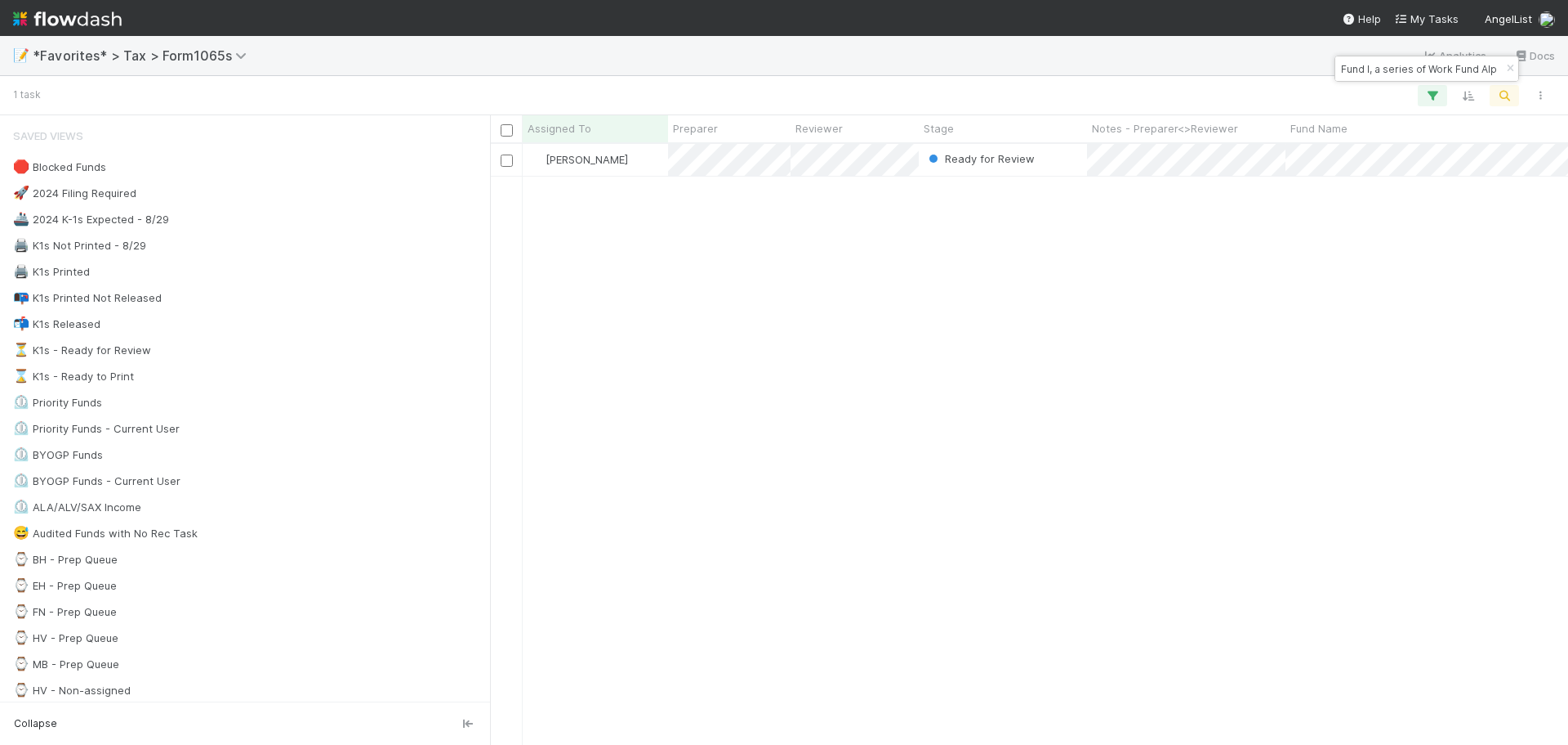
scroll to position [589, 1066]
click at [1508, 65] on icon "button" at bounding box center [1511, 69] width 17 height 10
click at [1502, 101] on icon "button" at bounding box center [1505, 96] width 17 height 15
drag, startPoint x: 1426, startPoint y: 63, endPoint x: 1320, endPoint y: 62, distance: 106.0
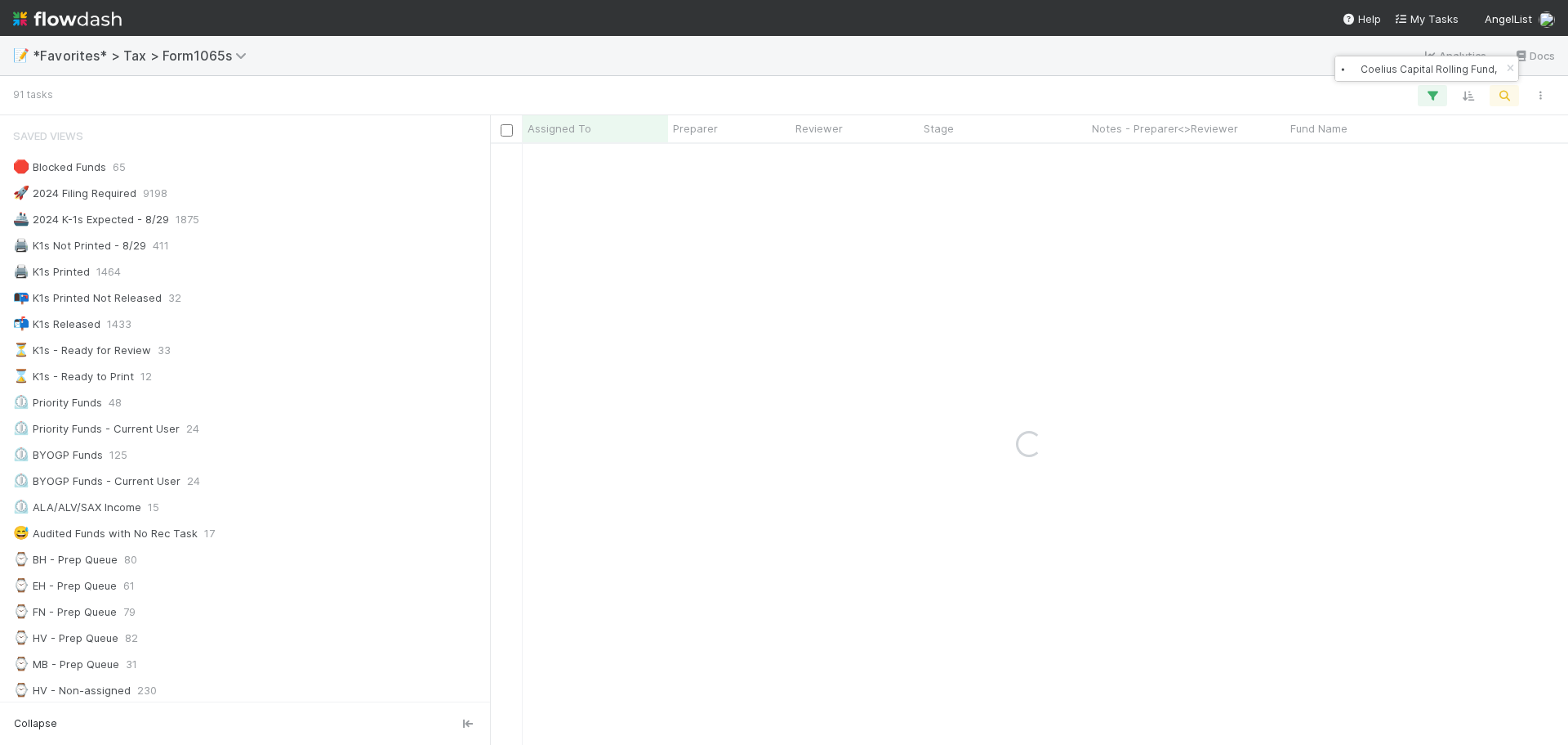
click at [1318, 62] on body "📝 *Favorites* > Tax > Form1065s Analytics Docs 91 tasks Assigned To Preparer Re…" at bounding box center [784, 372] width 1568 height 745
click at [1367, 67] on input "⦁ Coelius Capital Rolling Fund, LP - C1" at bounding box center [1419, 69] width 164 height 20
type input "Coelius Capital Rolling Fund, LP - C1"
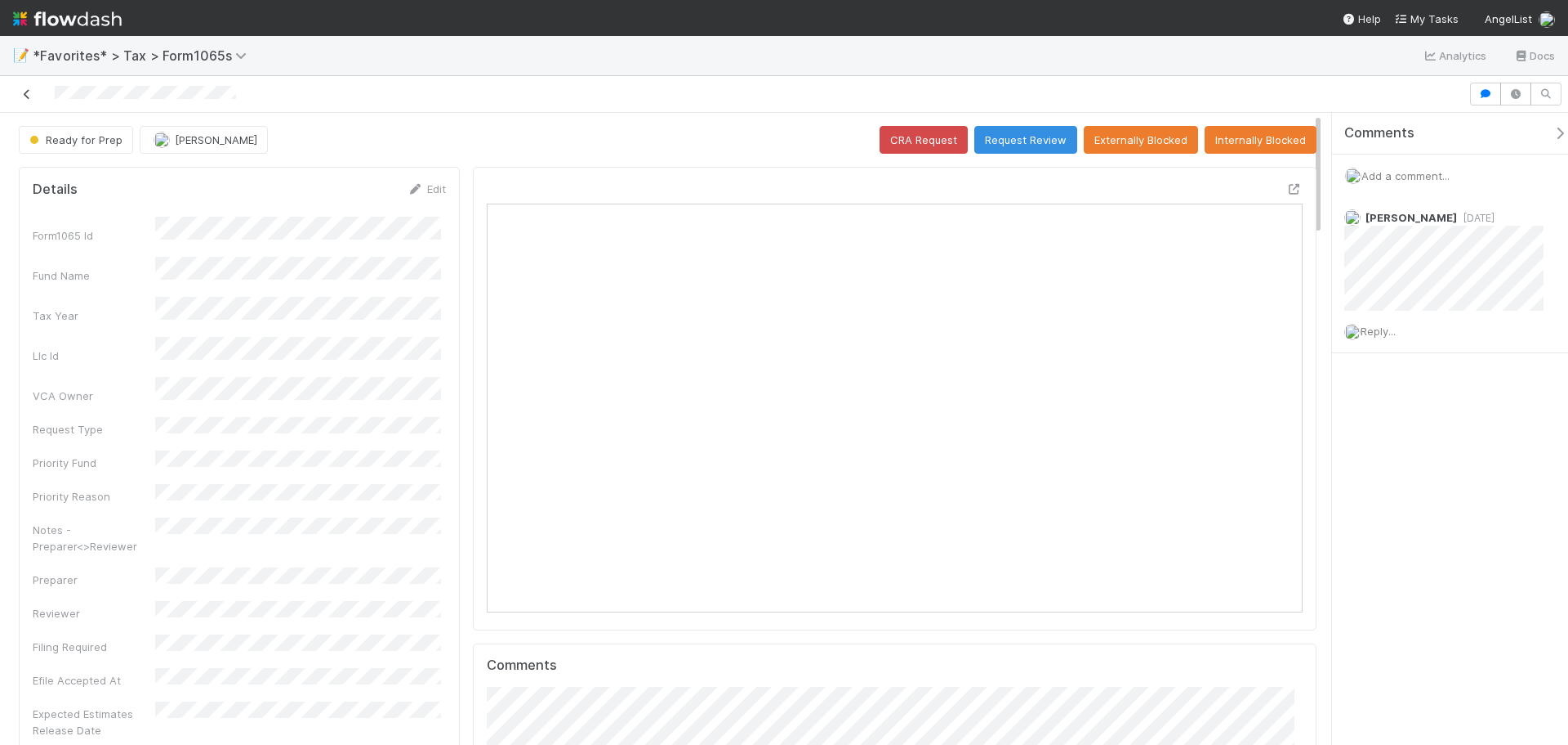
click at [24, 95] on icon at bounding box center [27, 94] width 17 height 11
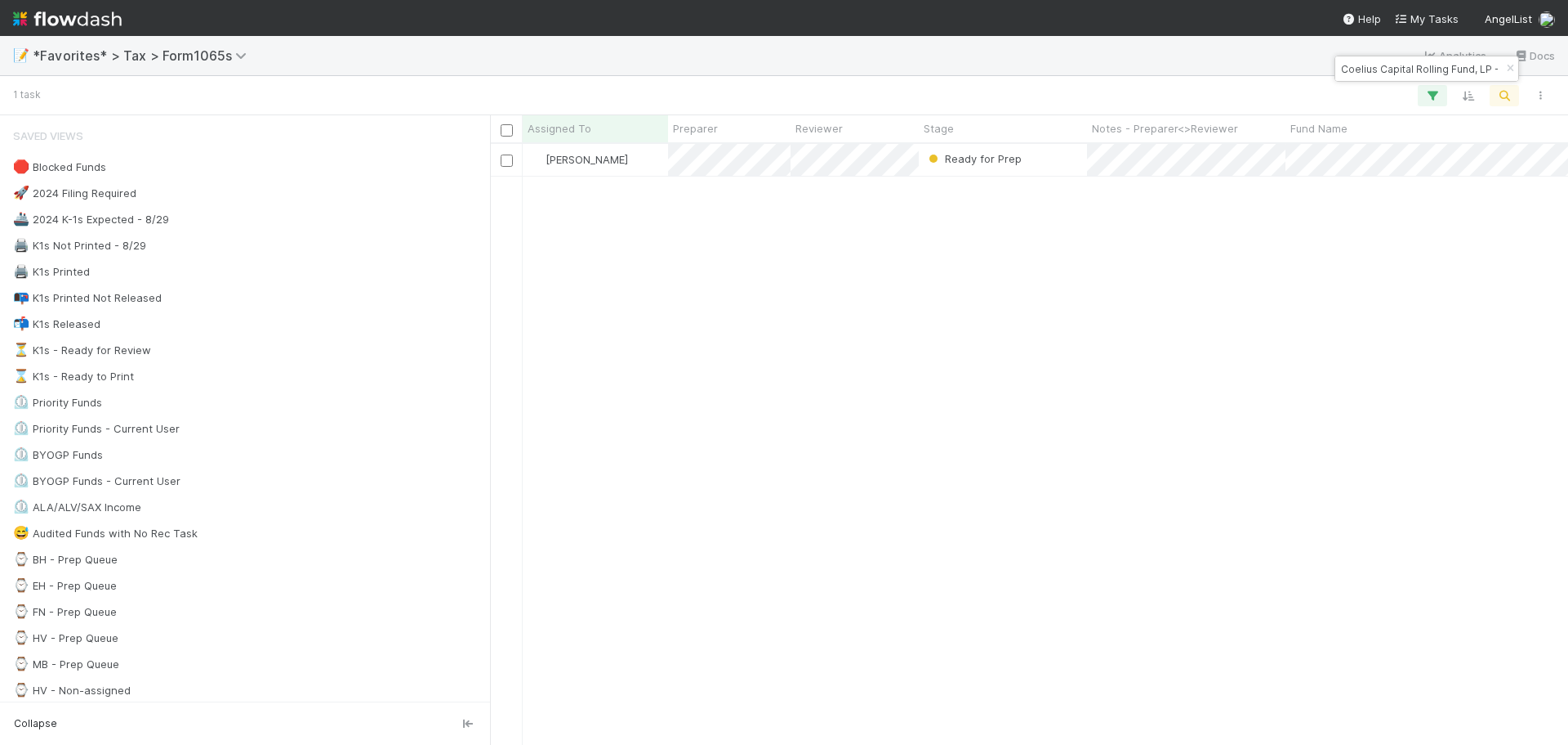
scroll to position [589, 1066]
click at [1507, 70] on icon "button" at bounding box center [1511, 69] width 17 height 10
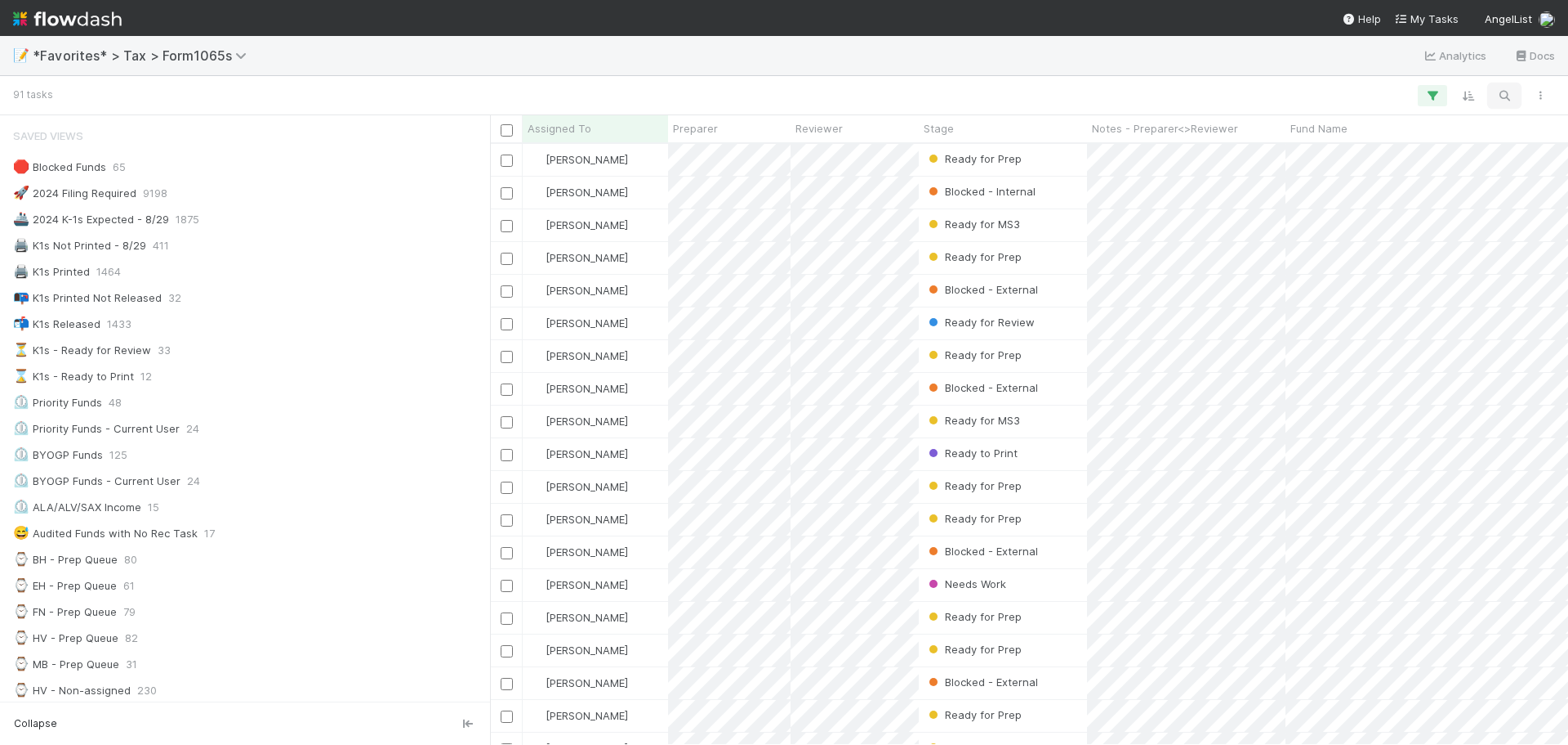
click at [1506, 105] on button "button" at bounding box center [1504, 96] width 29 height 22
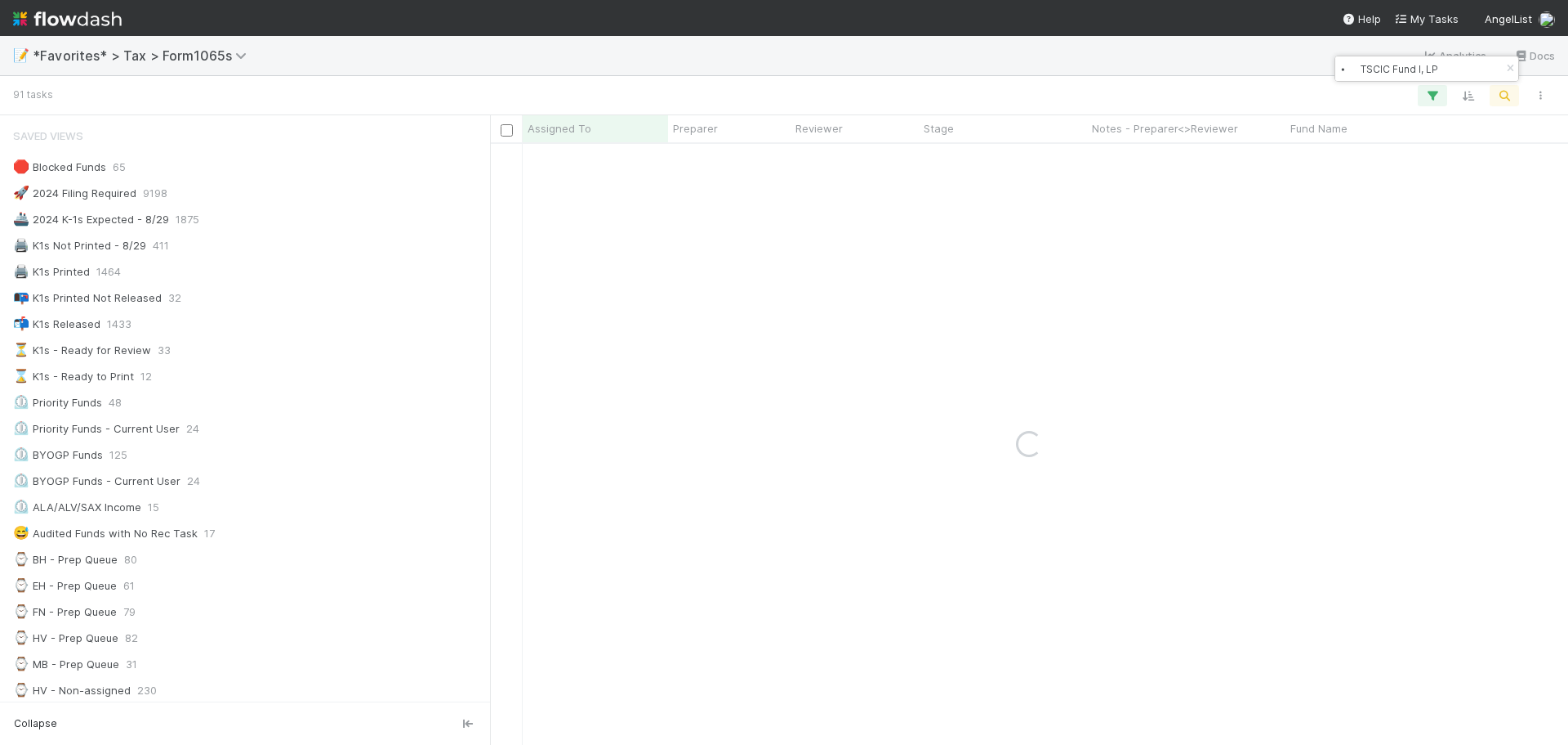
click at [1361, 69] on input "⦁ TSCIC Fund I, LP" at bounding box center [1419, 69] width 164 height 20
type input "TSCIC Fund I, LP"
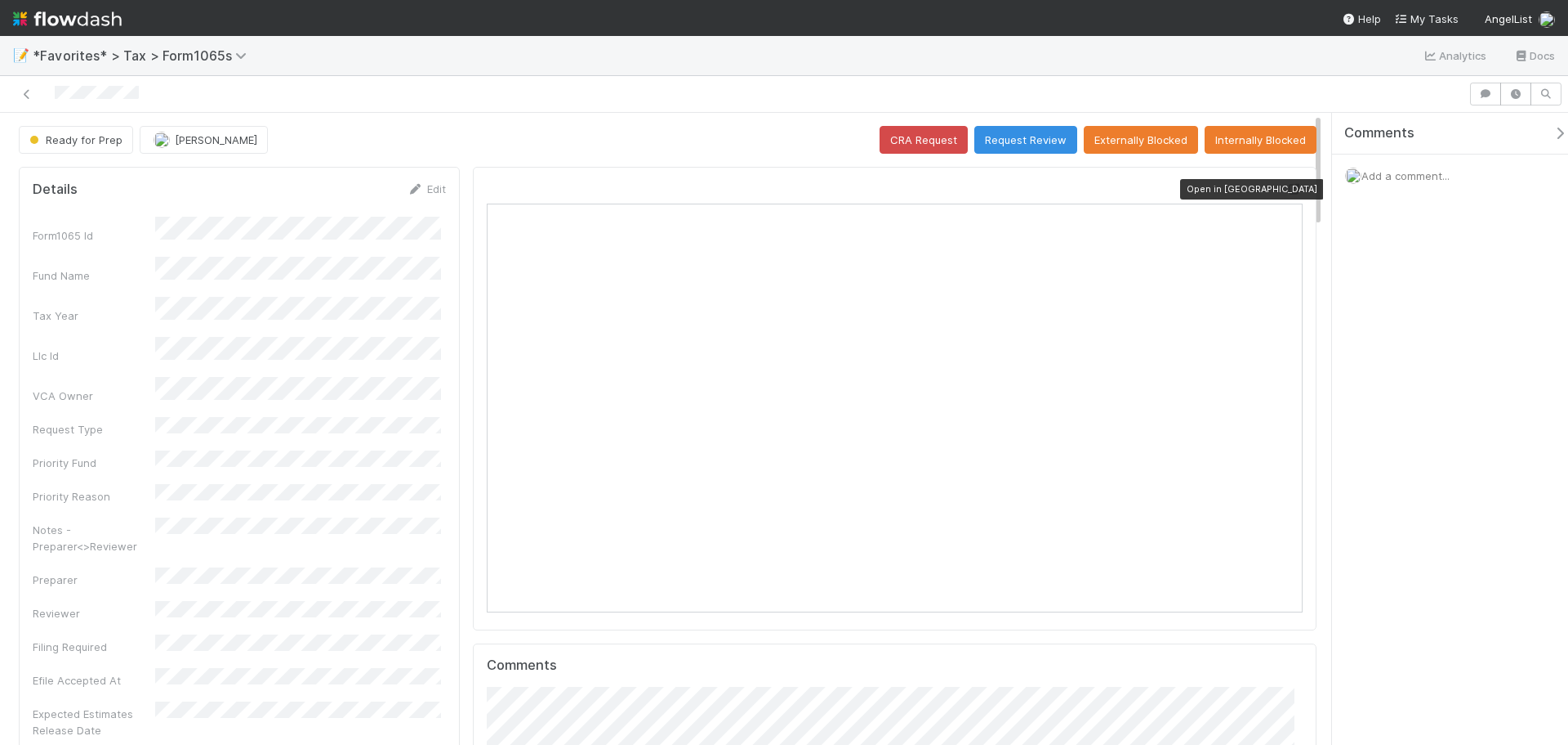
scroll to position [319, 795]
click at [1286, 184] on icon at bounding box center [1295, 189] width 17 height 11
click at [1286, 187] on icon at bounding box center [1295, 189] width 17 height 11
click at [26, 90] on icon at bounding box center [27, 94] width 17 height 11
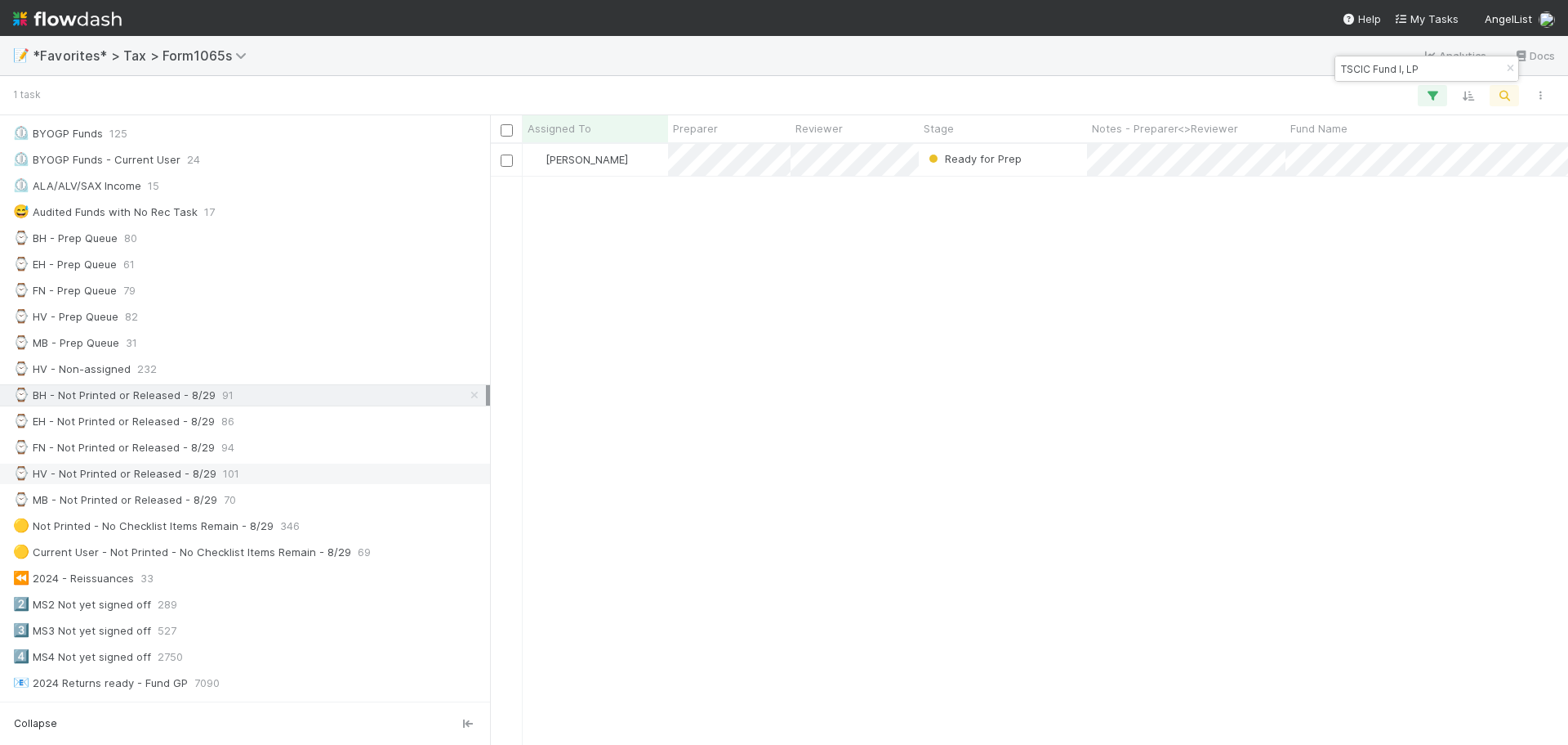
scroll to position [327, 0]
click at [1507, 71] on icon "button" at bounding box center [1511, 69] width 17 height 10
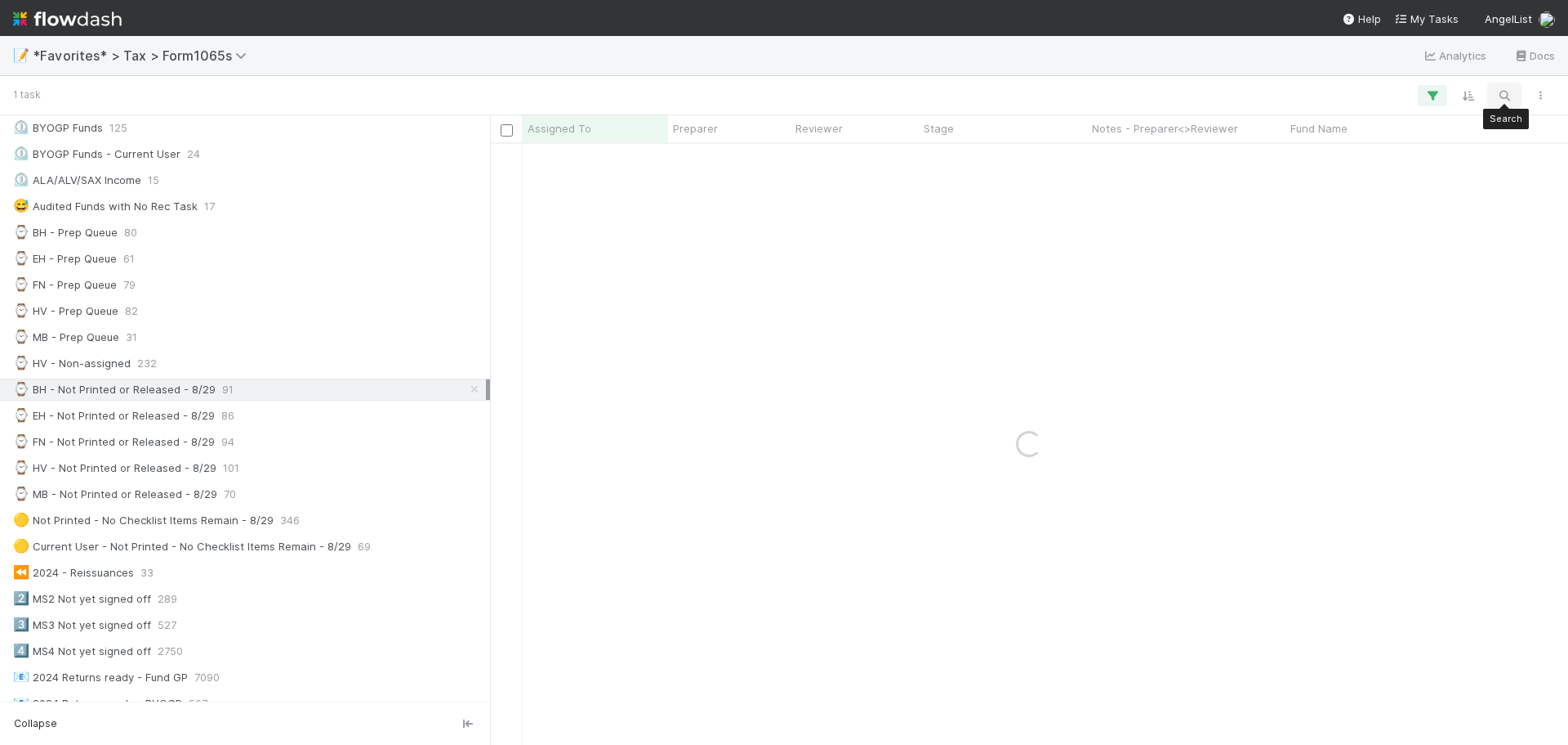
click at [1506, 92] on icon "button" at bounding box center [1505, 96] width 17 height 15
drag, startPoint x: 1264, startPoint y: 68, endPoint x: 1362, endPoint y: 72, distance: 98.1
click at [1218, 67] on body "📝 *Favorites* > Tax > Form1065s Analytics Docs 1 task Assigned To Preparer Revi…" at bounding box center [784, 372] width 1568 height 745
click at [1354, 75] on input "⦁ NE33 Fund I, a series of Roll Up Vehicles, LP" at bounding box center [1419, 69] width 164 height 20
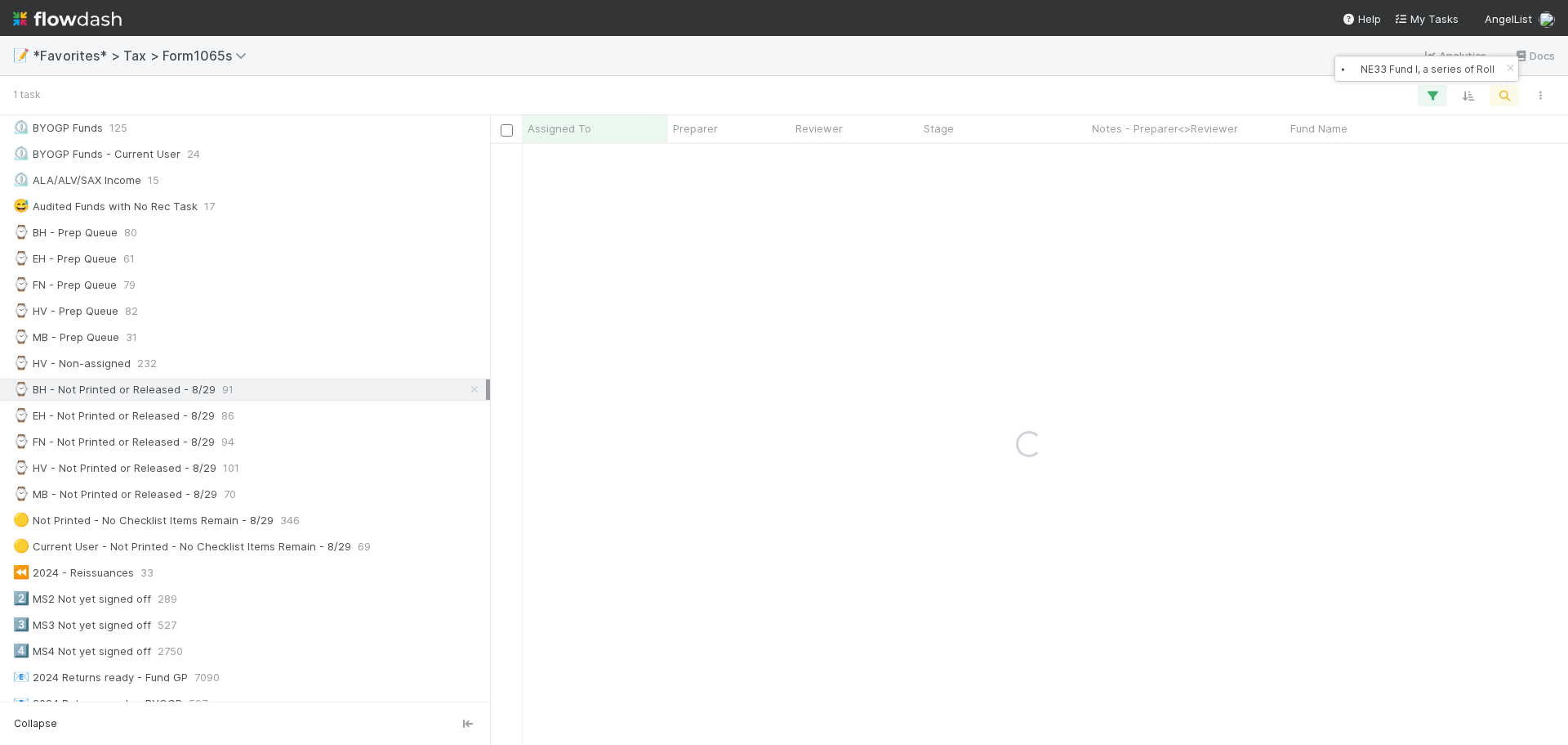
click at [1365, 74] on input "⦁ NE33 Fund I, a series of Roll Up Vehicles, LP" at bounding box center [1419, 69] width 164 height 20
type input "NE33 Fund I, a series of Roll Up Vehicles, LP"
click at [1084, 170] on div "Ready for Prep" at bounding box center [1003, 160] width 169 height 32
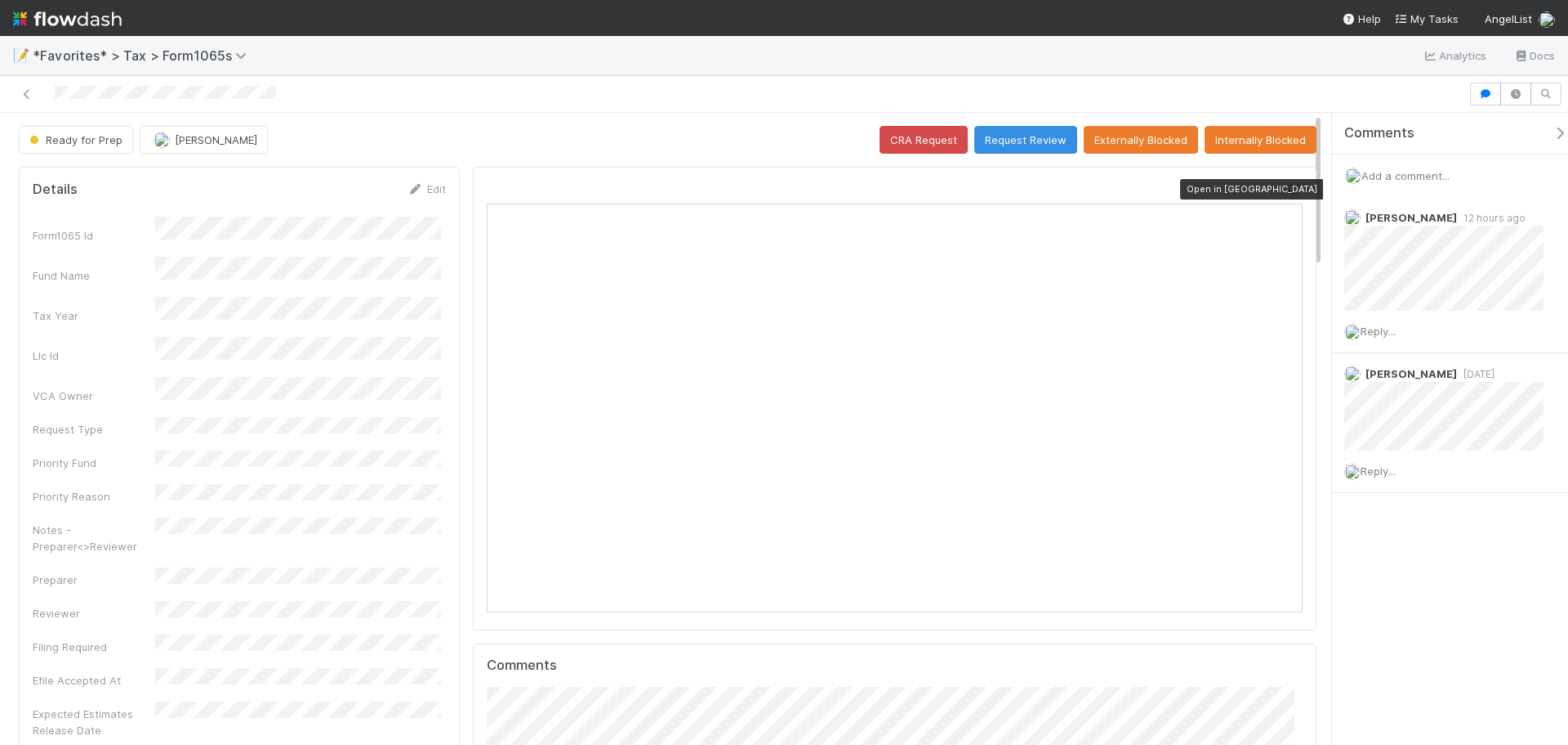
scroll to position [319, 795]
click at [1286, 181] on div at bounding box center [1295, 189] width 17 height 17
click at [21, 94] on icon at bounding box center [27, 94] width 17 height 11
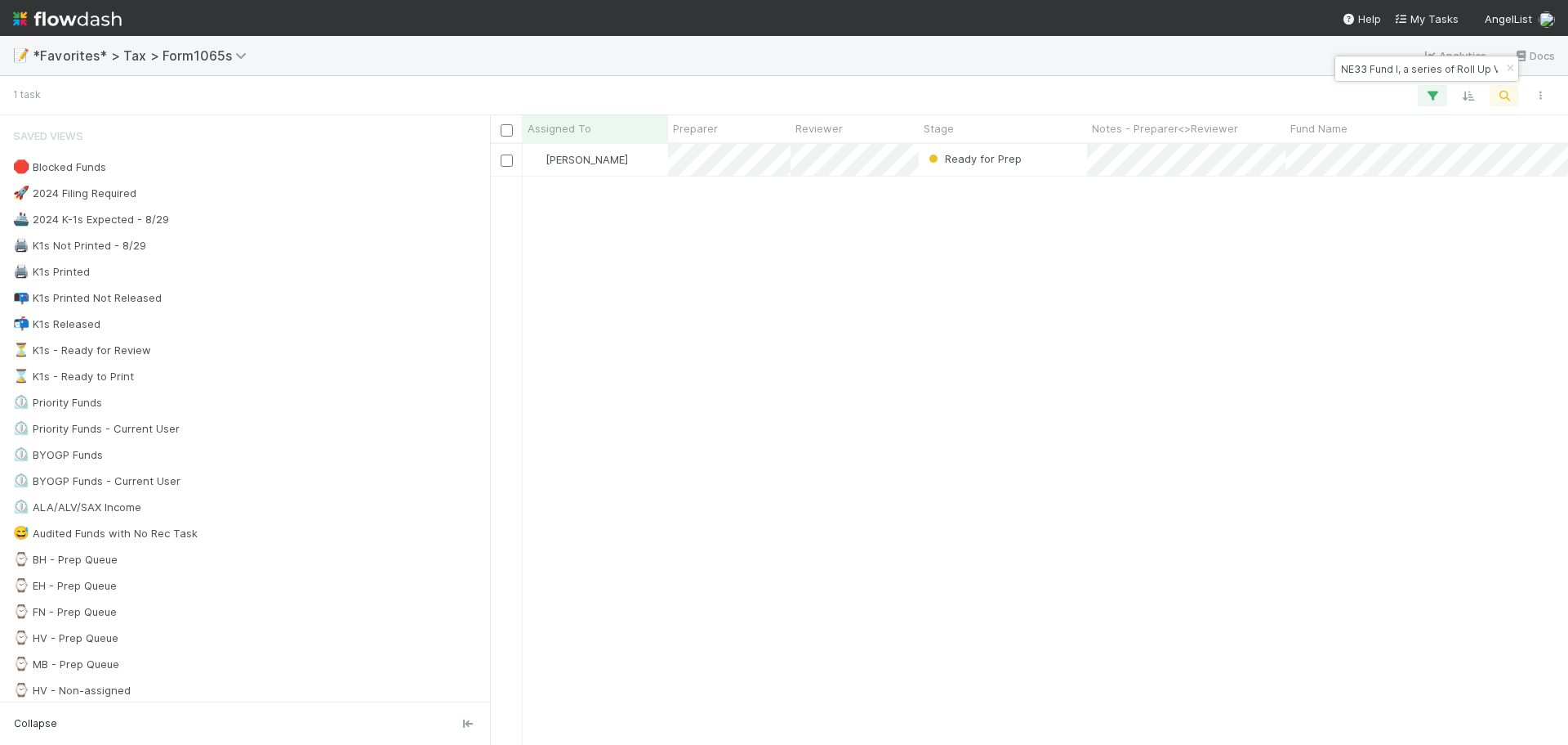
scroll to position [589, 1066]
click at [1510, 73] on button "button" at bounding box center [1511, 69] width 18 height 20
click at [1516, 96] on button "button" at bounding box center [1504, 96] width 29 height 22
drag, startPoint x: 1389, startPoint y: 77, endPoint x: 1294, endPoint y: 72, distance: 95.1
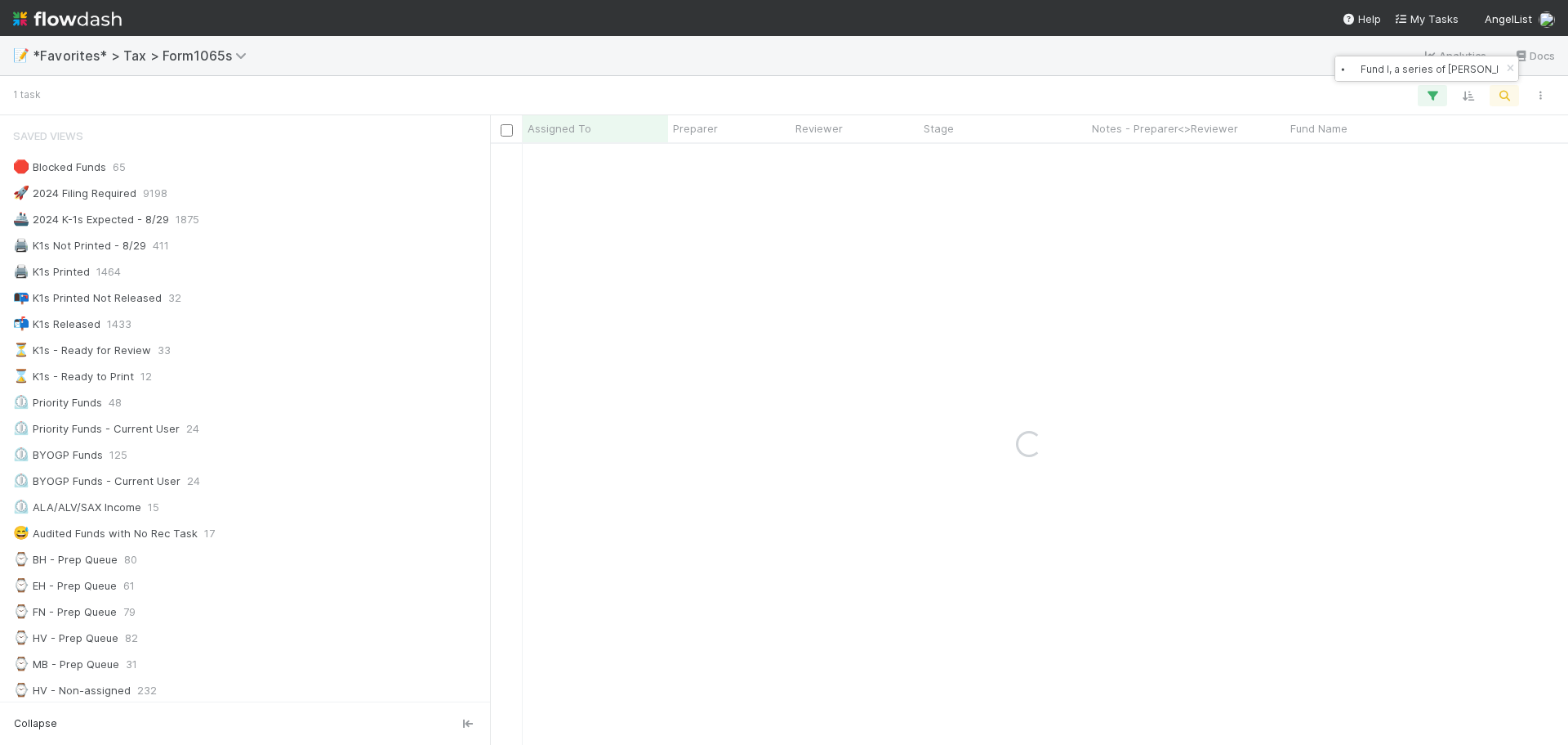
click at [1294, 72] on body "📝 *Favorites* > Tax > Form1065s Analytics Docs 1 task Assigned To Preparer Revi…" at bounding box center [784, 372] width 1568 height 745
click at [1369, 60] on input "⦁ Fund I, a series of Feld Ventures Fund, LP" at bounding box center [1419, 69] width 164 height 20
click at [1366, 75] on input "⦁ Fund I, a series of Feld Ventures Fund, LP" at bounding box center [1419, 69] width 164 height 20
type input "Fund I, a series of Feld Ventures Fund, LP"
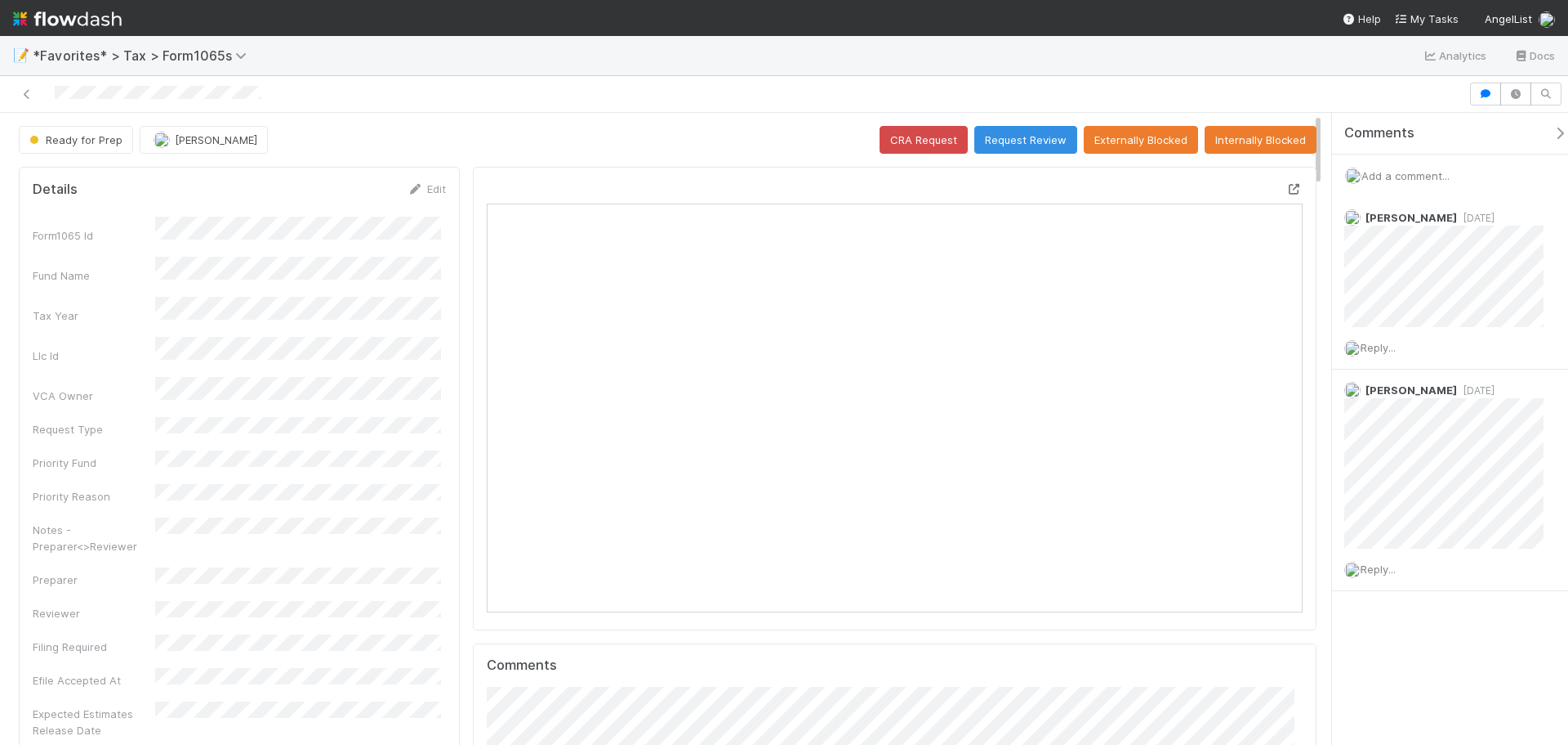
click at [1286, 192] on icon at bounding box center [1295, 189] width 17 height 11
click at [30, 92] on icon at bounding box center [27, 94] width 17 height 11
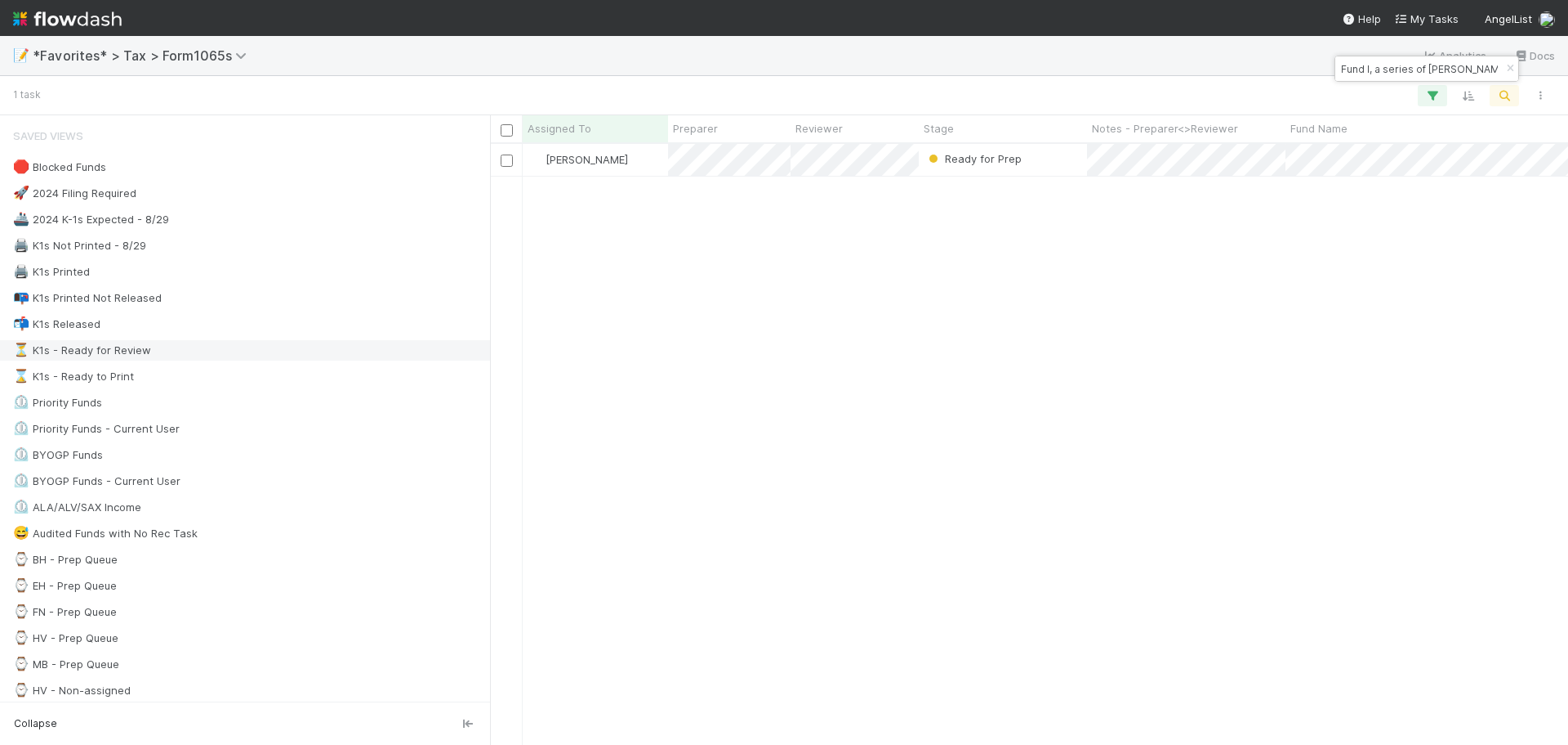
scroll to position [589, 1066]
click at [1507, 69] on icon "button" at bounding box center [1511, 69] width 17 height 10
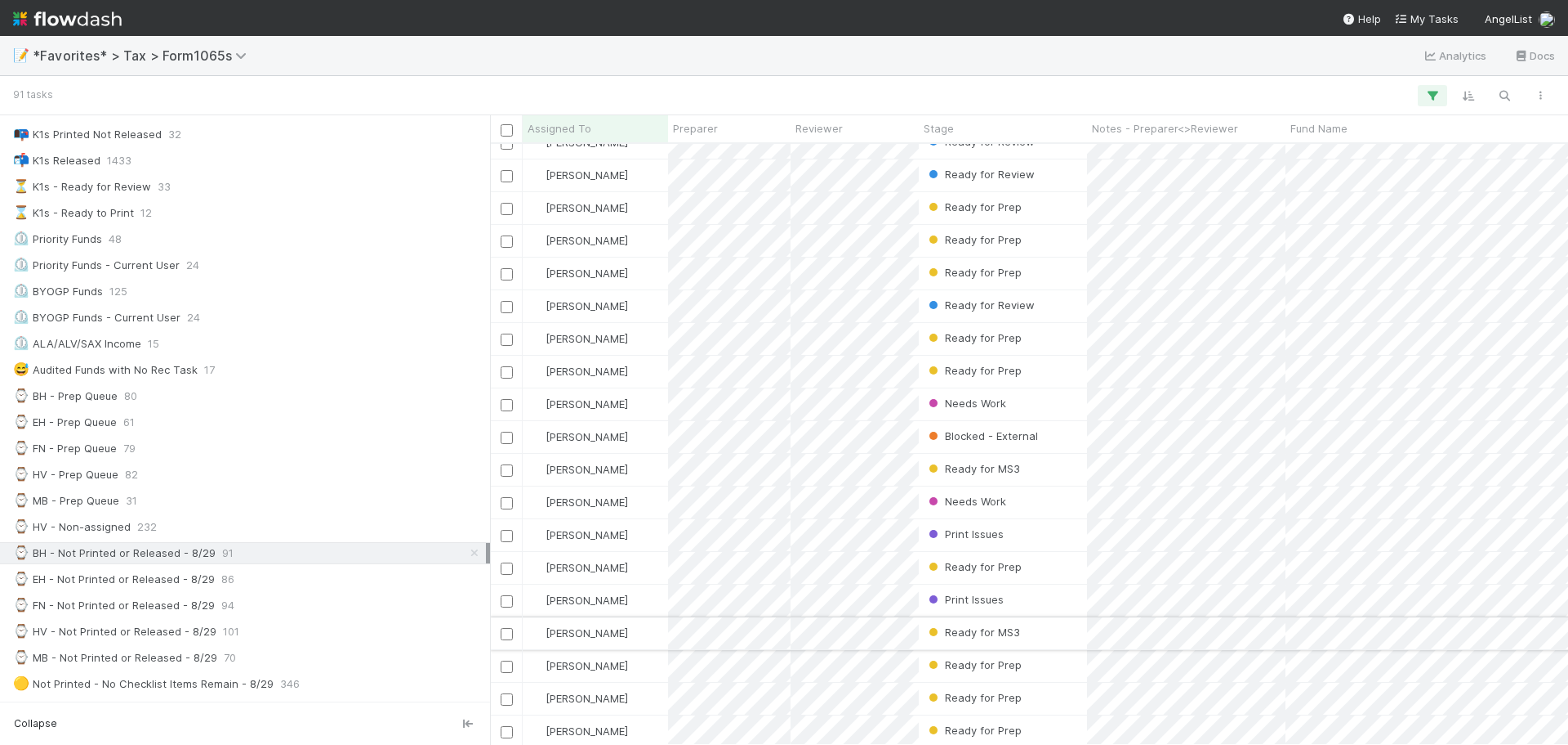
scroll to position [2224, 0]
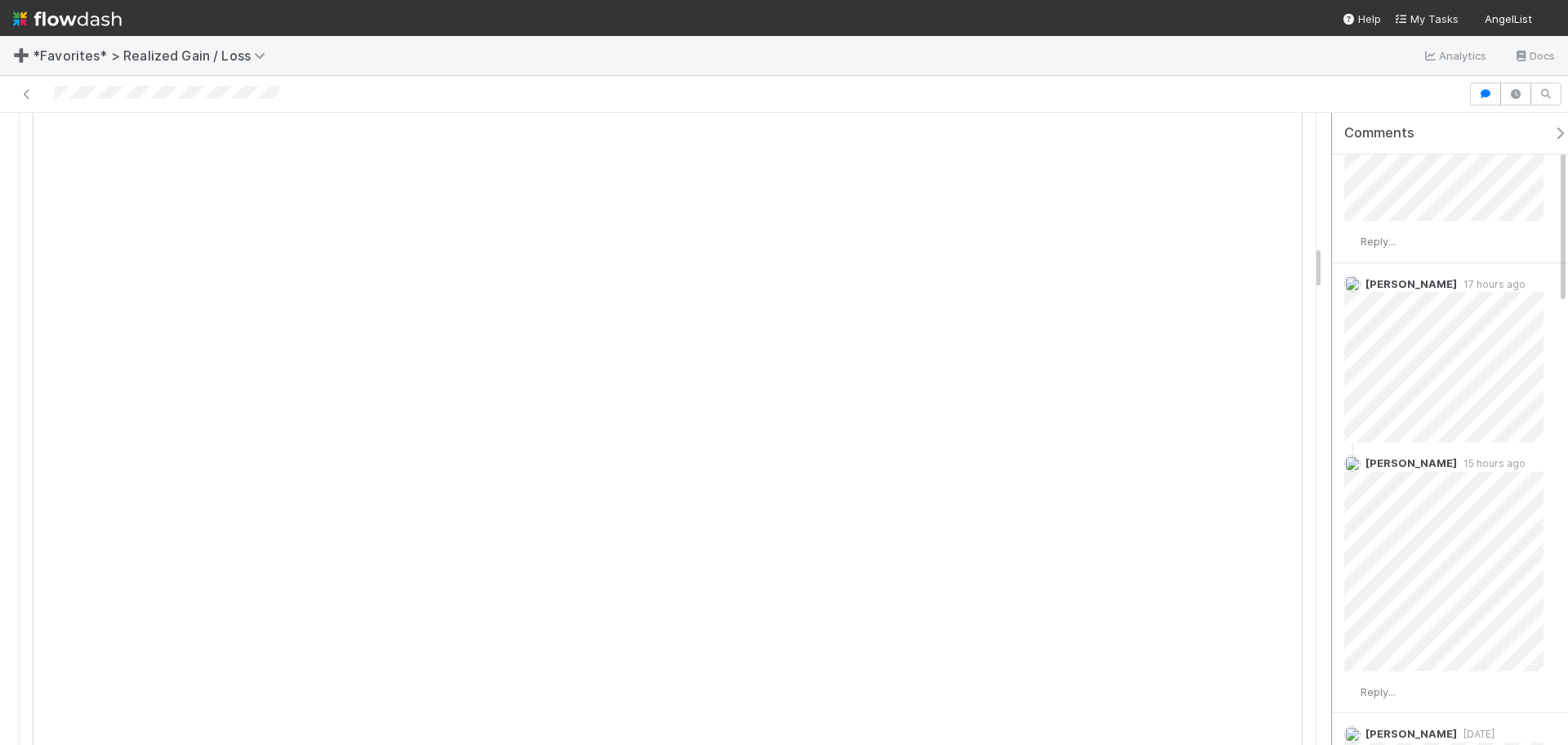
scroll to position [164, 0]
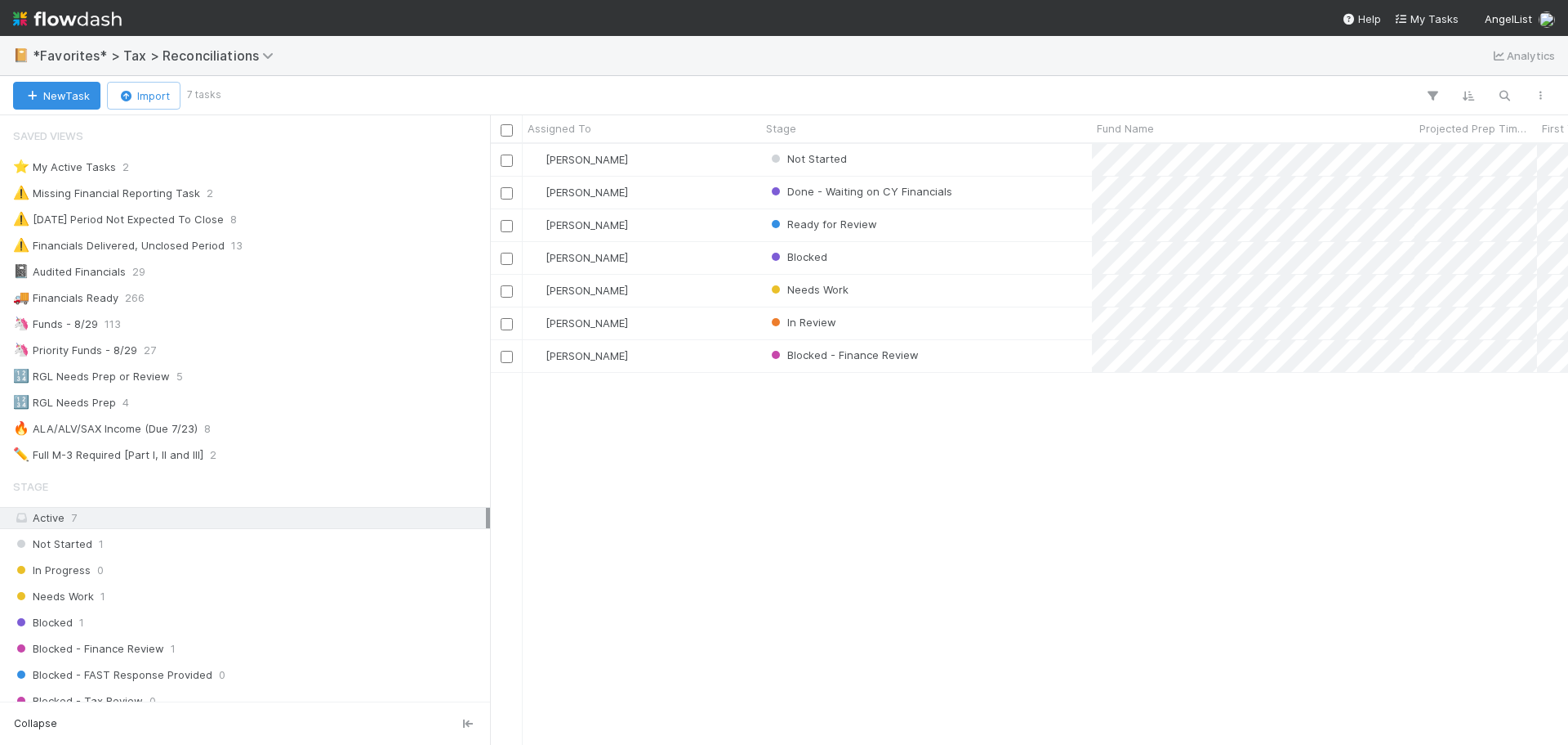
scroll to position [589, 1066]
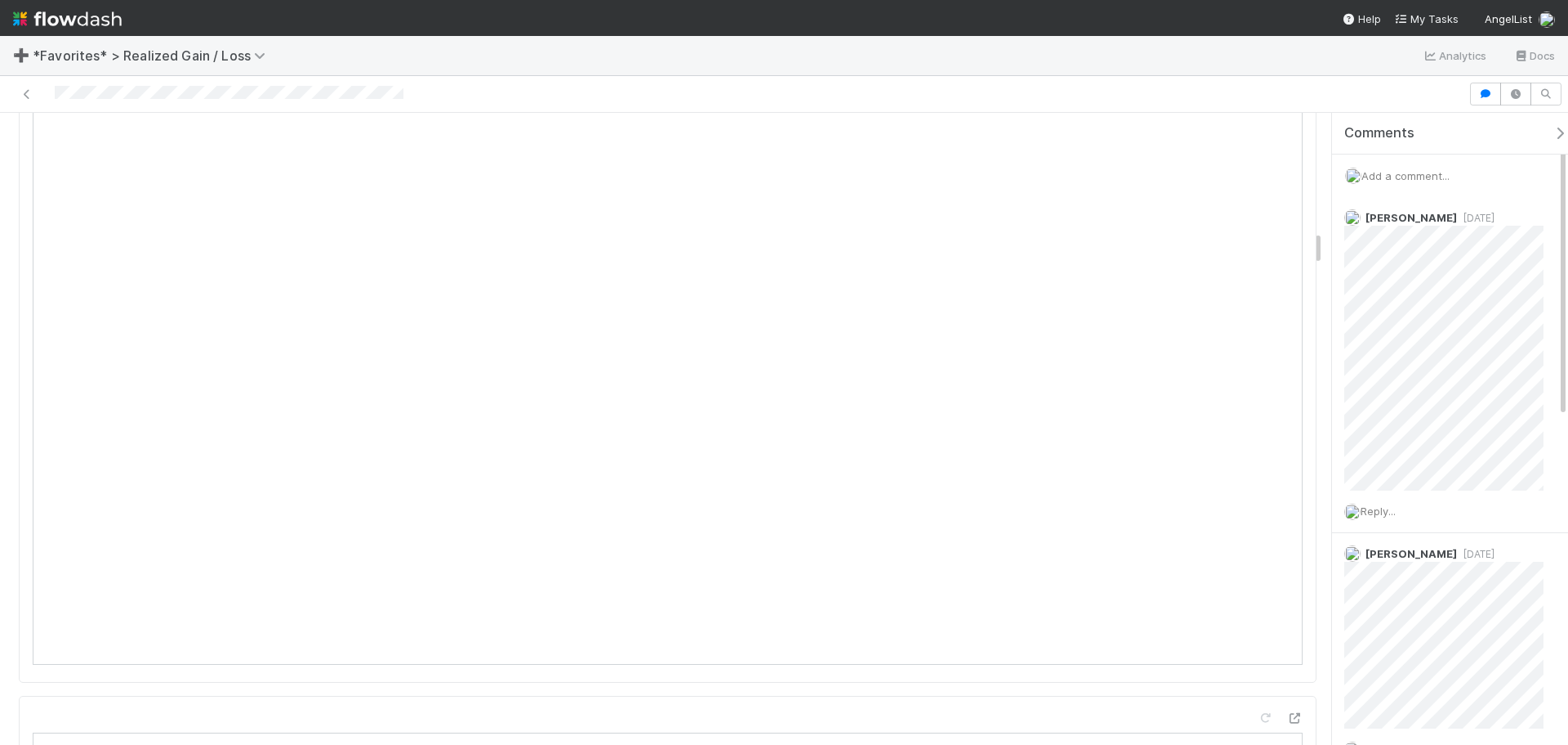
scroll to position [2125, 0]
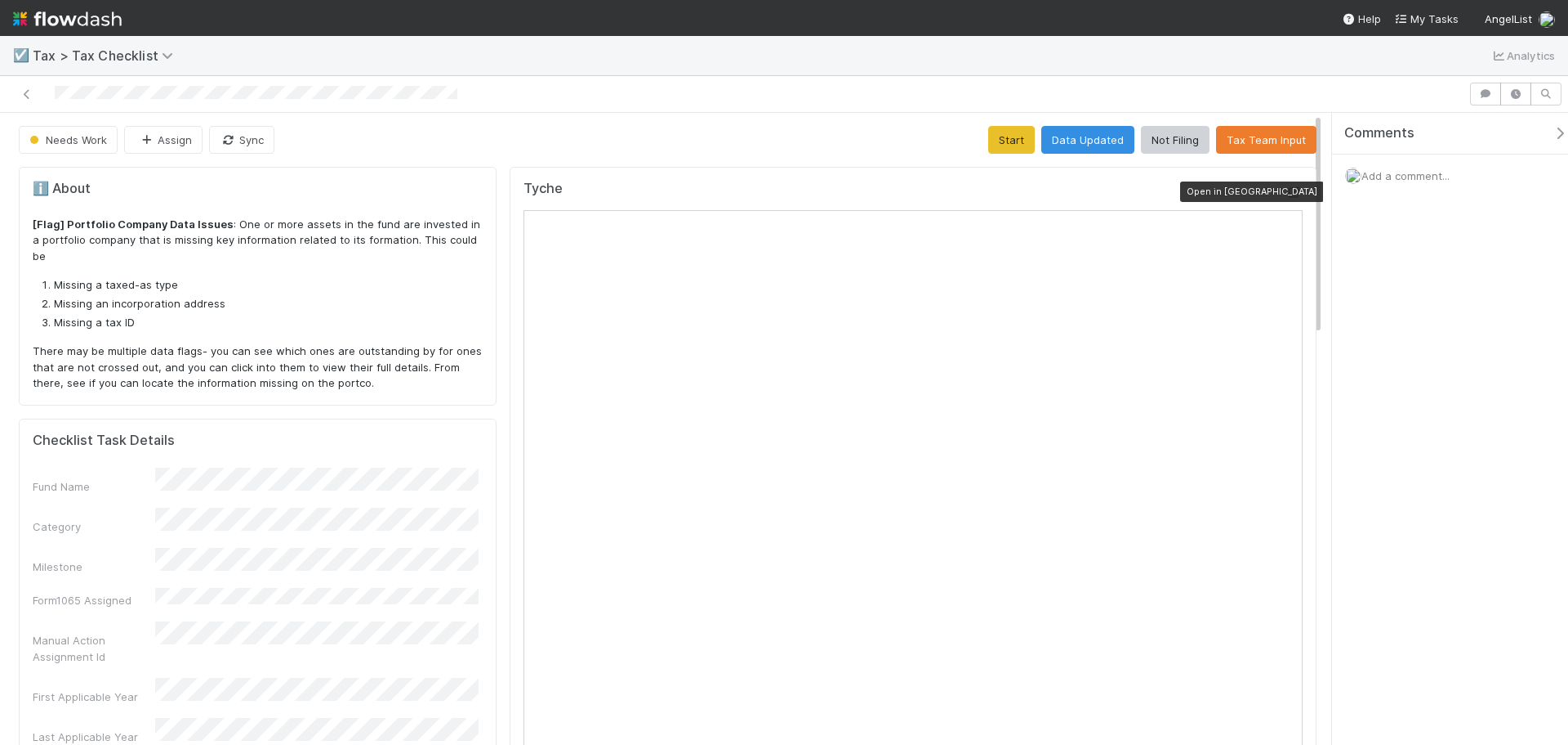
click at [1286, 189] on icon at bounding box center [1295, 192] width 17 height 11
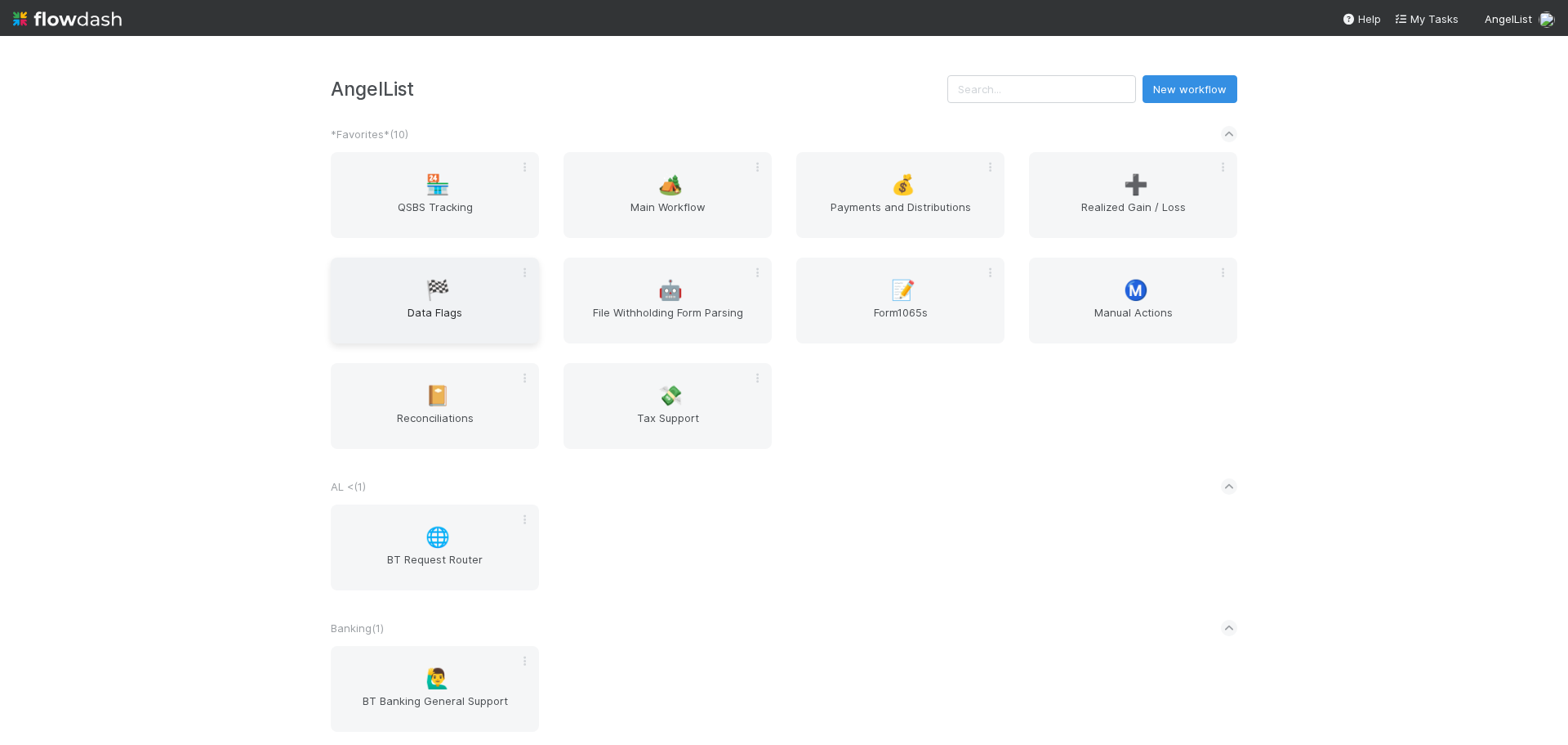
click at [435, 318] on span "Data Flags" at bounding box center [435, 320] width 195 height 32
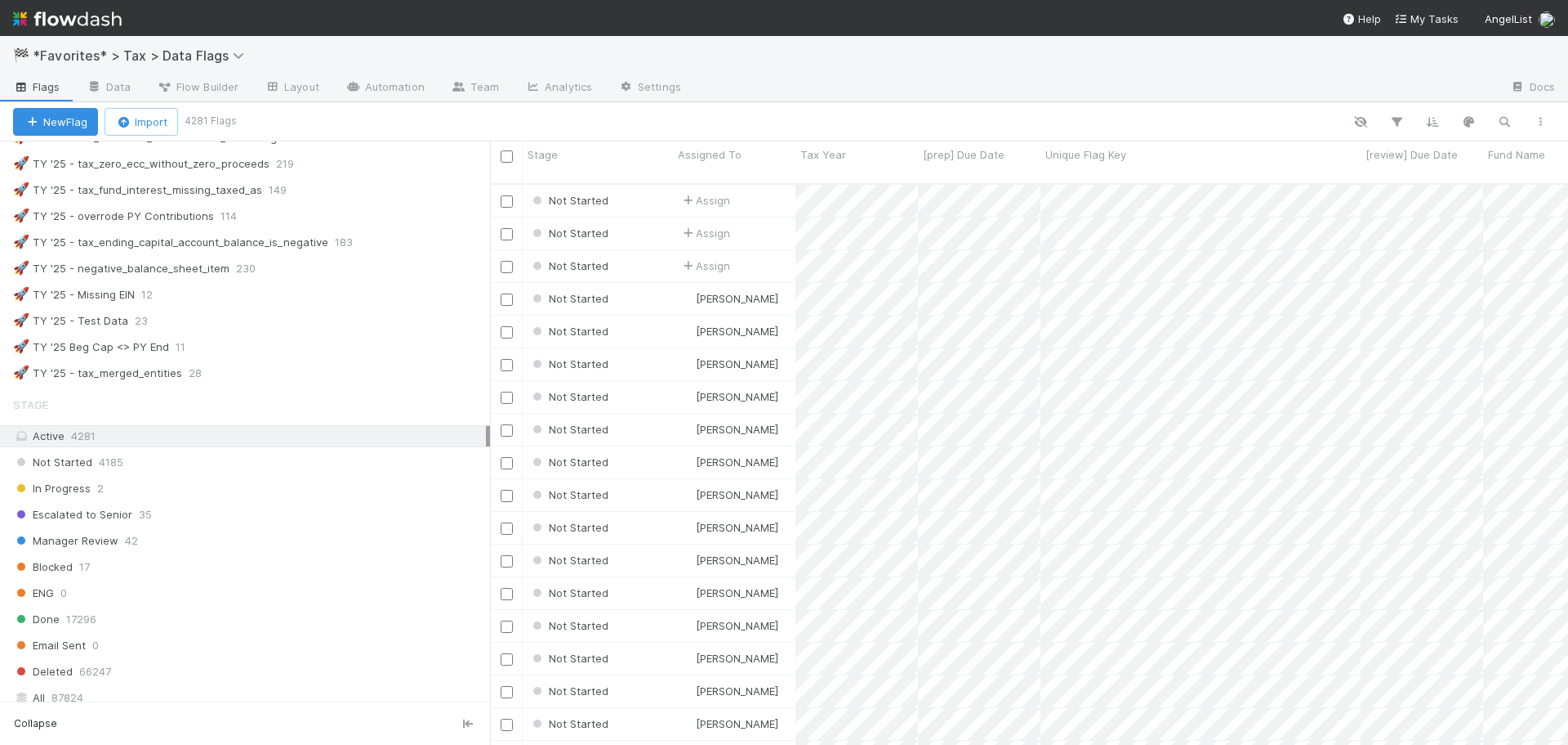
scroll to position [1063, 0]
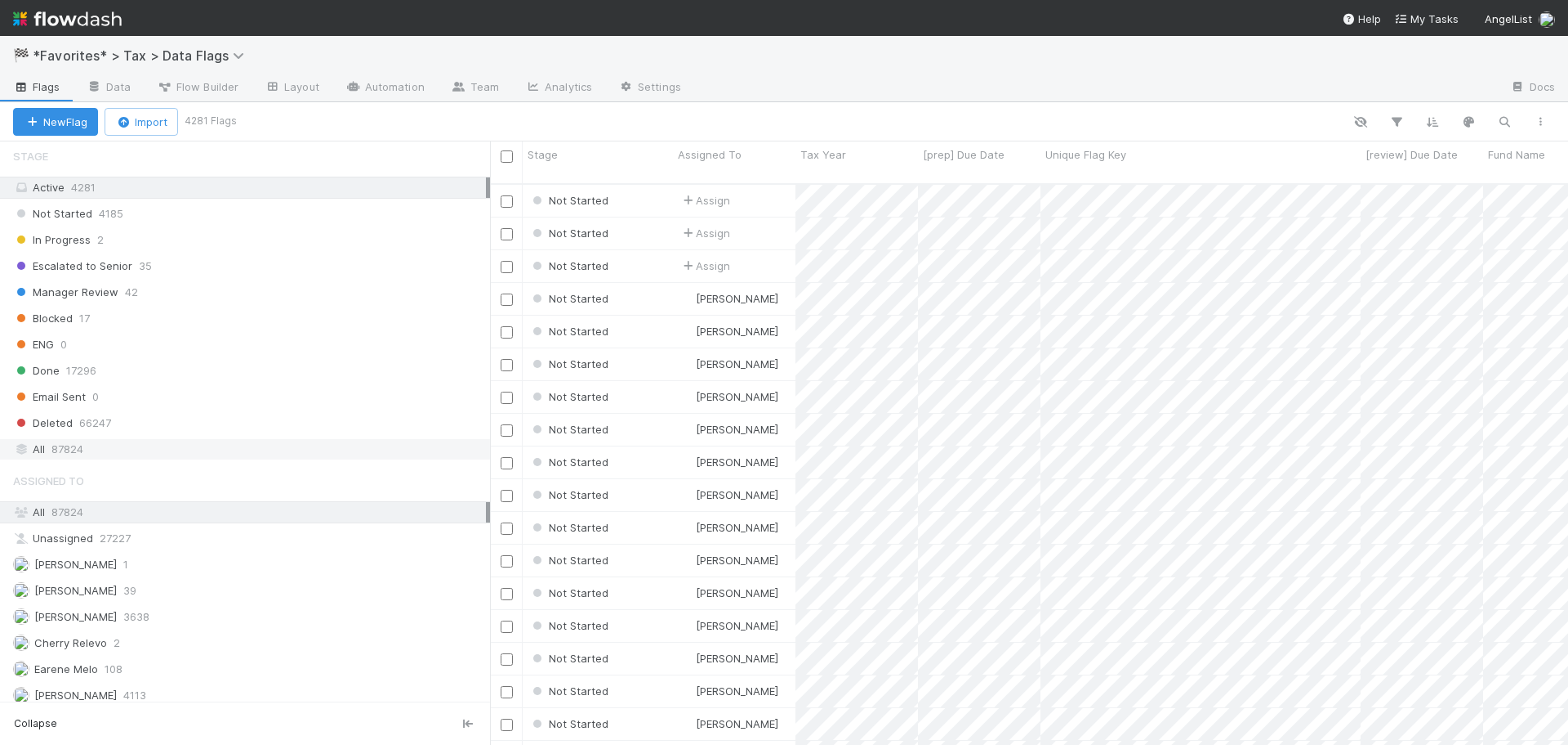
click at [120, 445] on div "All 87824" at bounding box center [249, 449] width 473 height 21
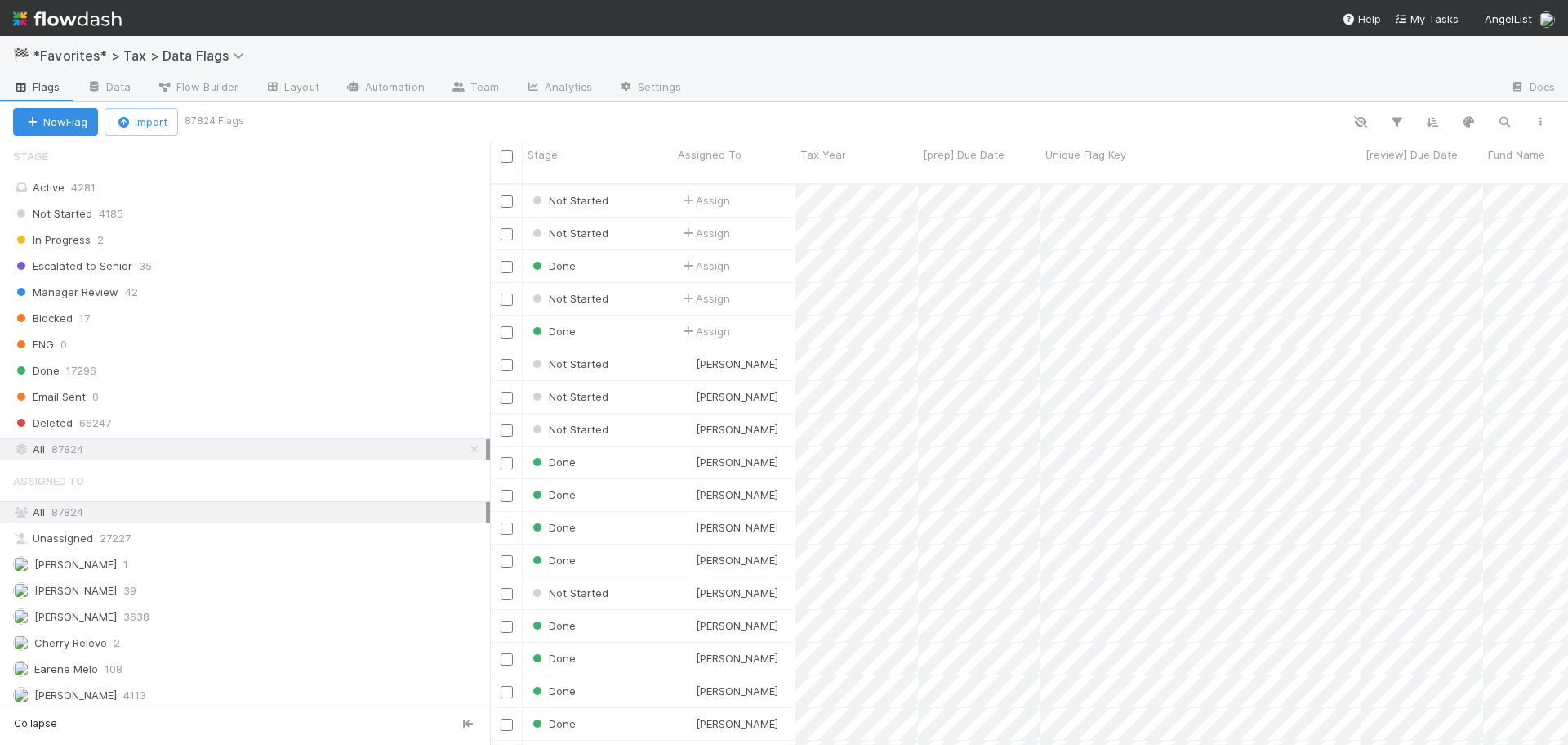
scroll to position [562, 1066]
click at [1500, 112] on button "button" at bounding box center [1504, 122] width 29 height 22
type input "U FIRST CAPITAL"
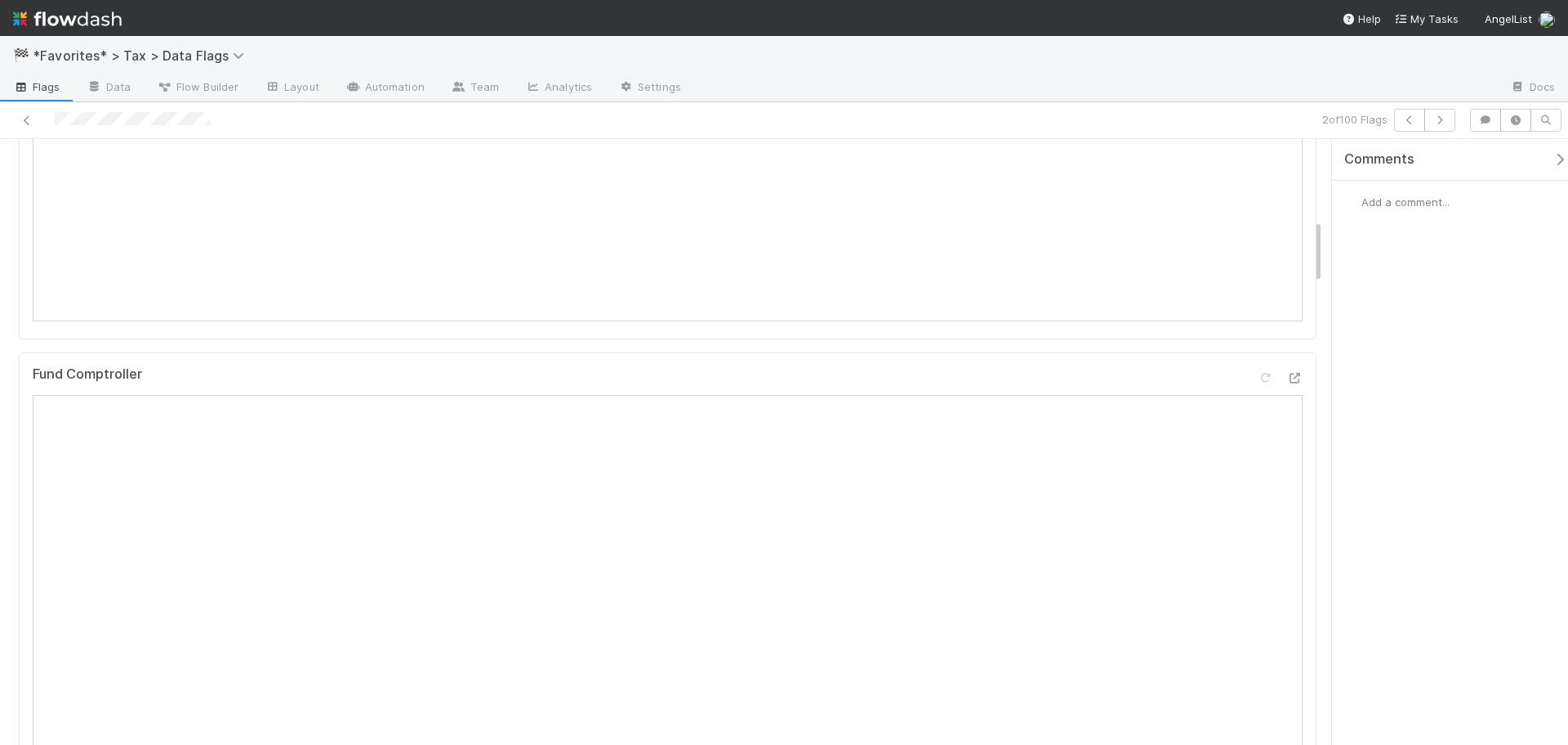
scroll to position [817, 0]
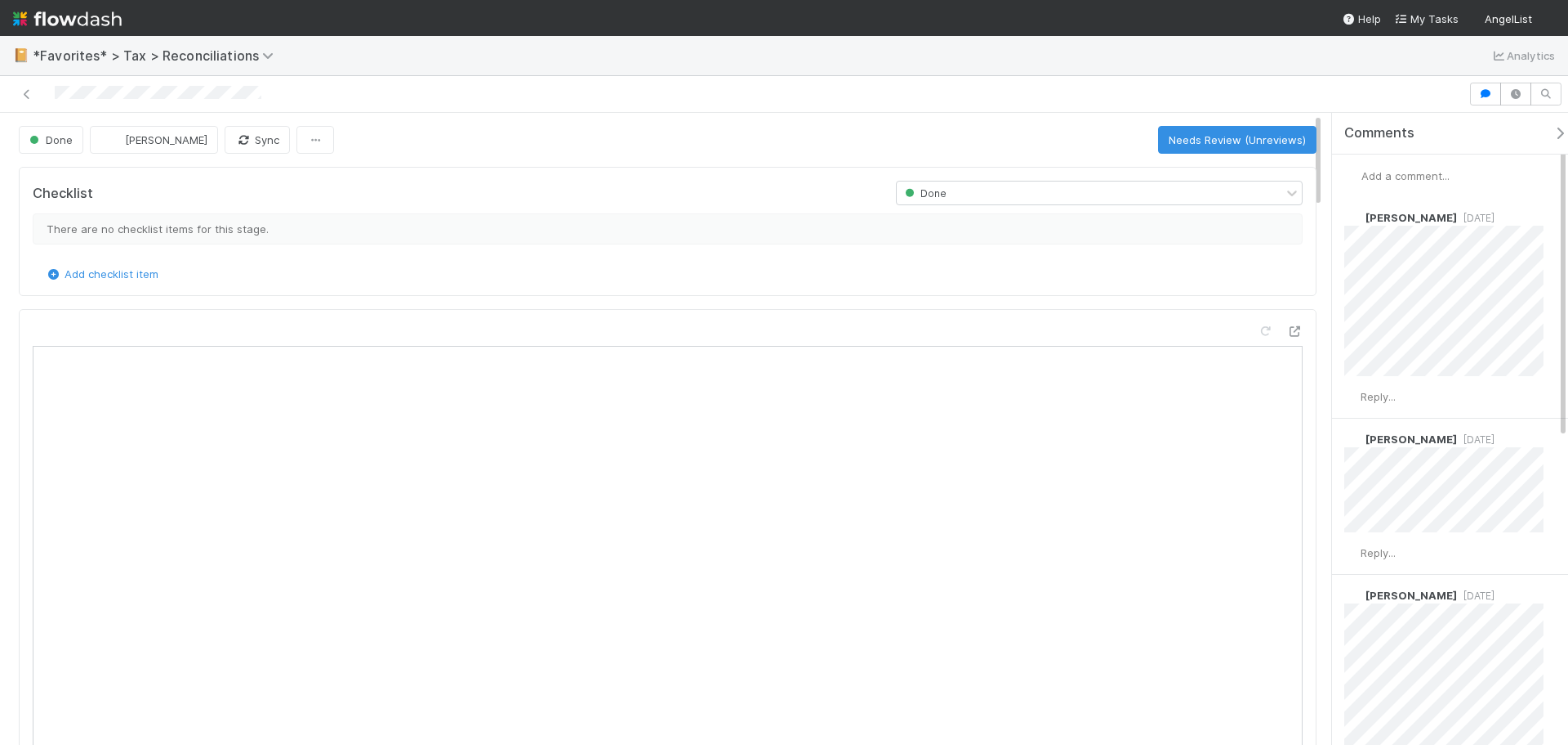
scroll to position [164, 0]
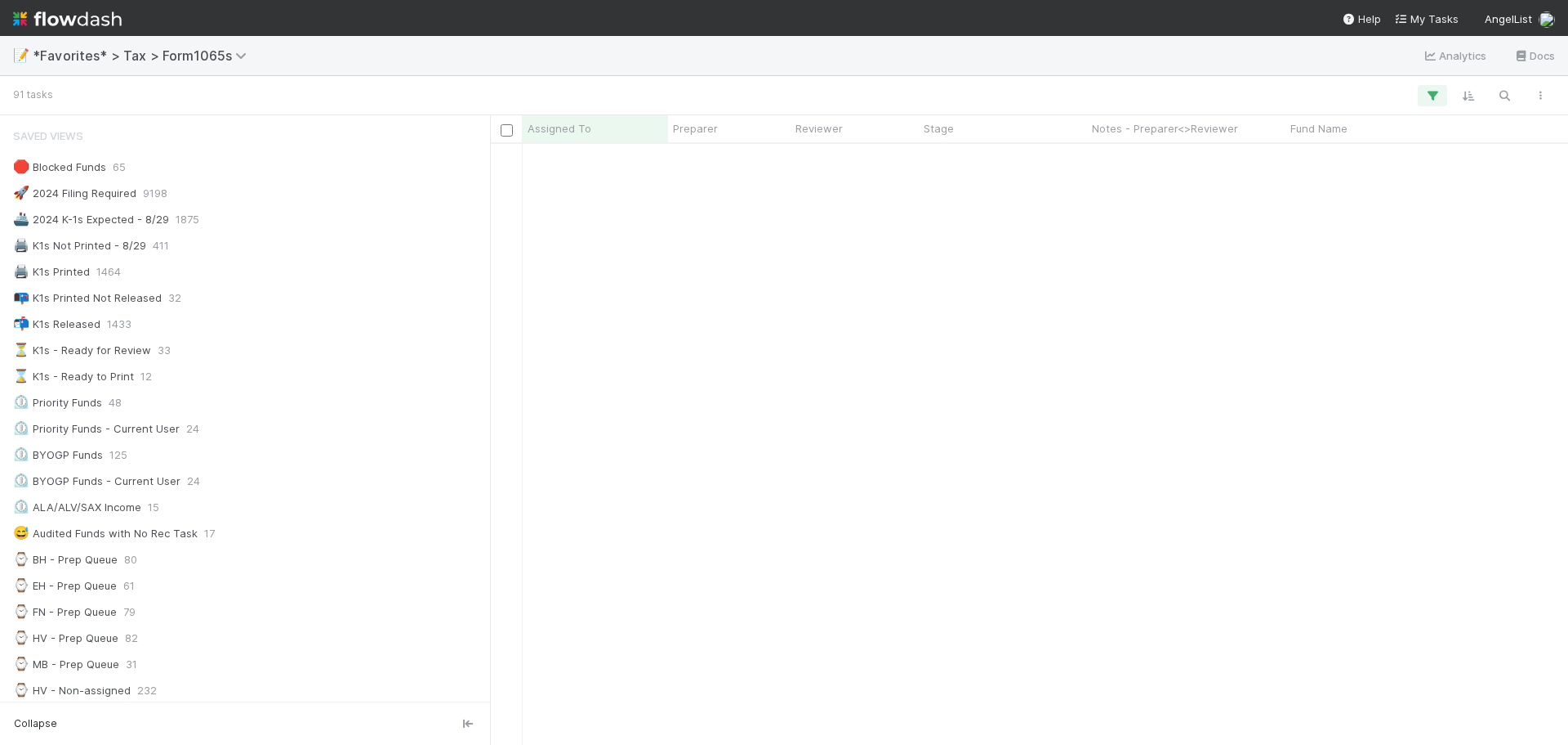
scroll to position [164, 0]
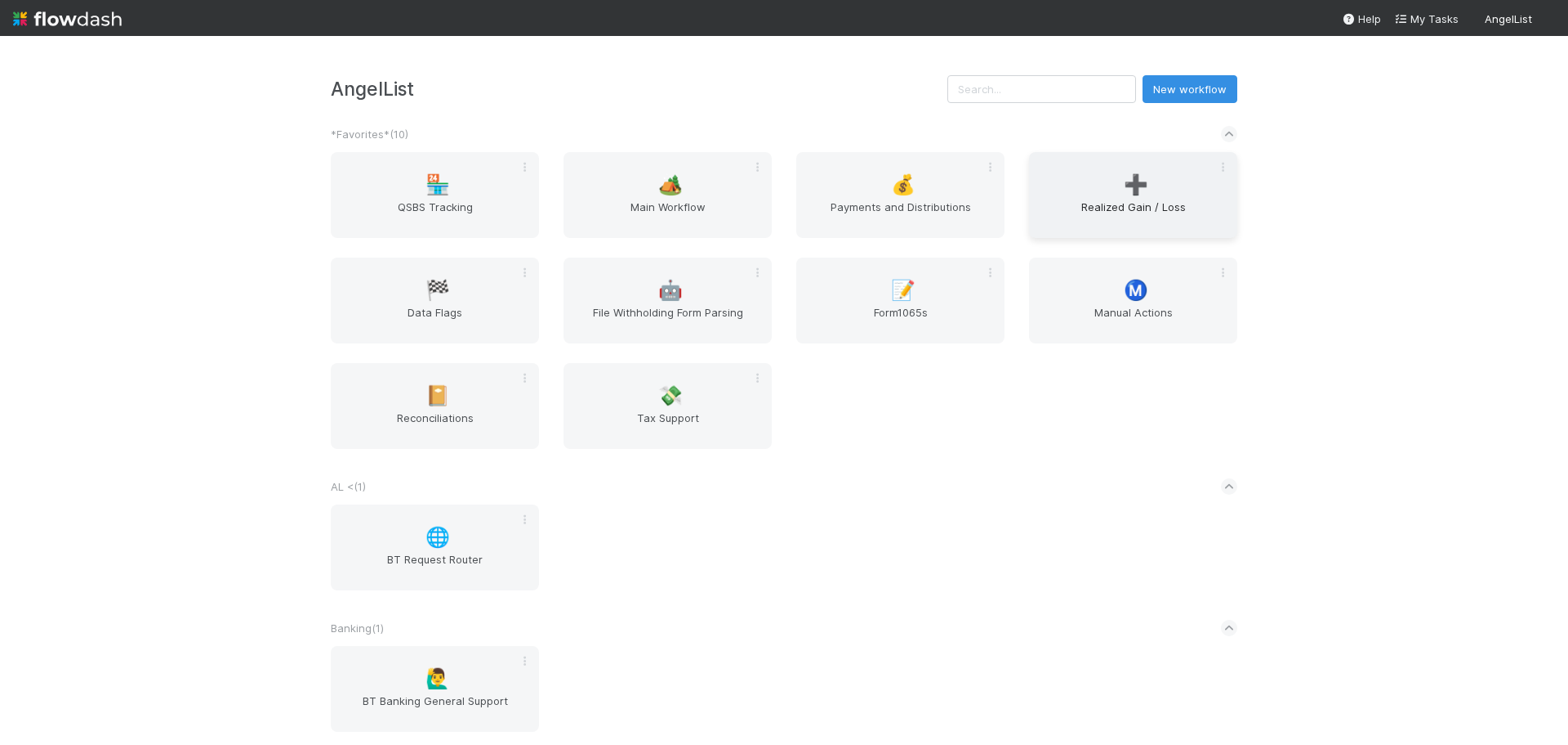
click at [1133, 194] on span "➕" at bounding box center [1136, 185] width 24 height 22
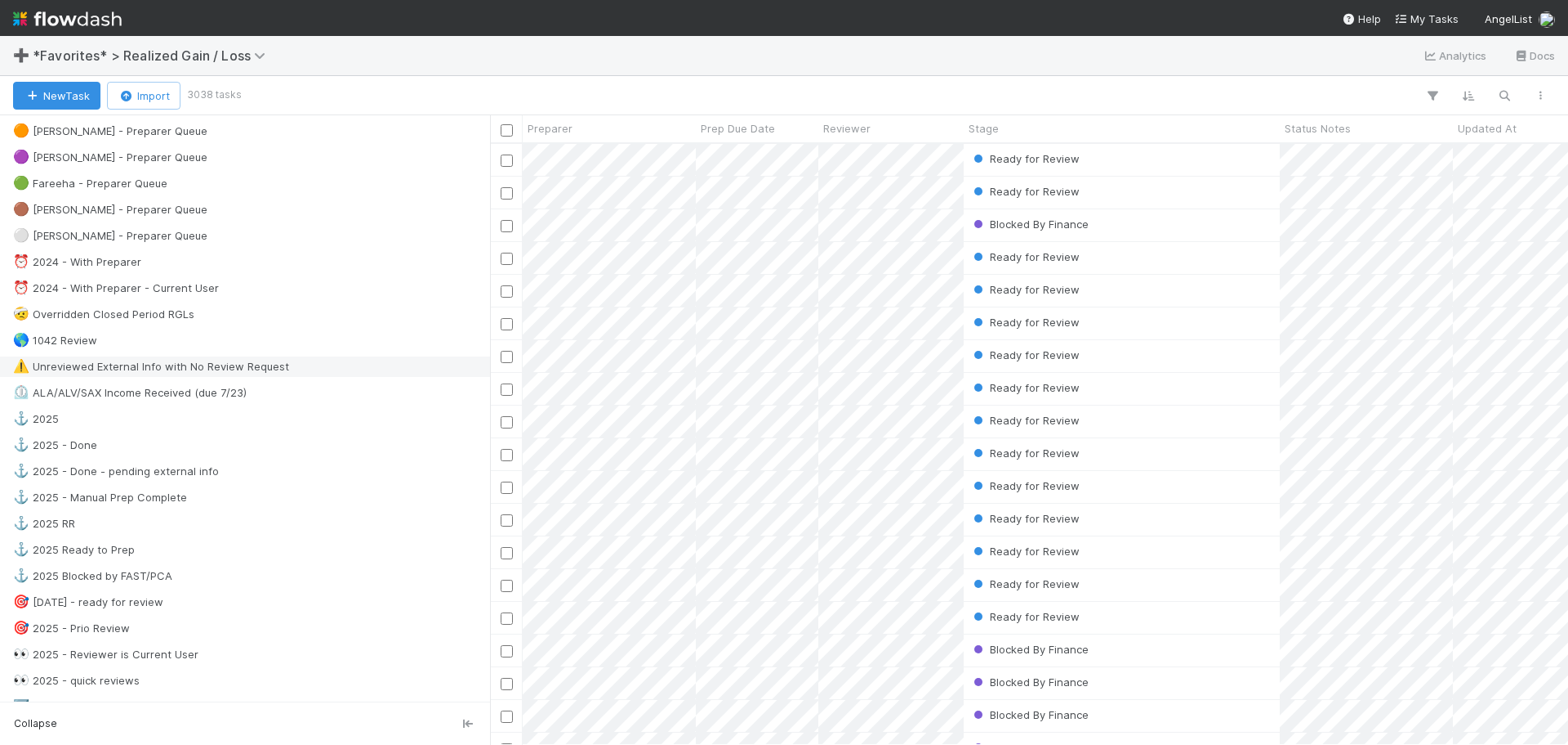
scroll to position [164, 0]
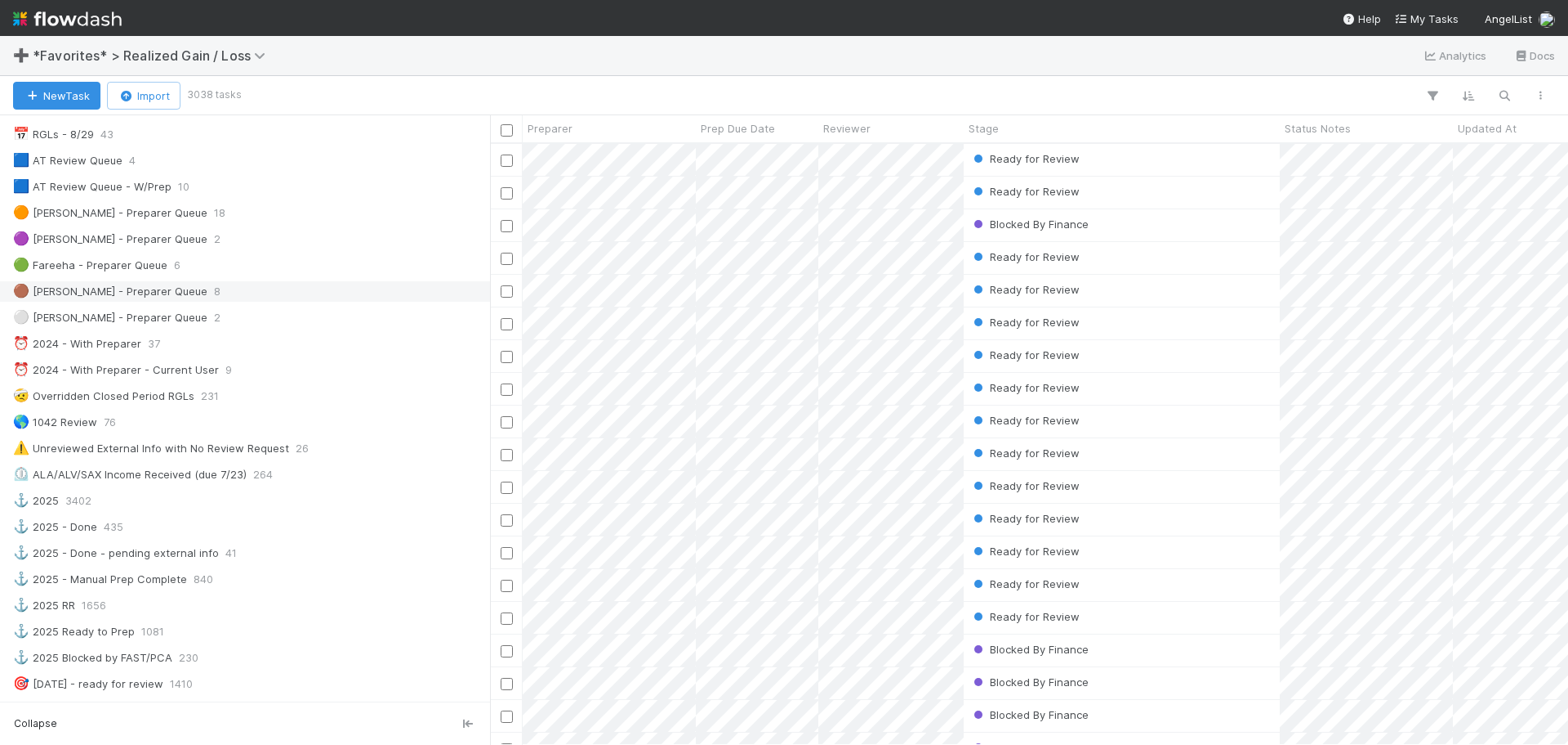
click at [200, 292] on div "🟤 [PERSON_NAME] - Preparer Queue 8" at bounding box center [249, 291] width 473 height 21
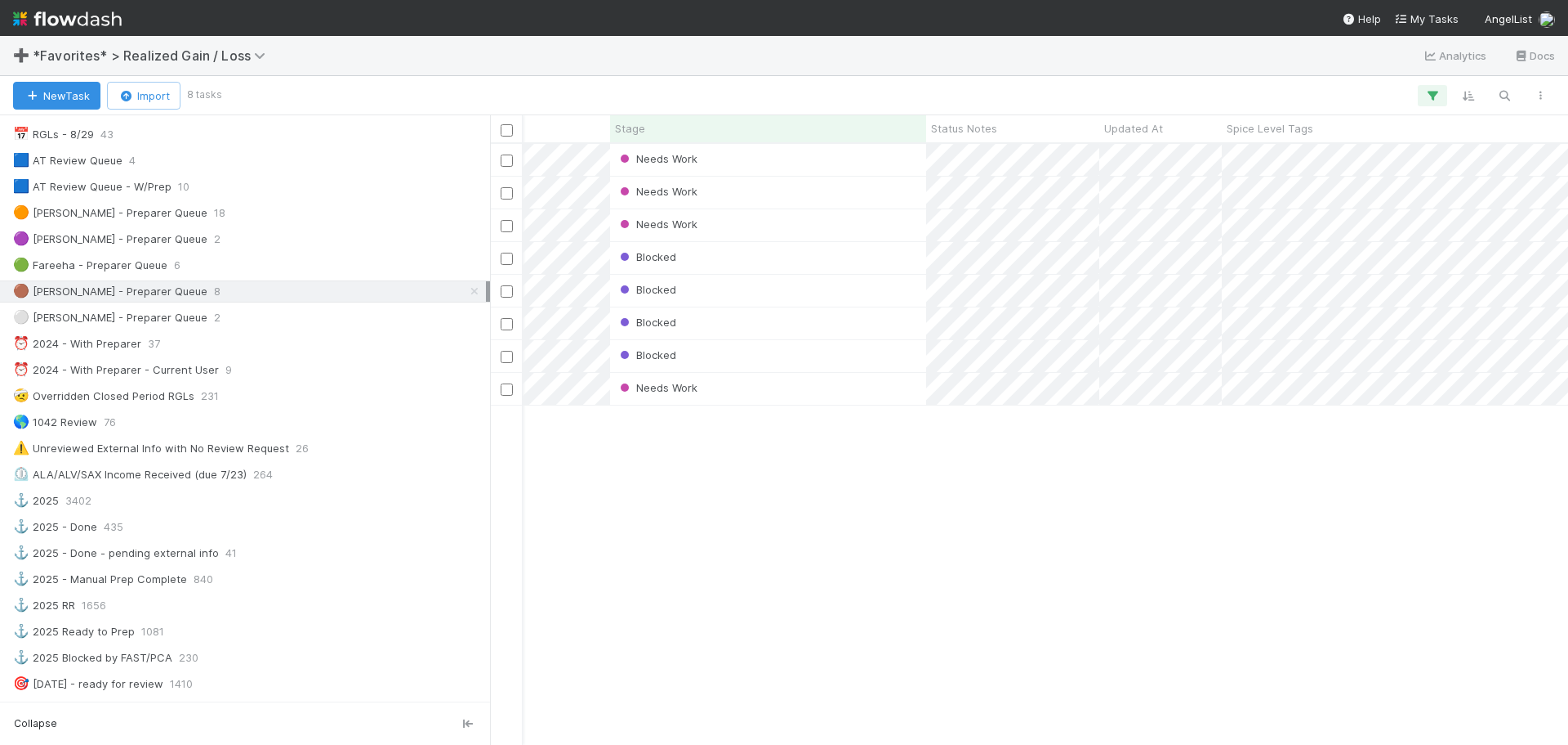
scroll to position [0, 354]
click at [859, 174] on div "Needs Work" at bounding box center [768, 160] width 316 height 32
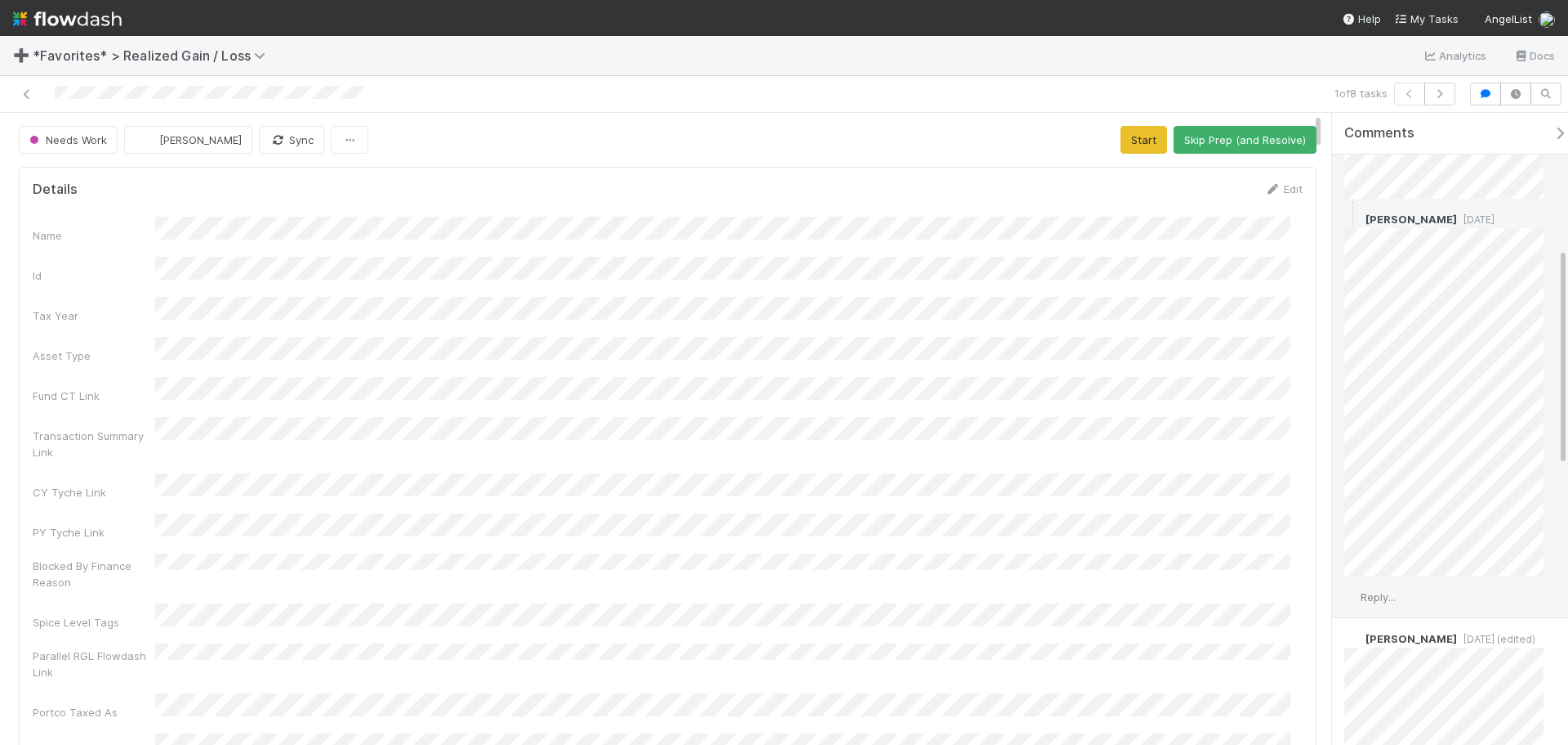
scroll to position [409, 0]
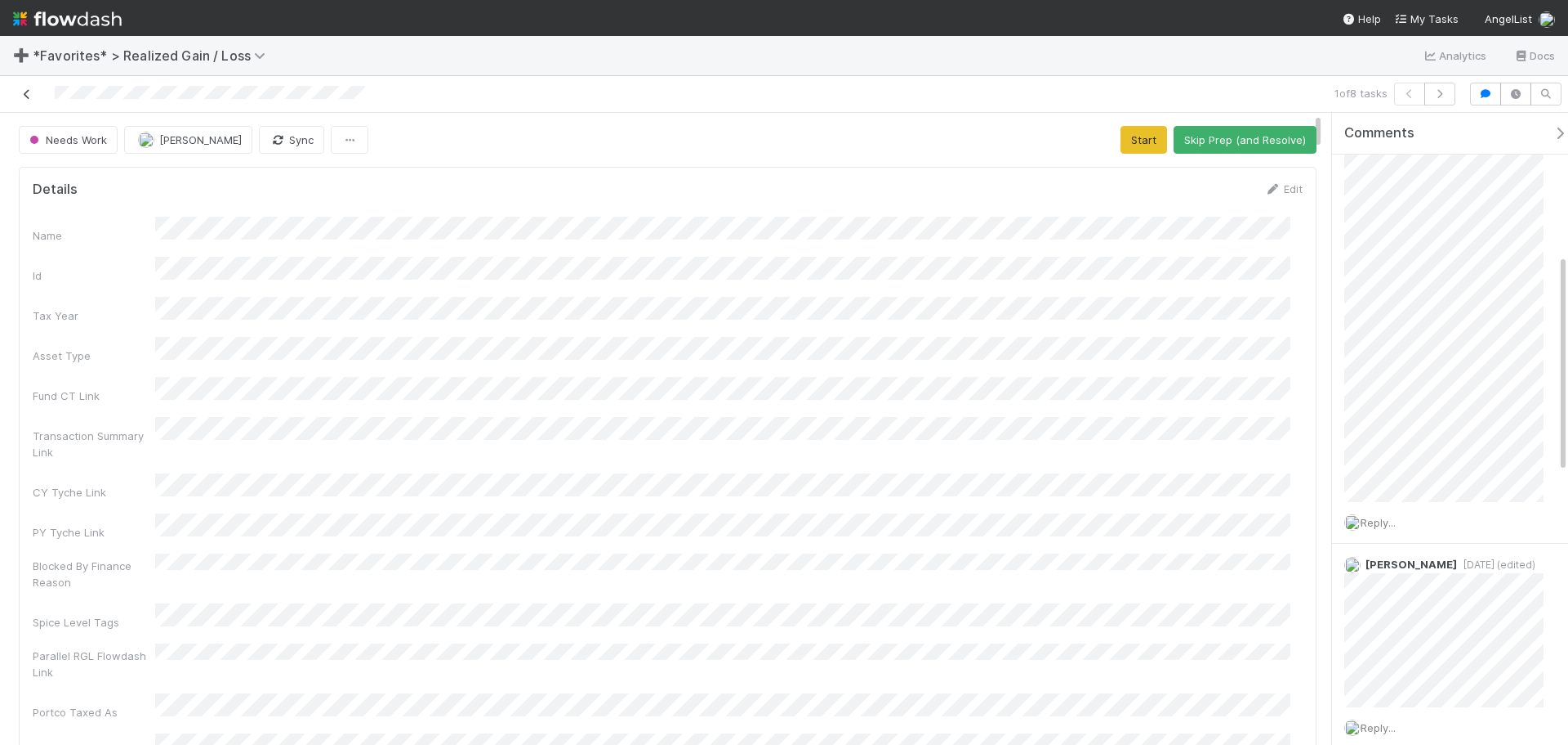
click at [28, 95] on icon at bounding box center [27, 94] width 17 height 11
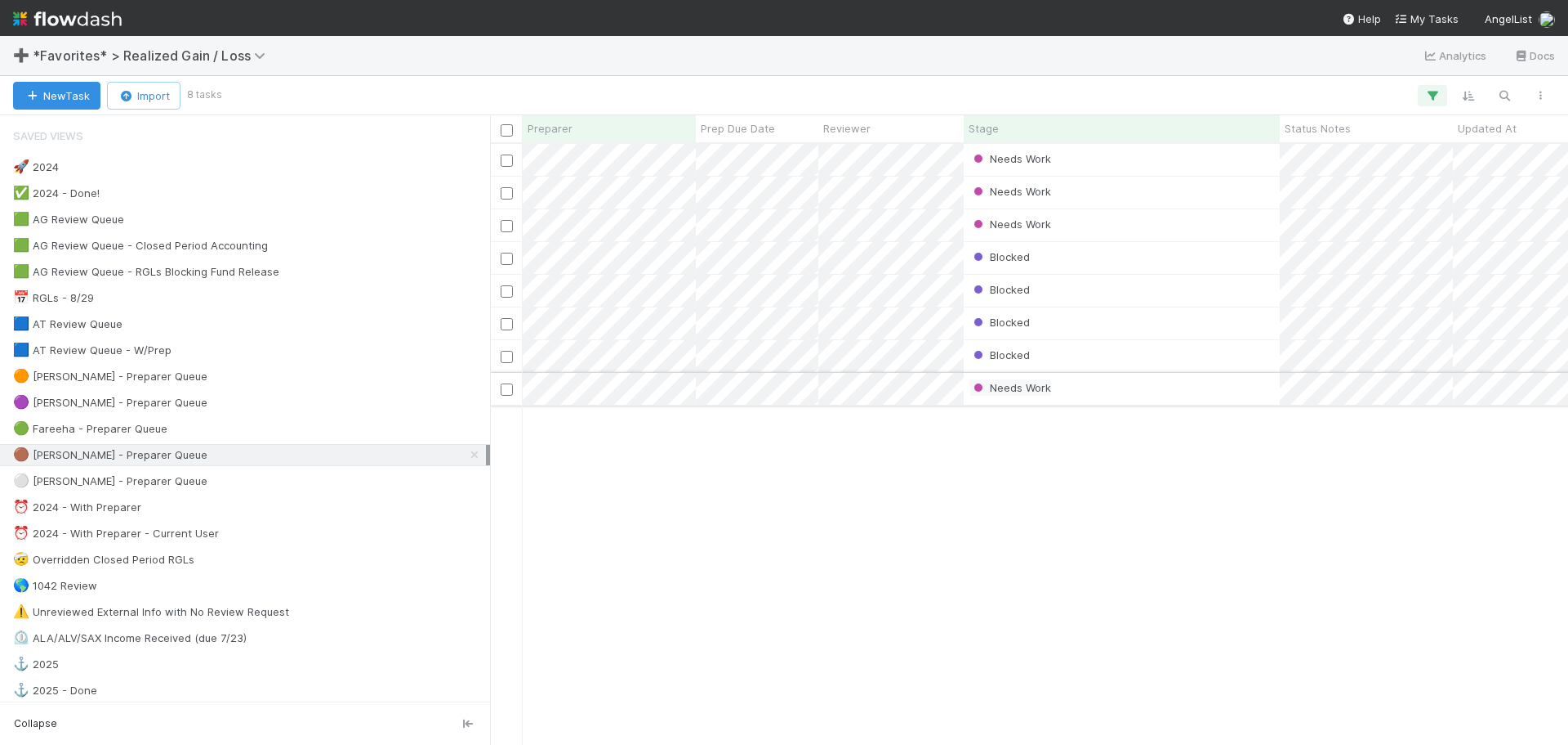
scroll to position [589, 1066]
click at [1084, 206] on div "Needs Work" at bounding box center [1122, 192] width 316 height 32
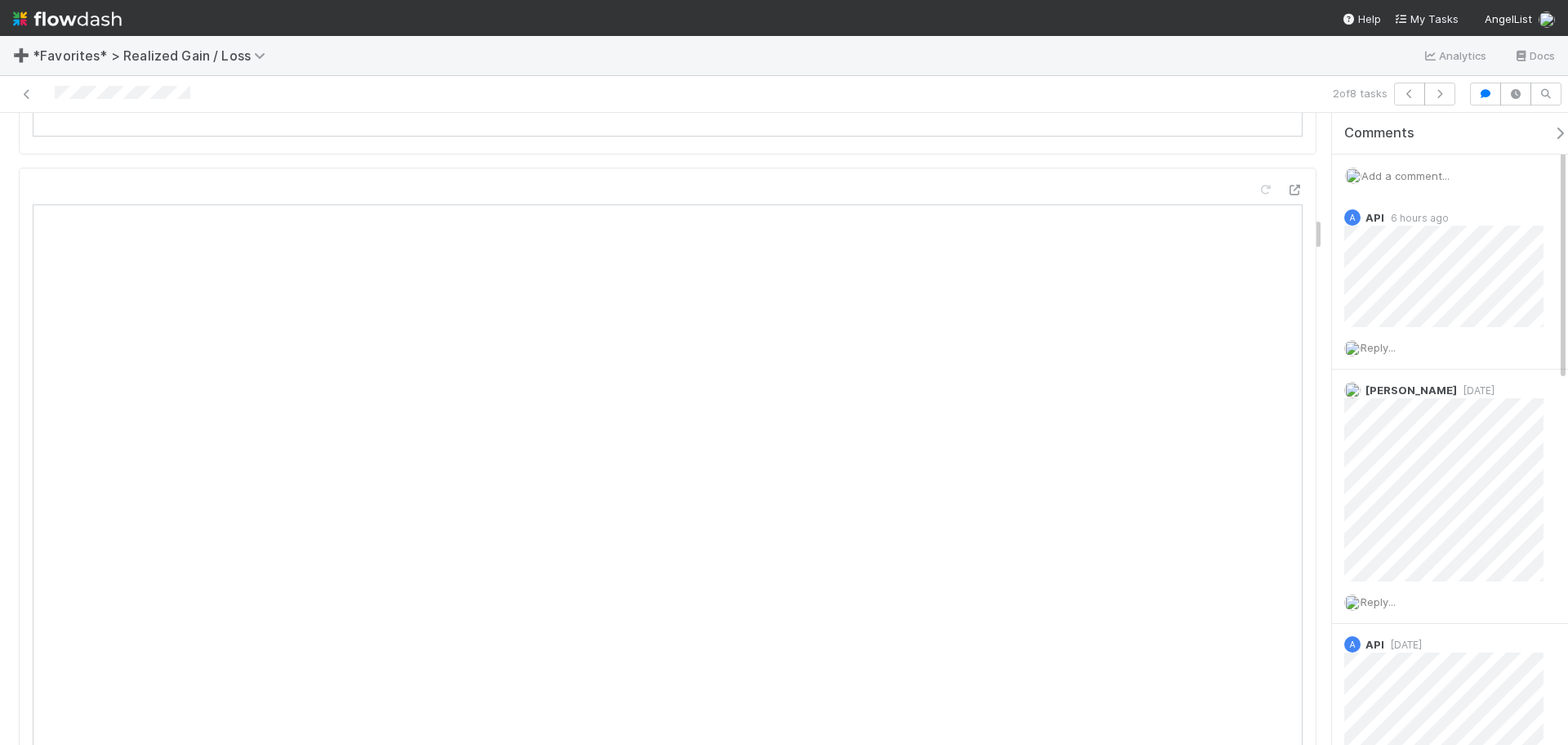
scroll to position [1880, 0]
click at [24, 91] on icon at bounding box center [27, 94] width 17 height 11
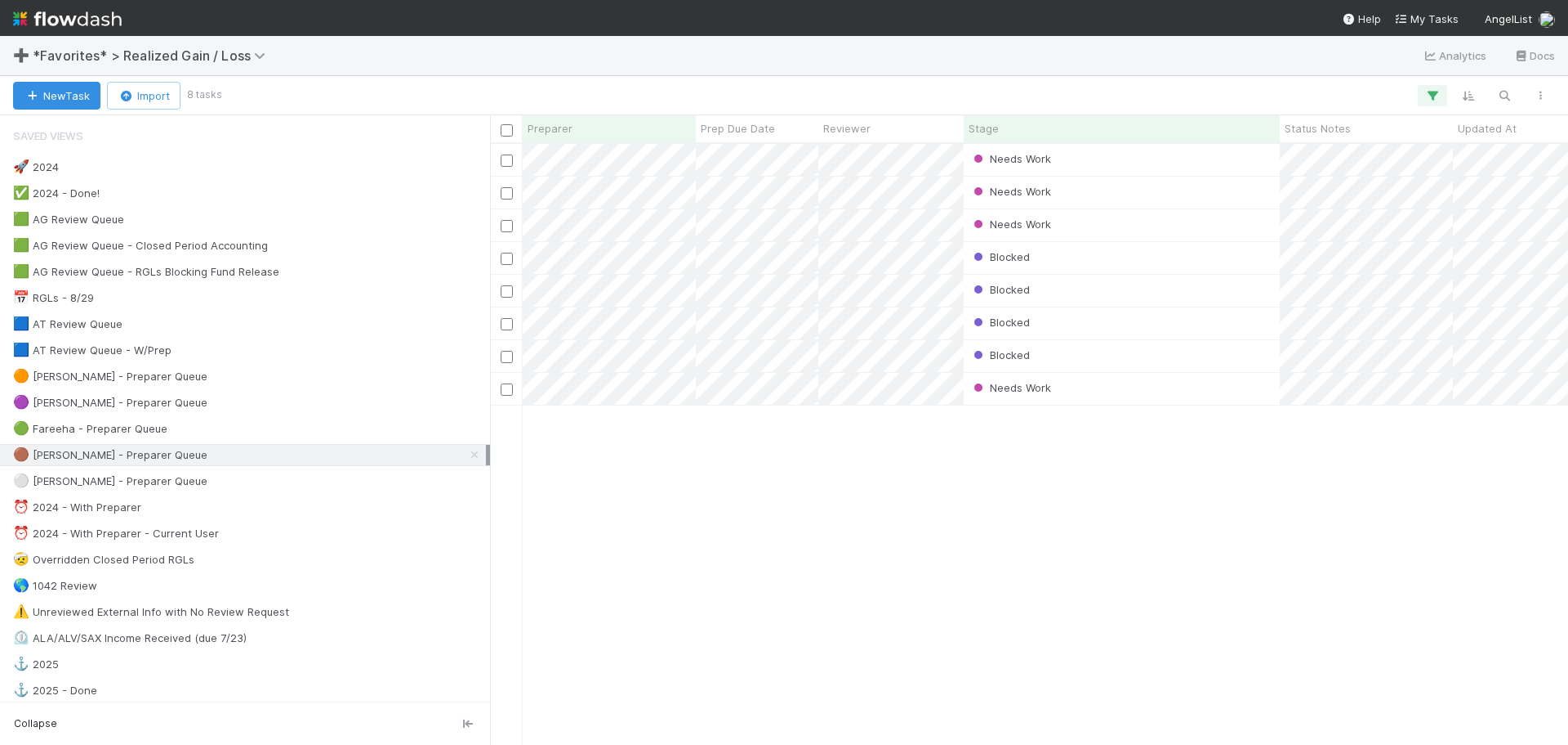
scroll to position [589, 1066]
click at [1128, 222] on div "Needs Work" at bounding box center [1122, 225] width 316 height 32
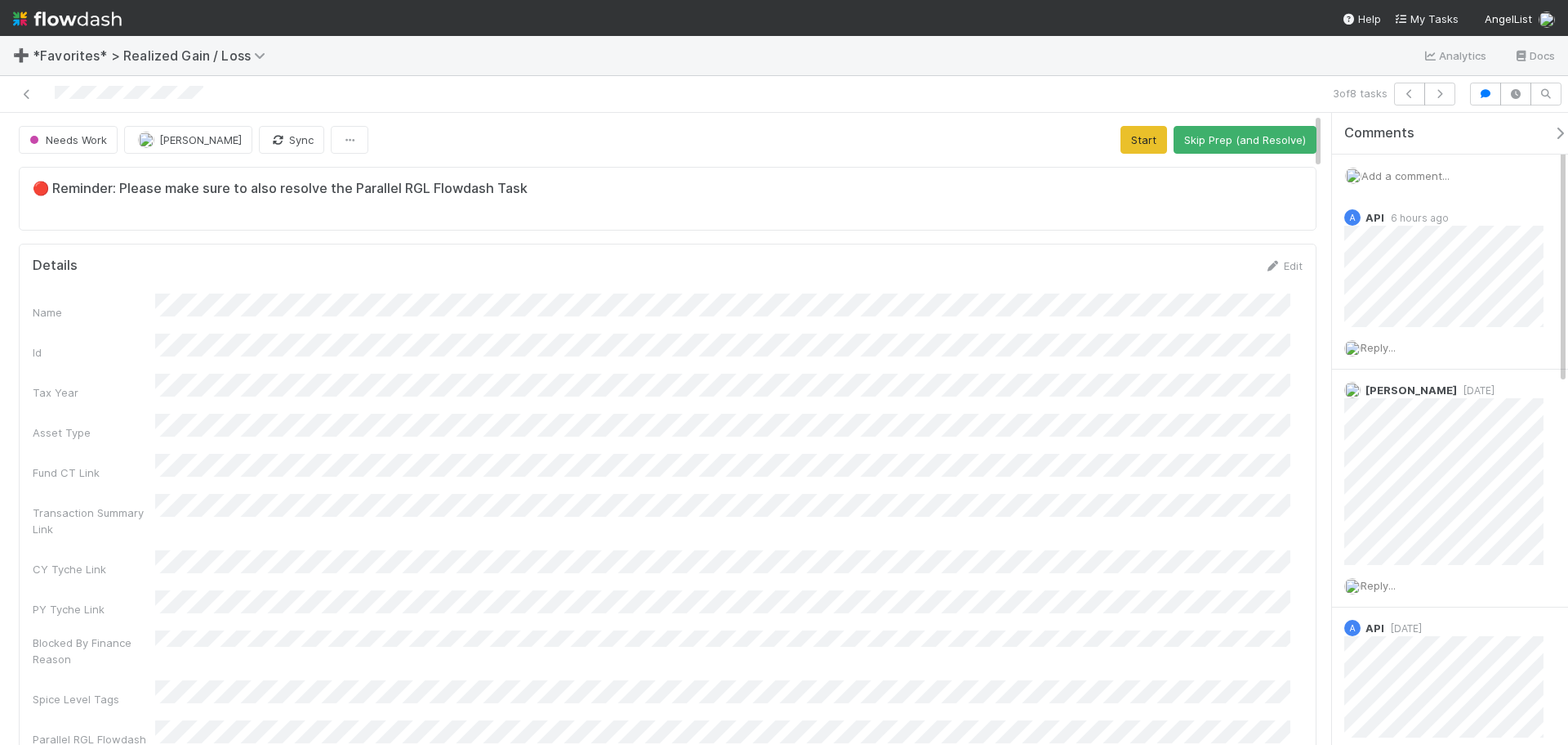
scroll to position [319, 1246]
click at [18, 88] on div at bounding box center [372, 94] width 731 height 23
click at [19, 88] on link at bounding box center [27, 94] width 17 height 17
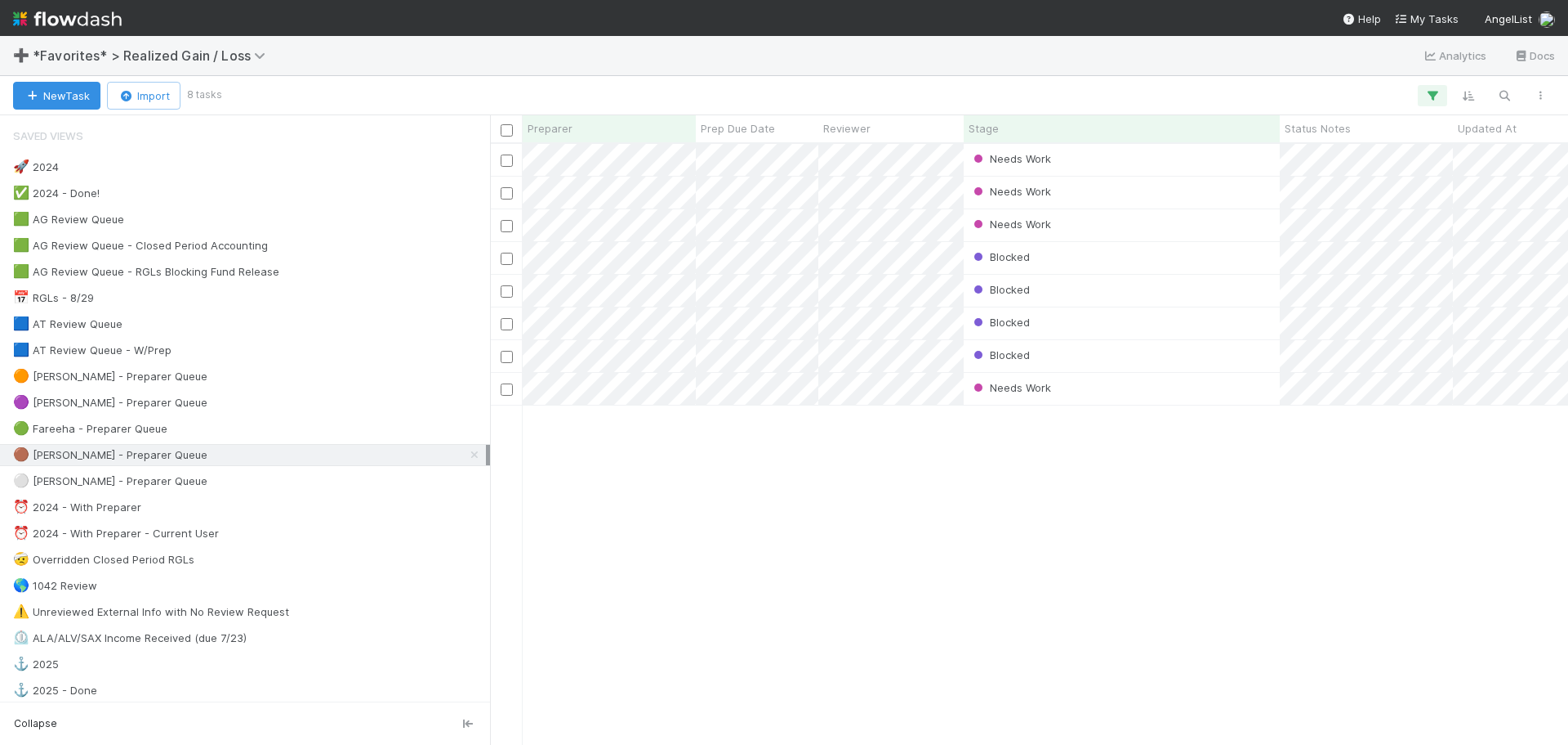
scroll to position [589, 1066]
click at [1113, 385] on div "Needs Work" at bounding box center [1122, 388] width 316 height 32
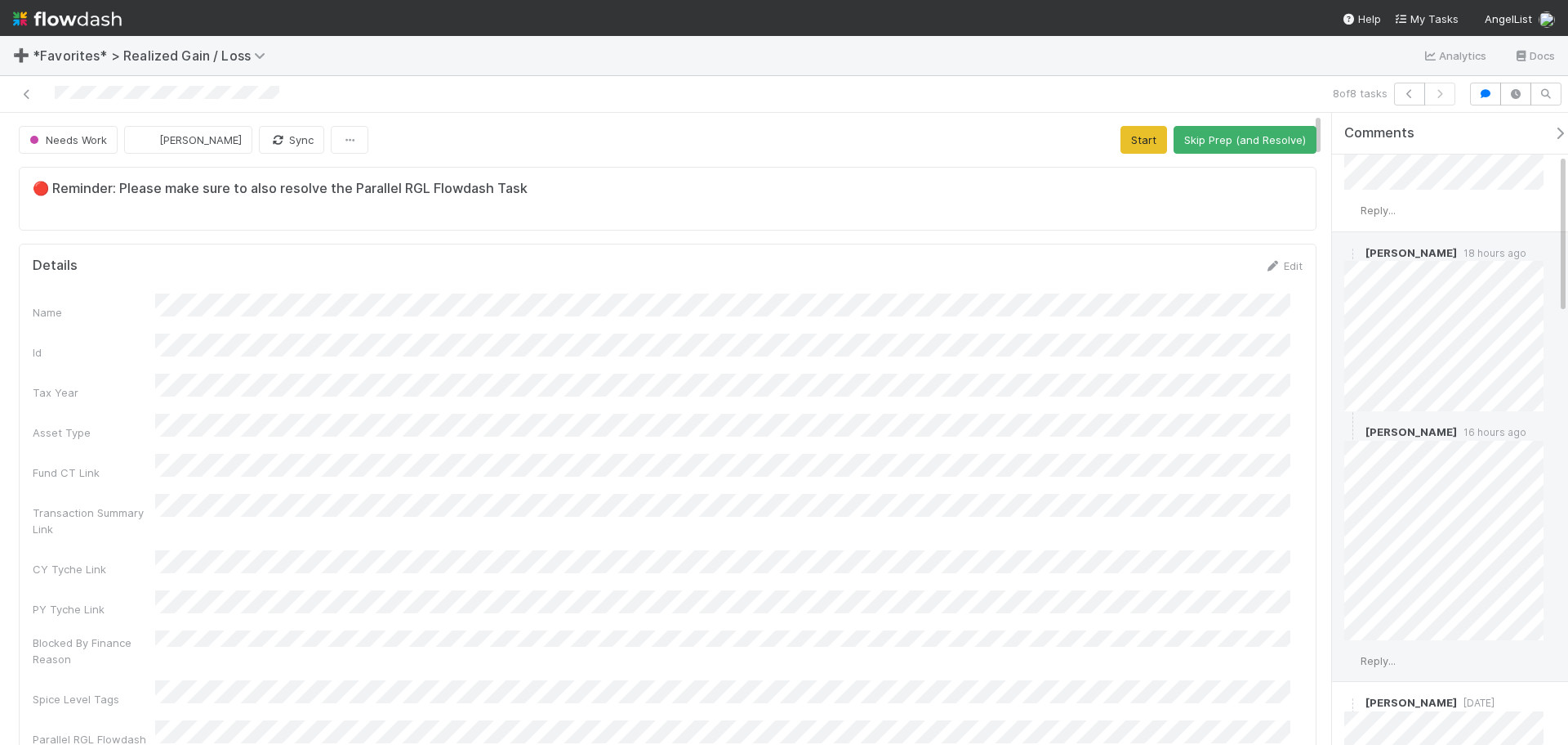
scroll to position [164, 0]
click at [1477, 419] on span "16 hours ago" at bounding box center [1492, 422] width 70 height 12
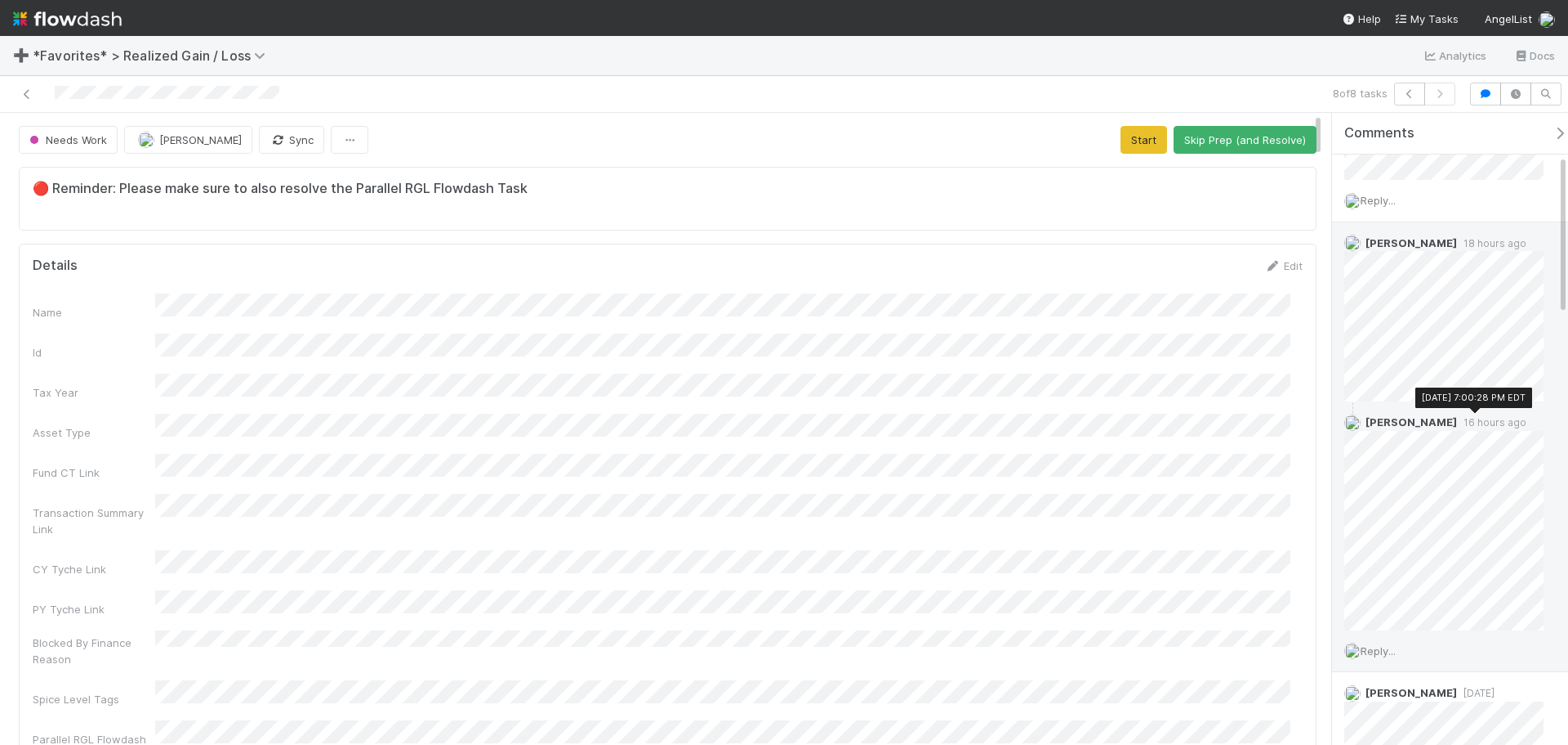
click at [1477, 419] on span "16 hours ago" at bounding box center [1492, 422] width 70 height 12
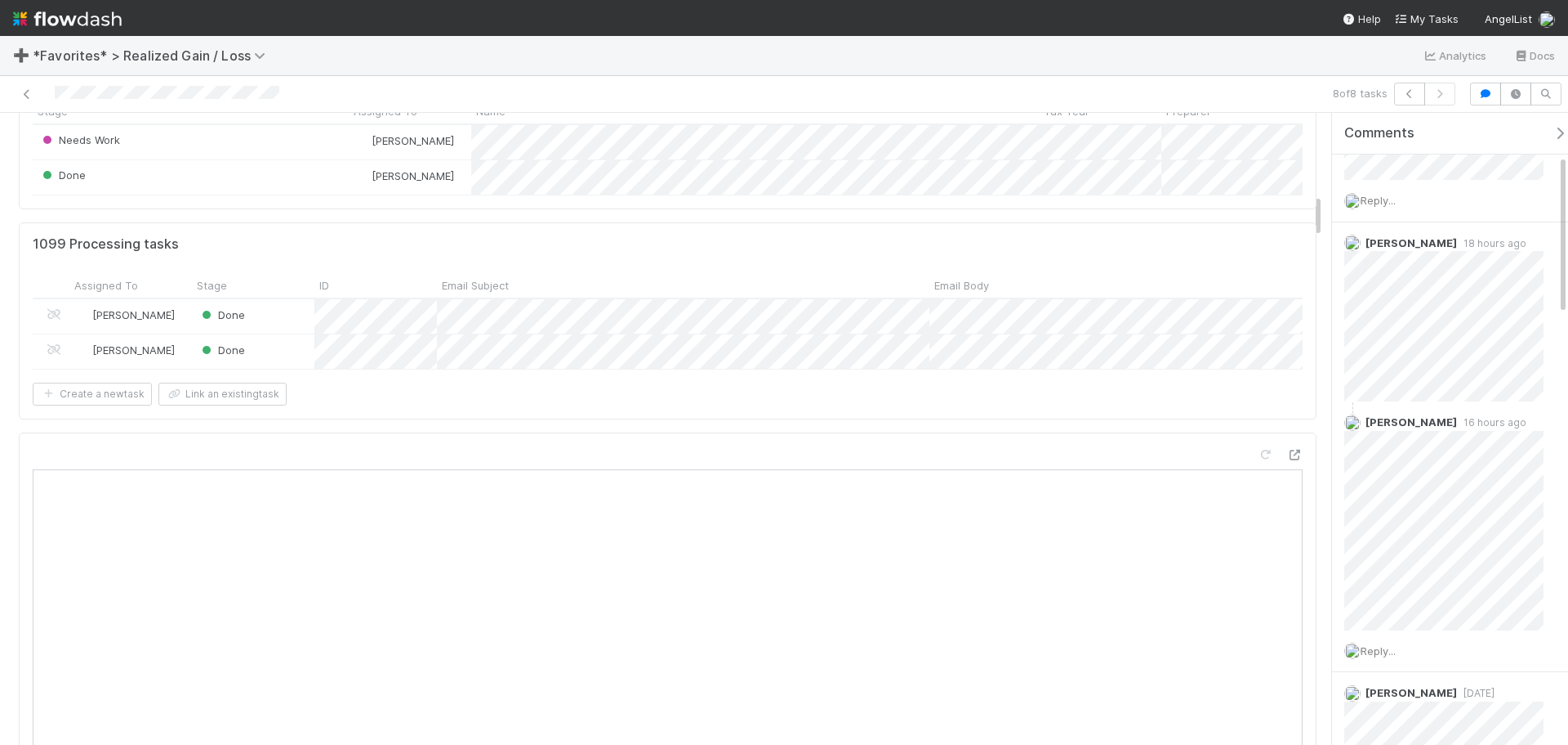
scroll to position [736, 0]
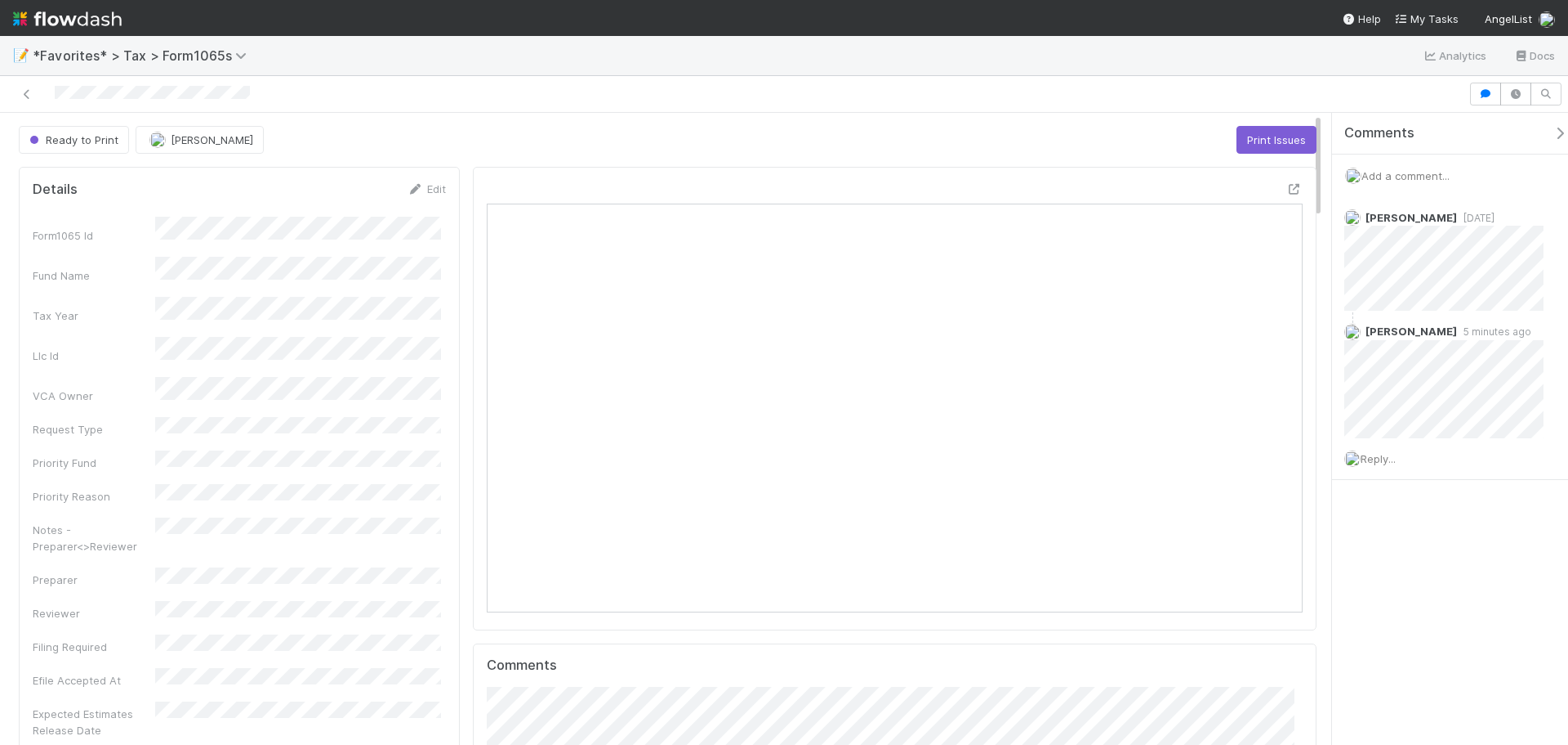
scroll to position [319, 795]
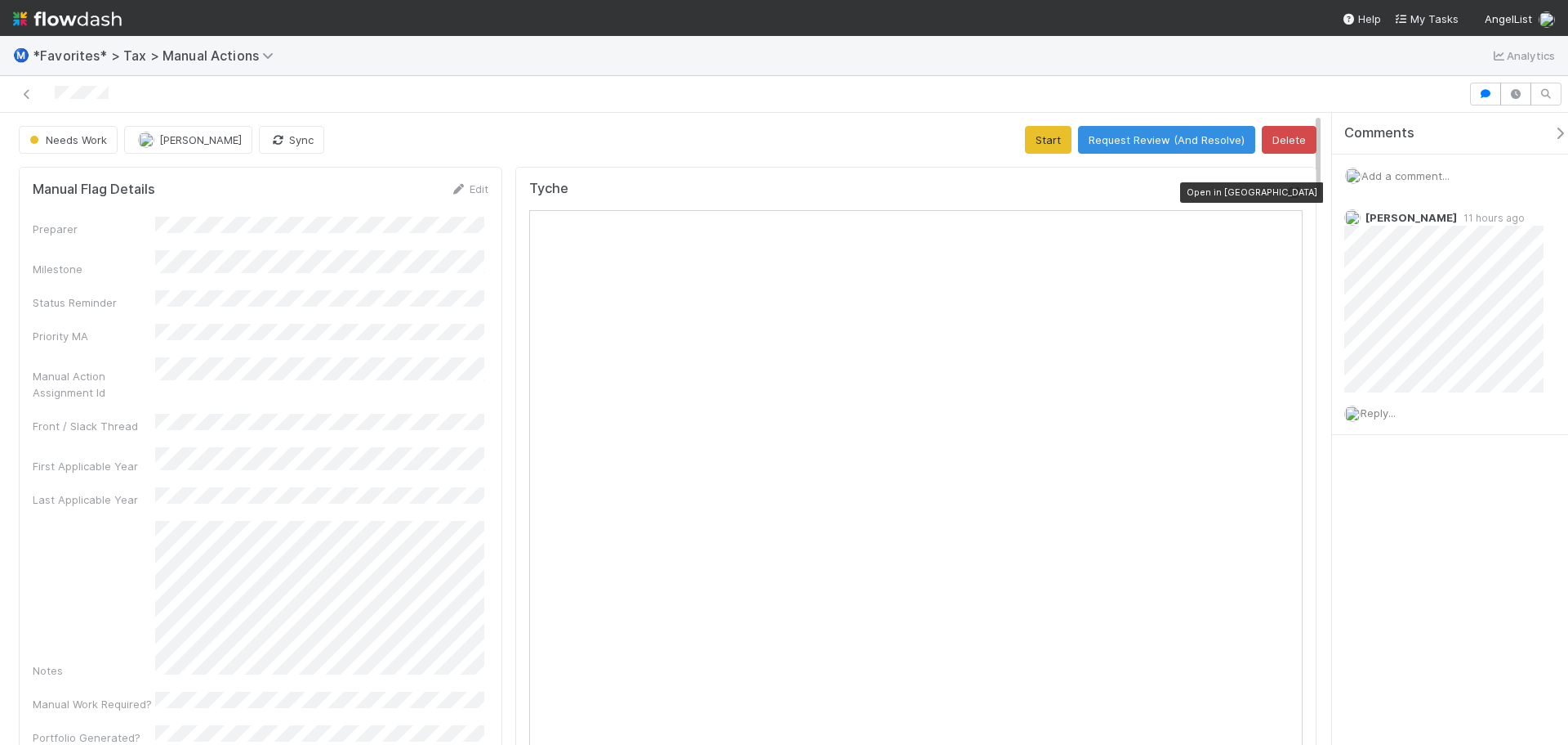
click at [1288, 192] on icon at bounding box center [1295, 192] width 17 height 11
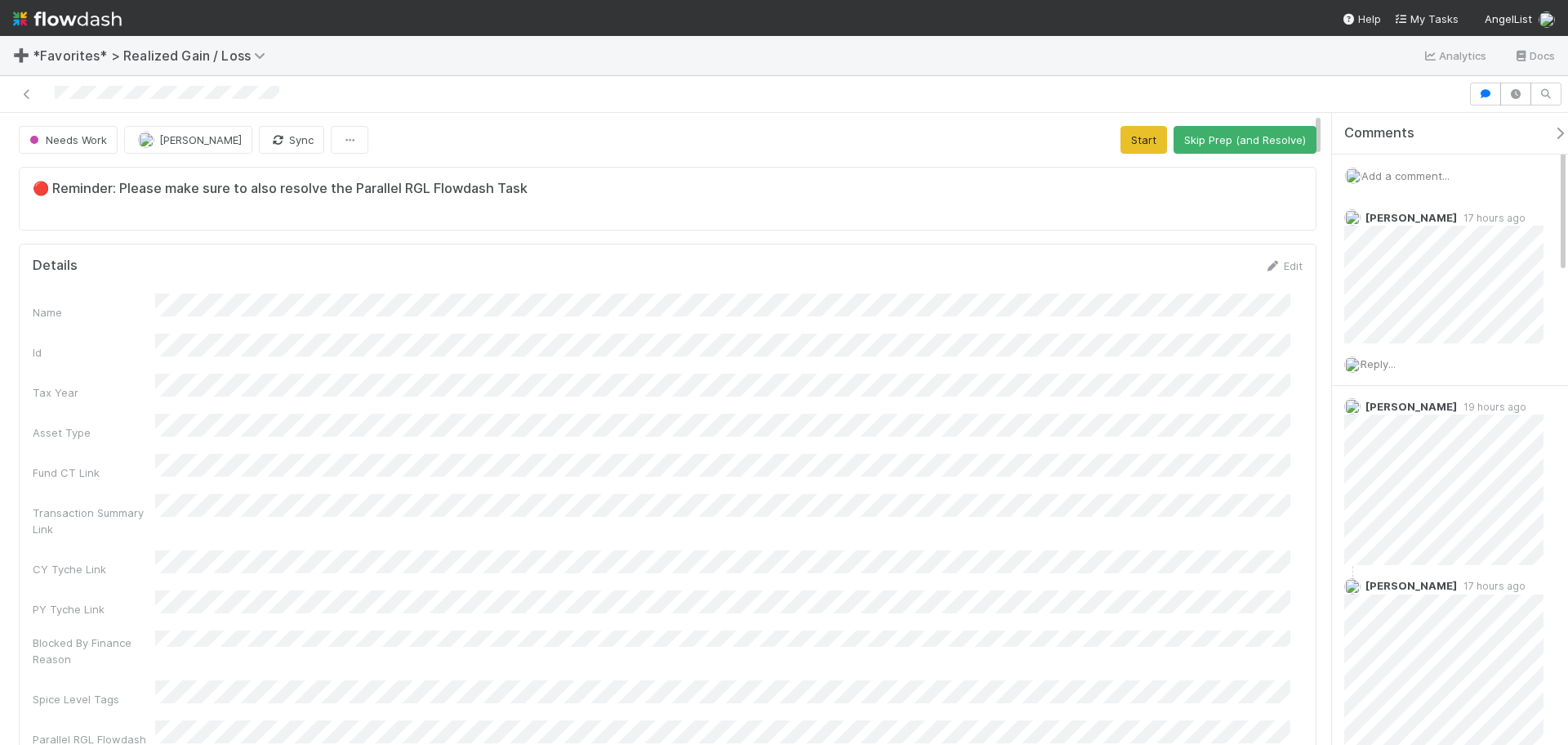
click at [1026, 353] on div "Name Id Tax Year Asset Type Fund CT Link Transaction Summary Link CY Tyche Link…" at bounding box center [667, 614] width 1271 height 640
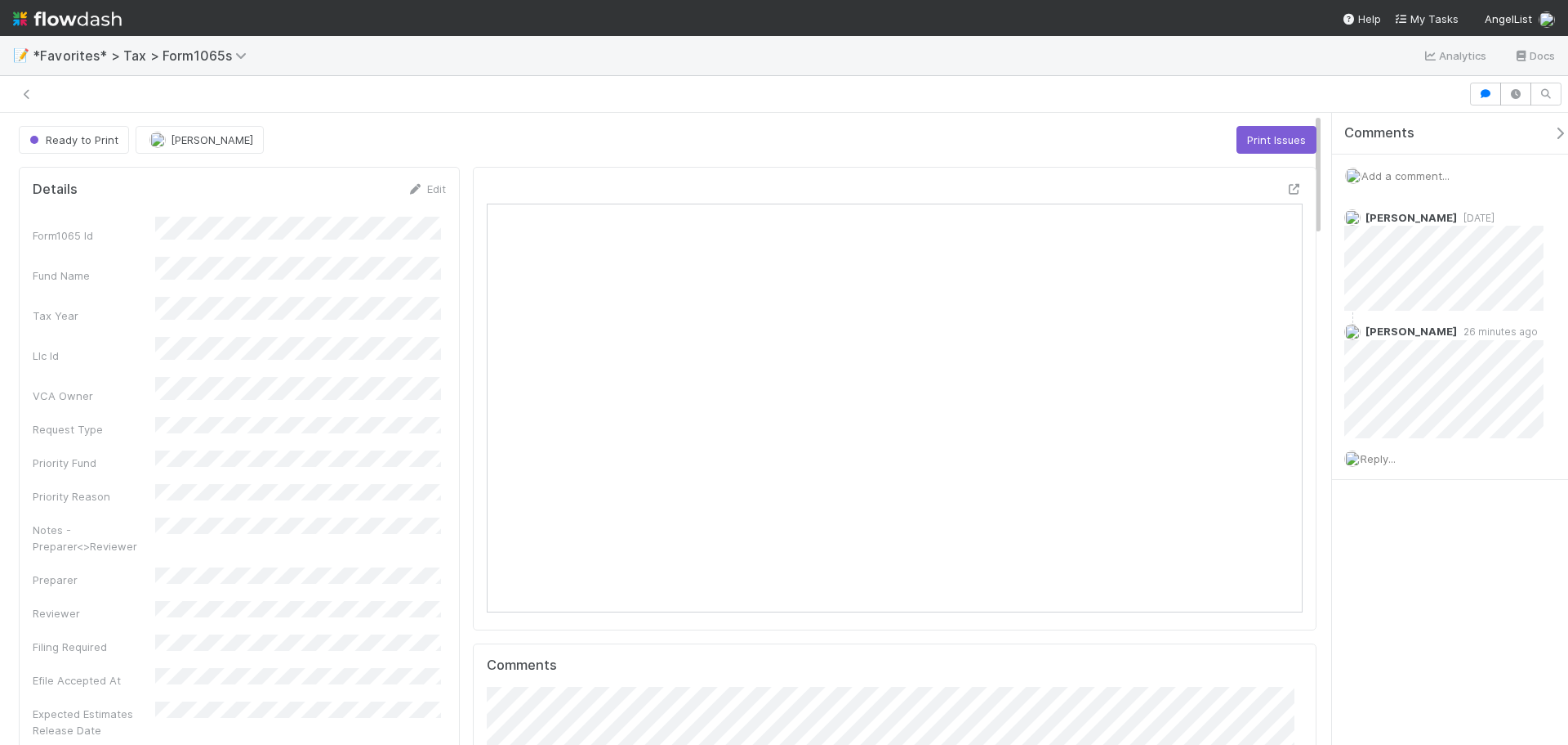
scroll to position [13, 13]
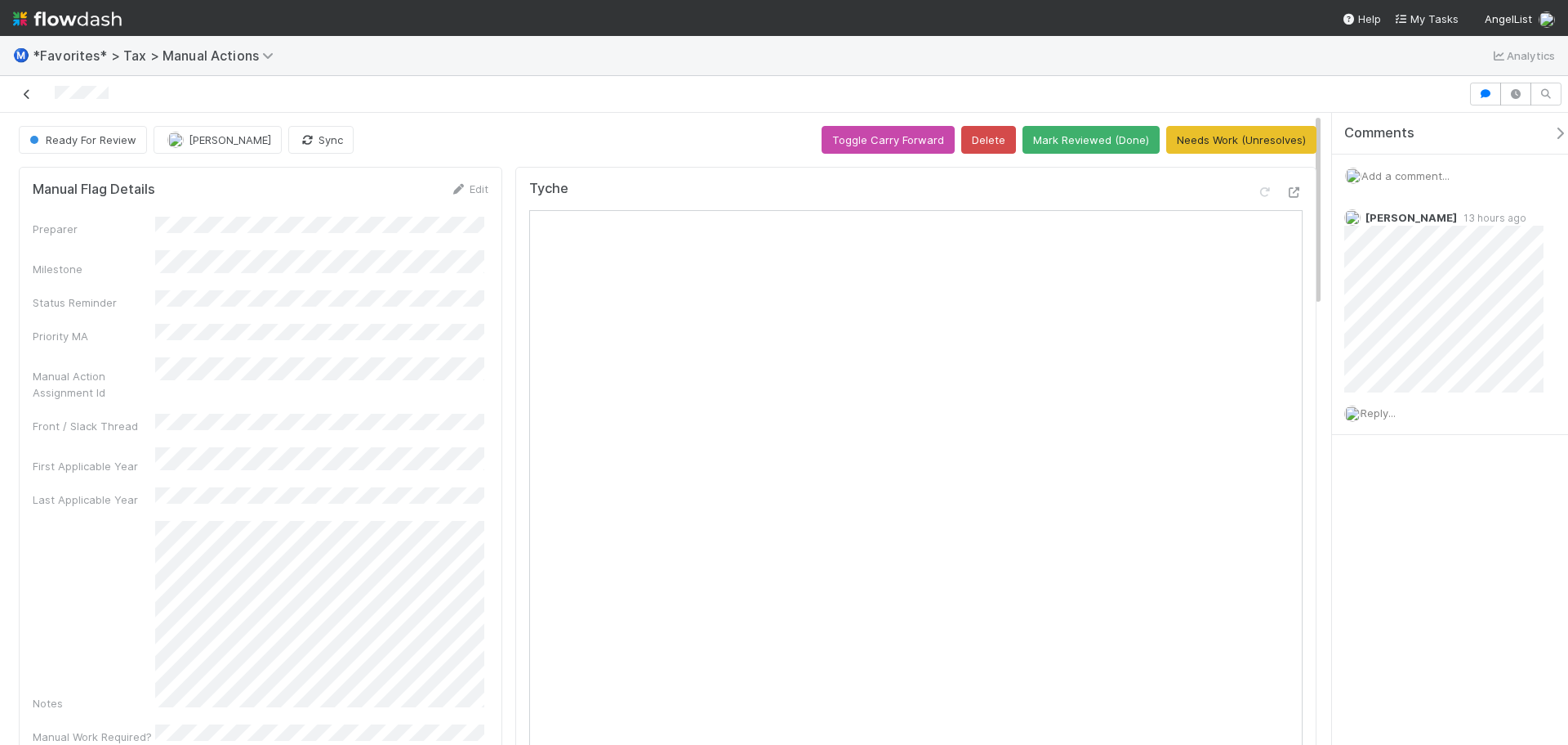
click at [27, 91] on icon at bounding box center [27, 94] width 17 height 11
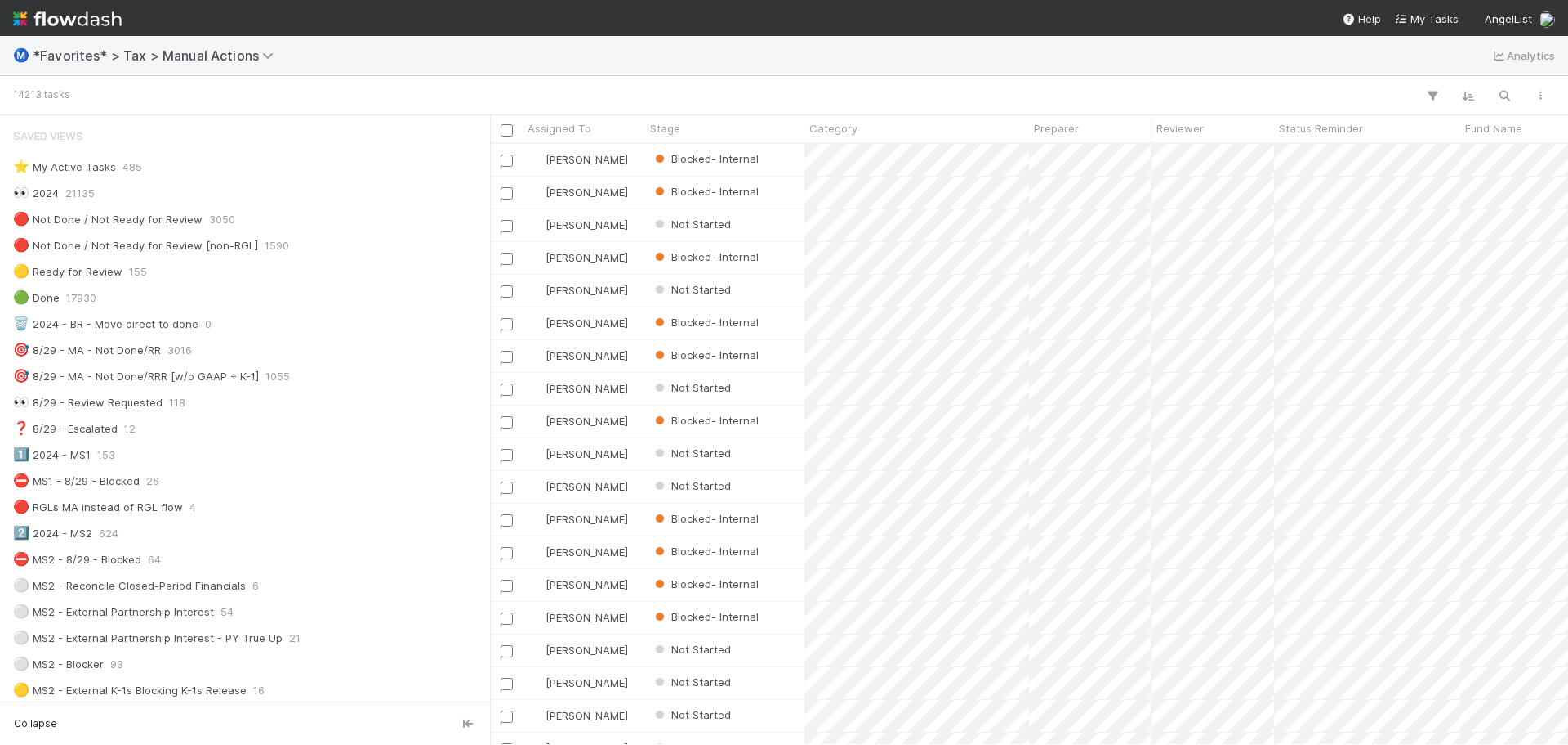
click at [86, 16] on img at bounding box center [67, 18] width 109 height 27
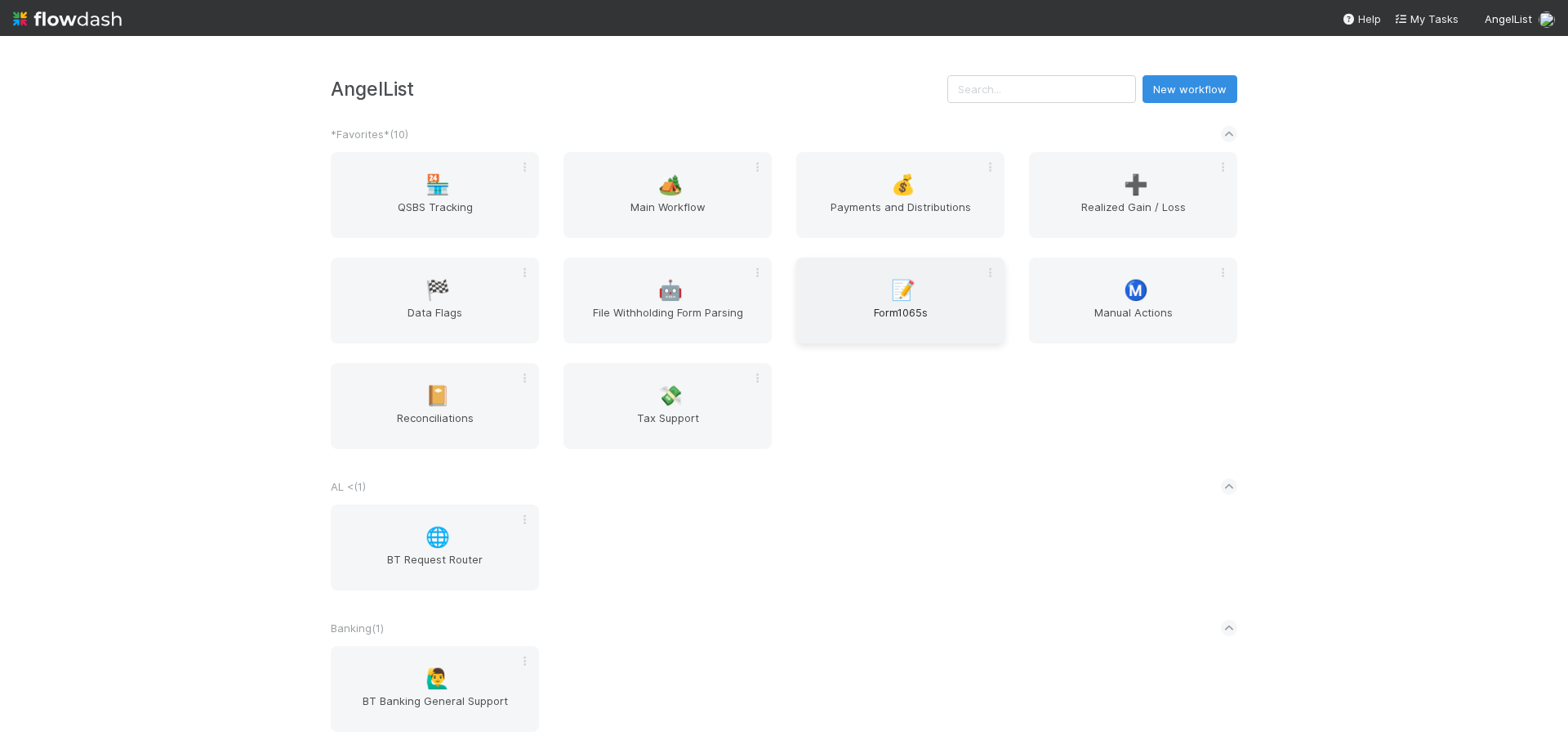
click at [939, 326] on span "Form1065s" at bounding box center [900, 320] width 195 height 32
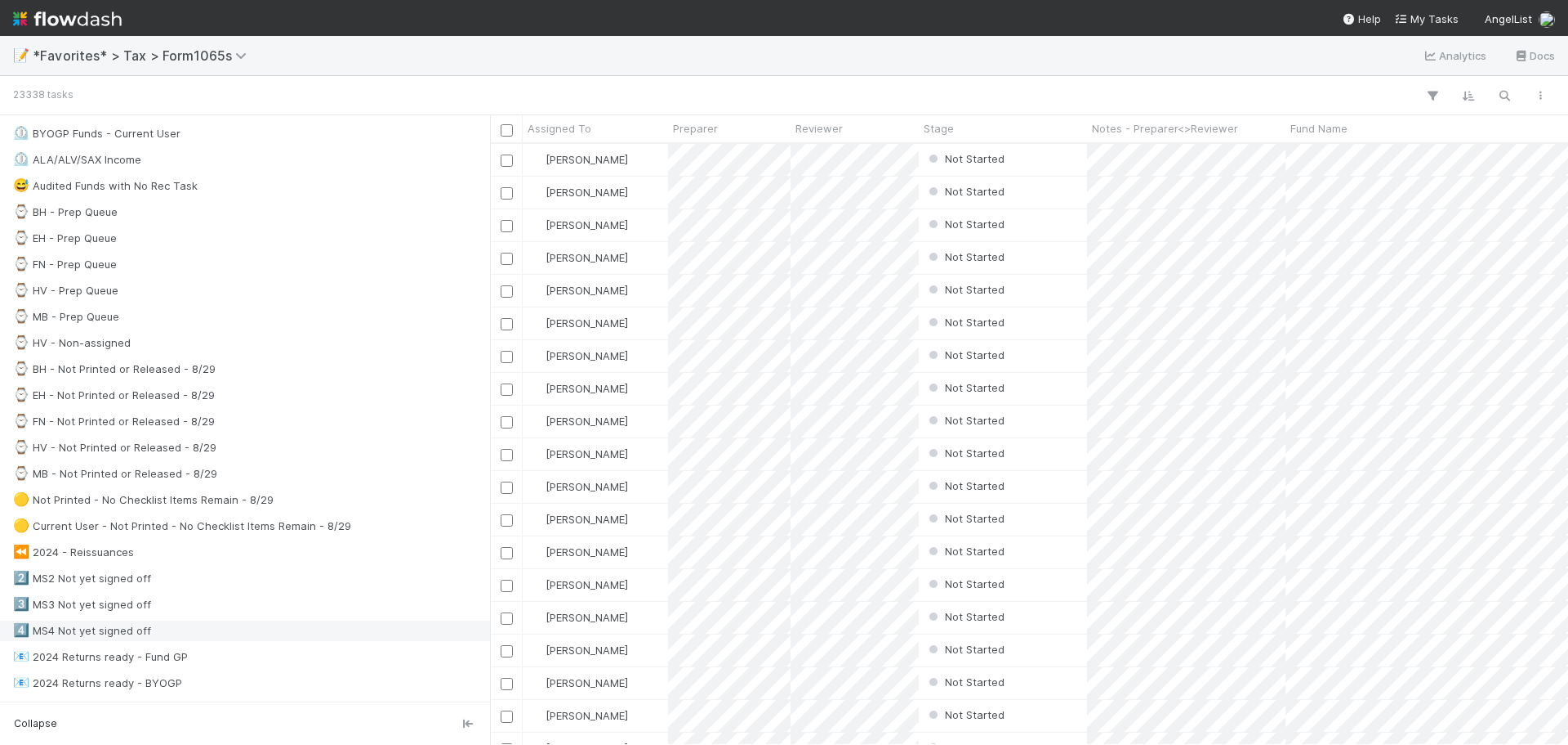
scroll to position [327, 0]
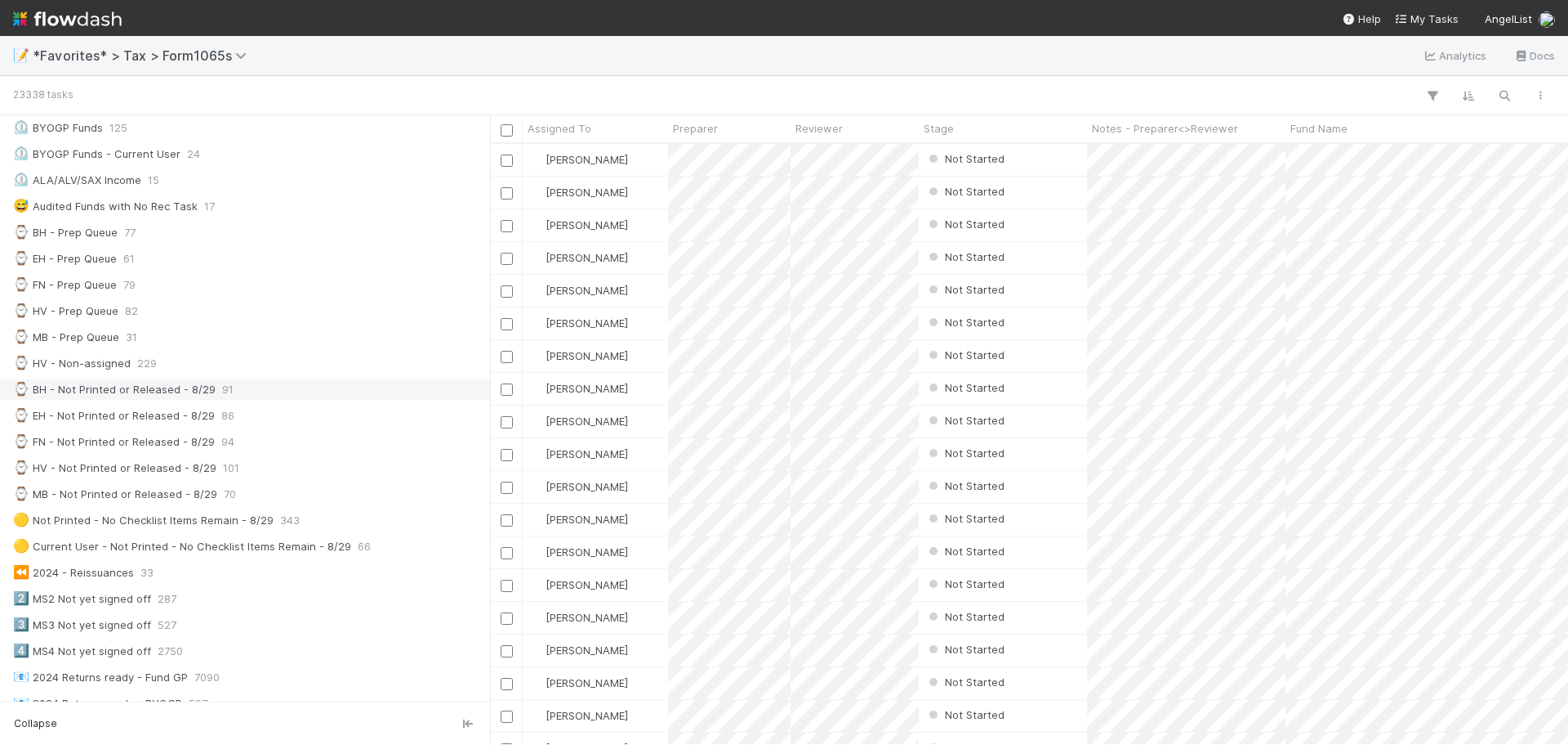
click at [292, 386] on div "⌚ BH - Not Printed or Released - 8/29 91" at bounding box center [249, 389] width 473 height 21
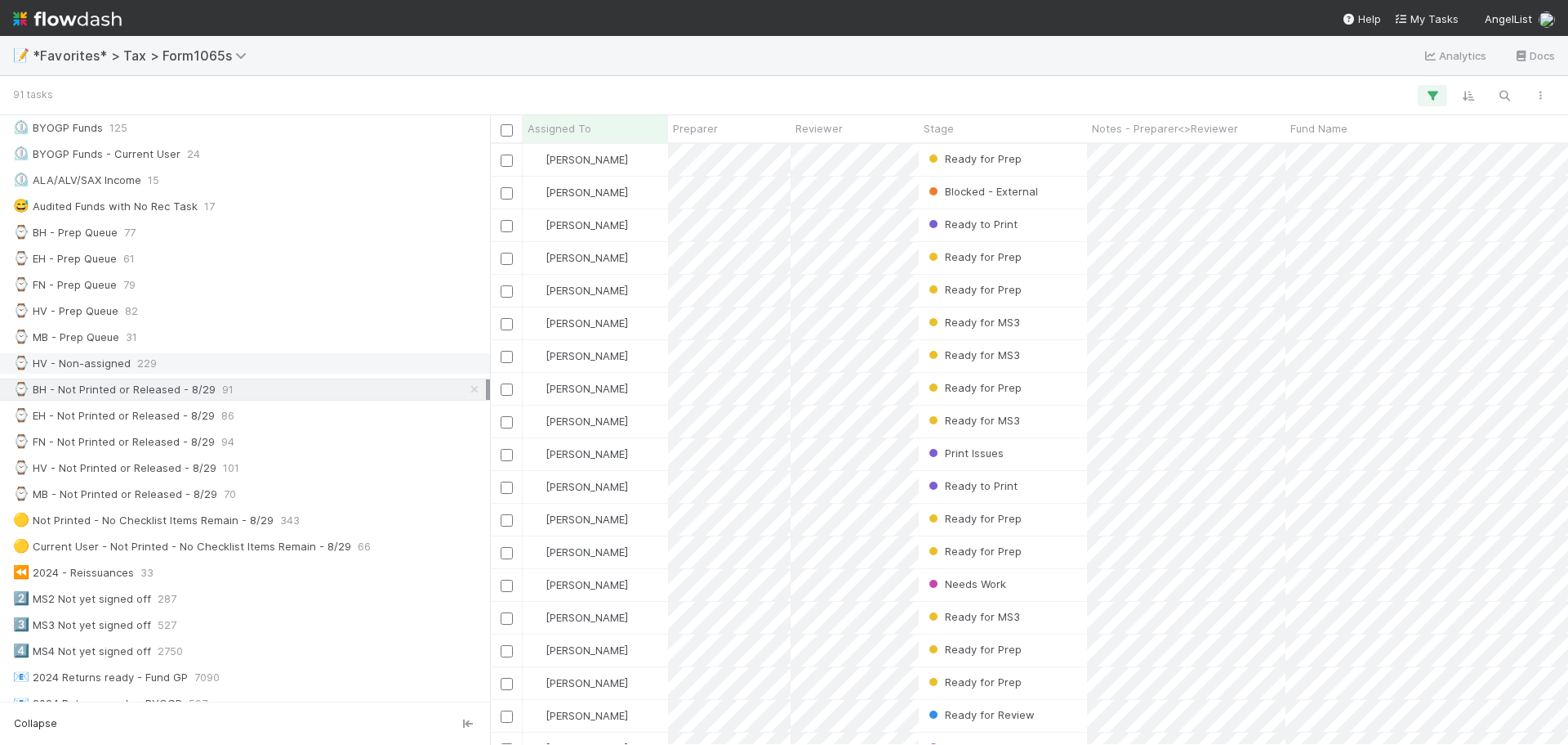
scroll to position [409, 0]
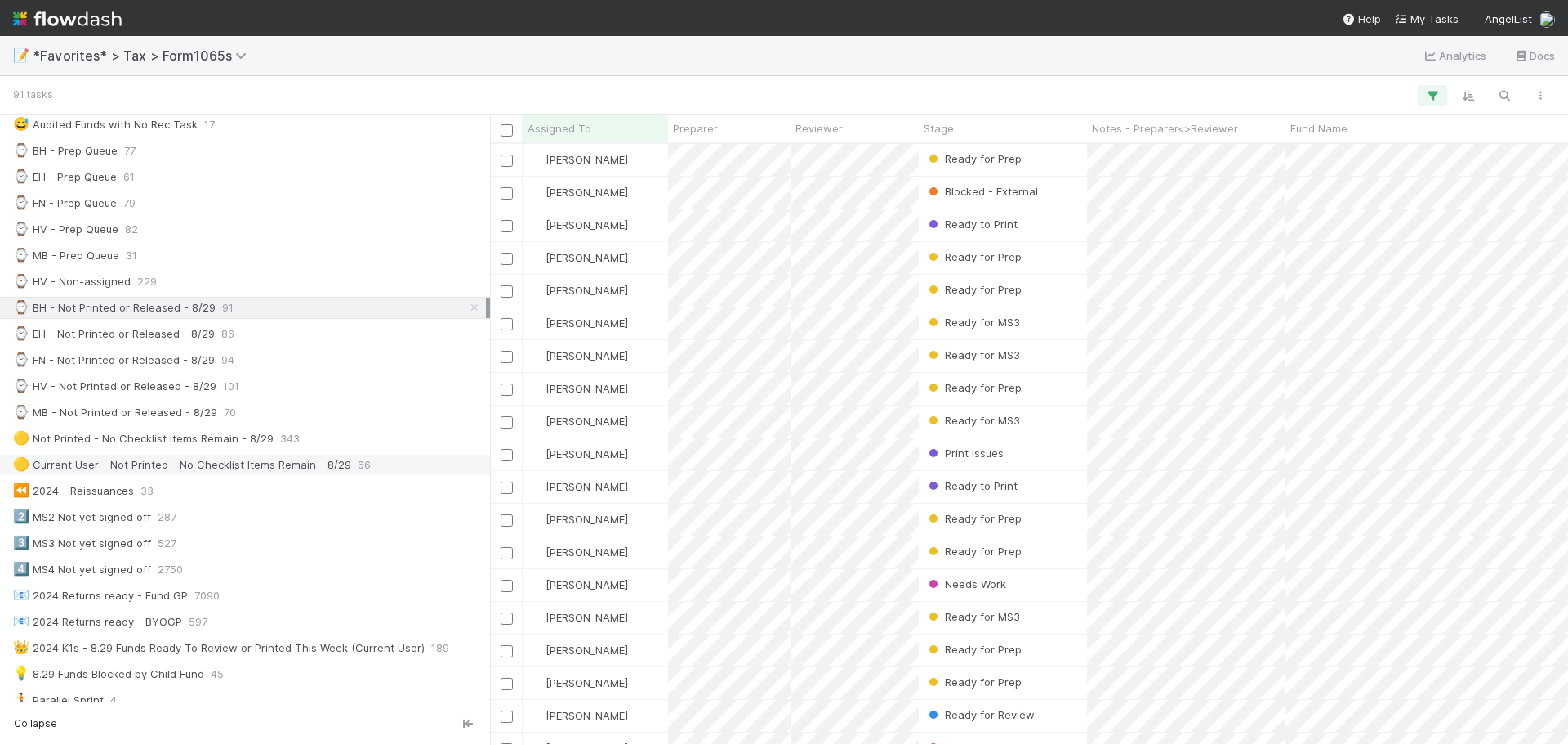
click at [199, 475] on div "🟡 Current User - Not Printed - No Checklist Items Remain - 8/29 66" at bounding box center [245, 465] width 490 height 22
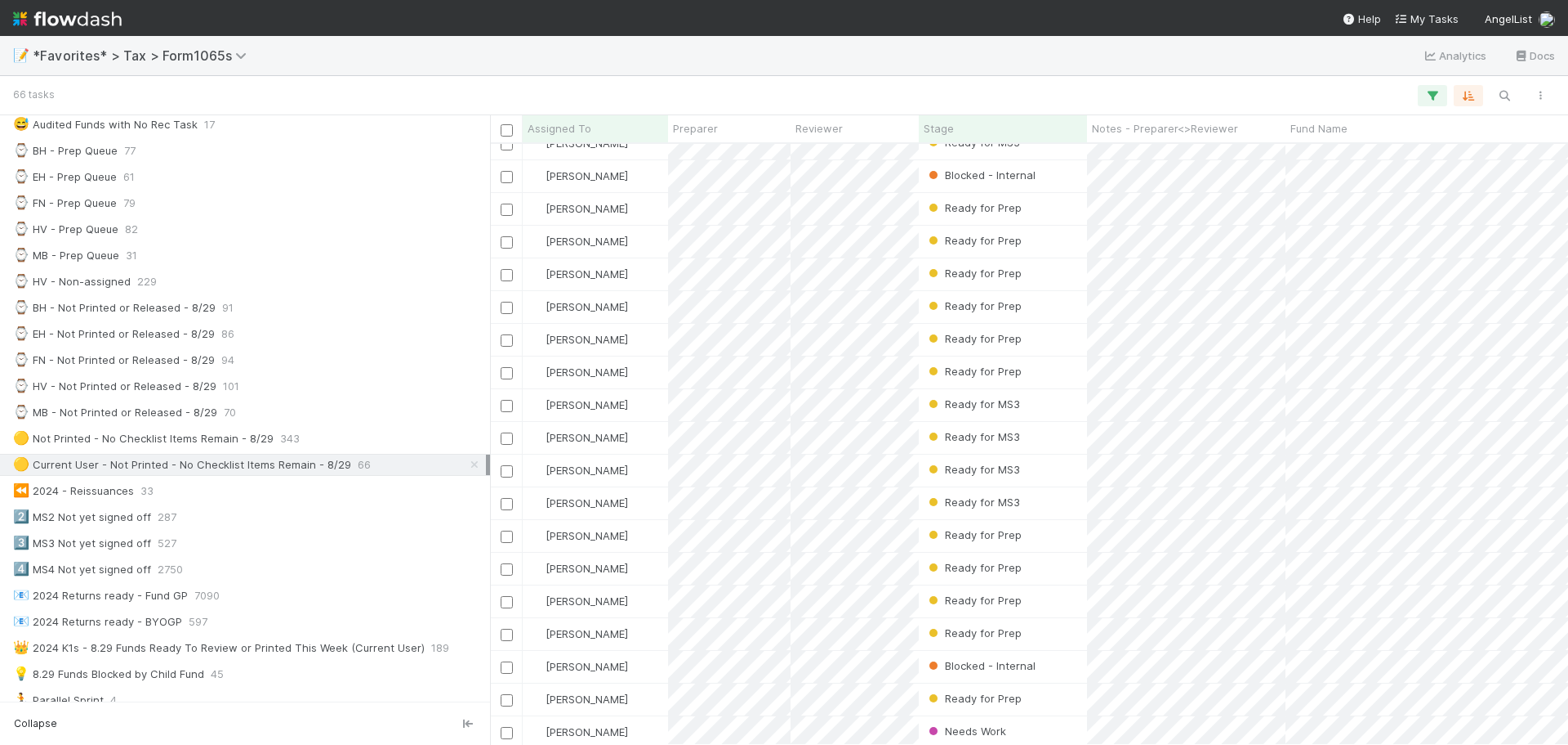
scroll to position [1570, 0]
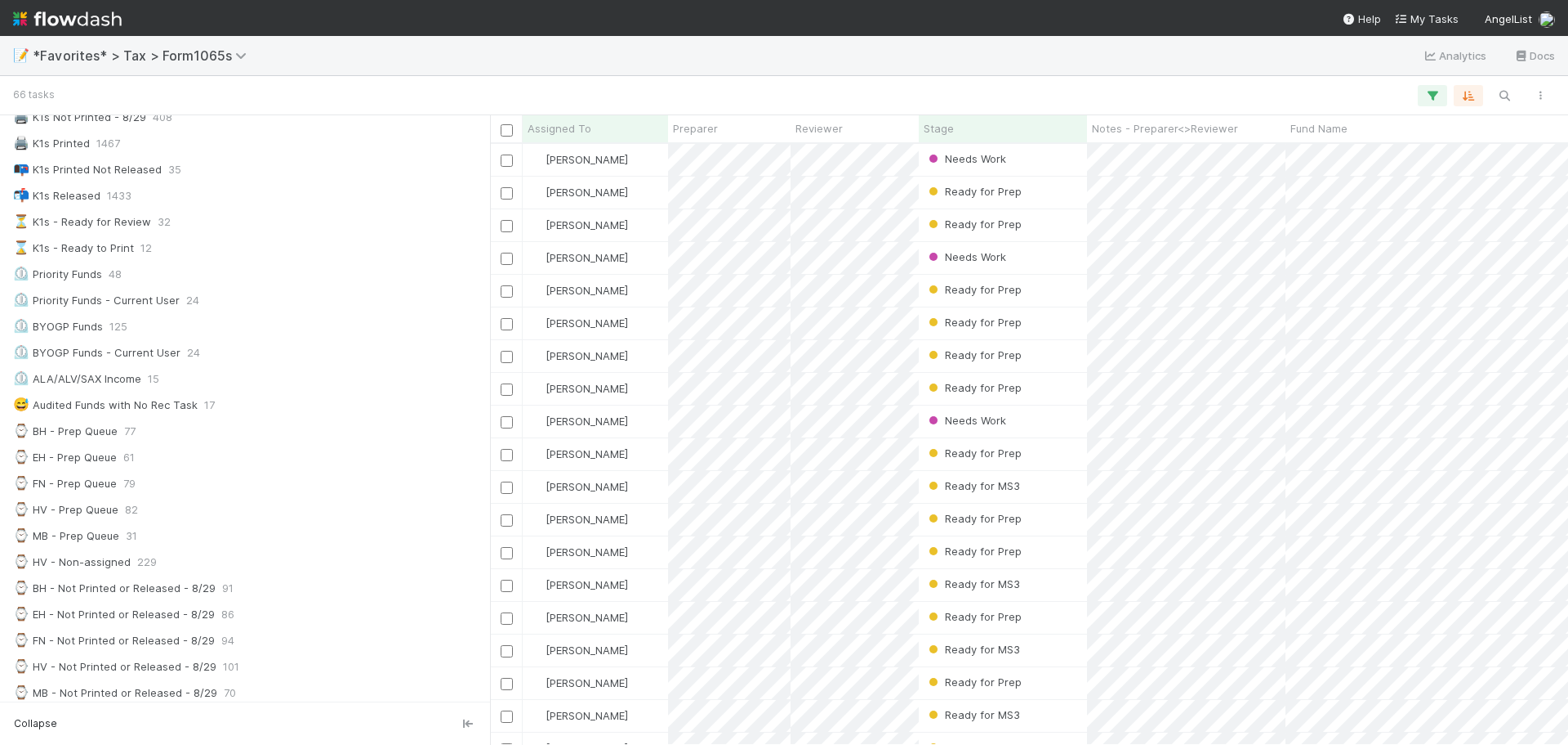
scroll to position [572, 0]
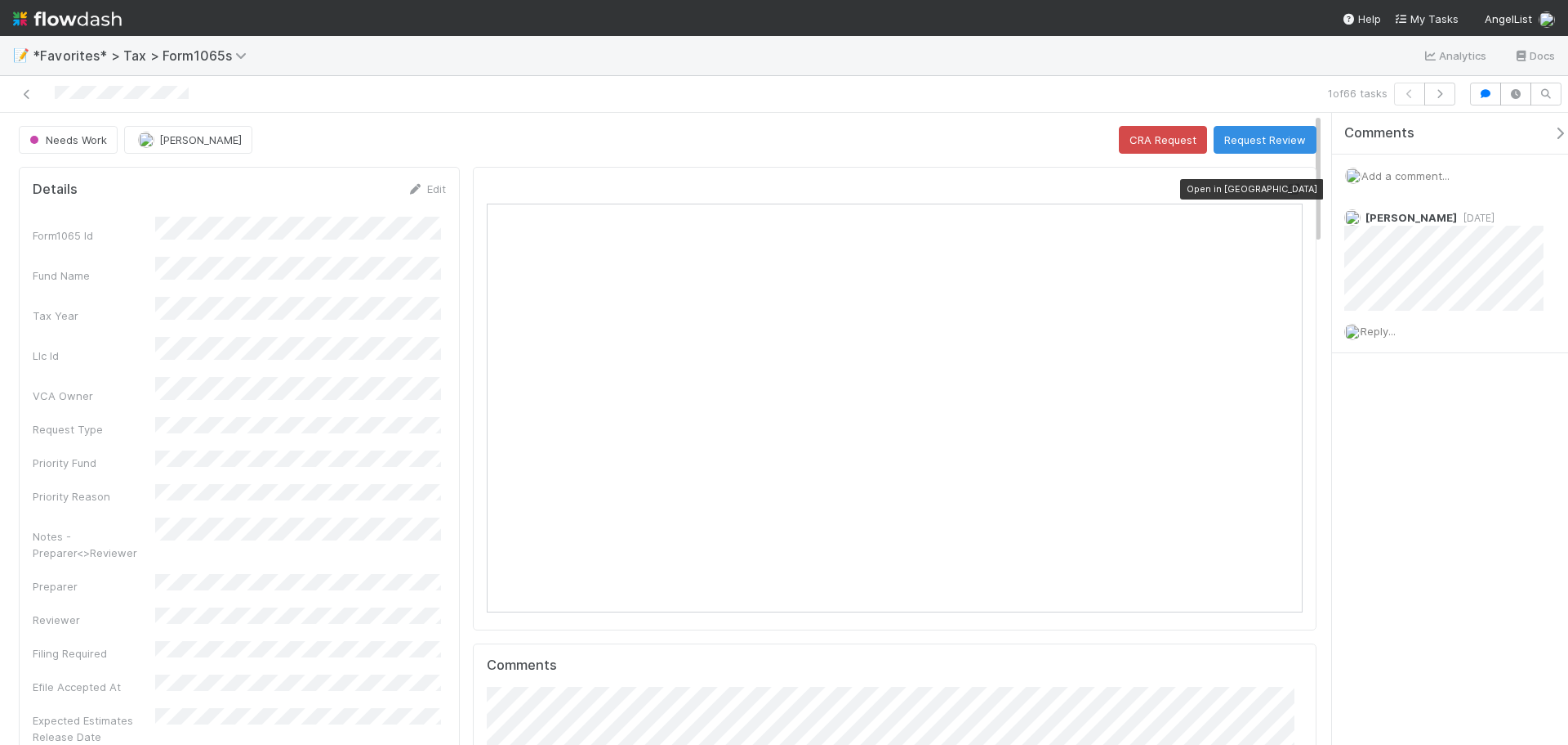
click at [1288, 184] on icon at bounding box center [1295, 189] width 17 height 11
click at [1427, 91] on button "button" at bounding box center [1439, 94] width 31 height 23
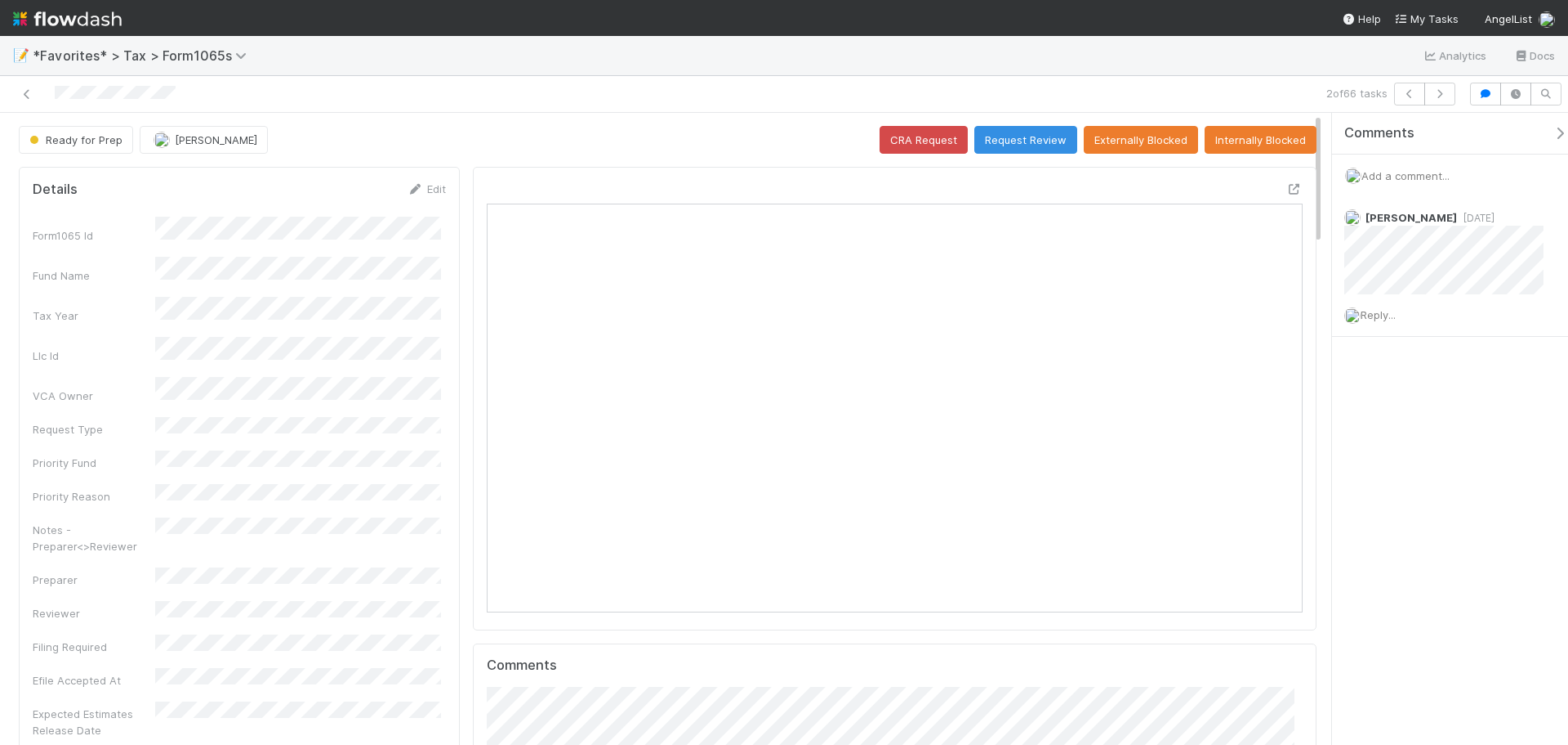
scroll to position [319, 397]
click at [1436, 92] on icon "button" at bounding box center [1440, 94] width 17 height 10
click at [1434, 94] on icon "button" at bounding box center [1440, 94] width 17 height 10
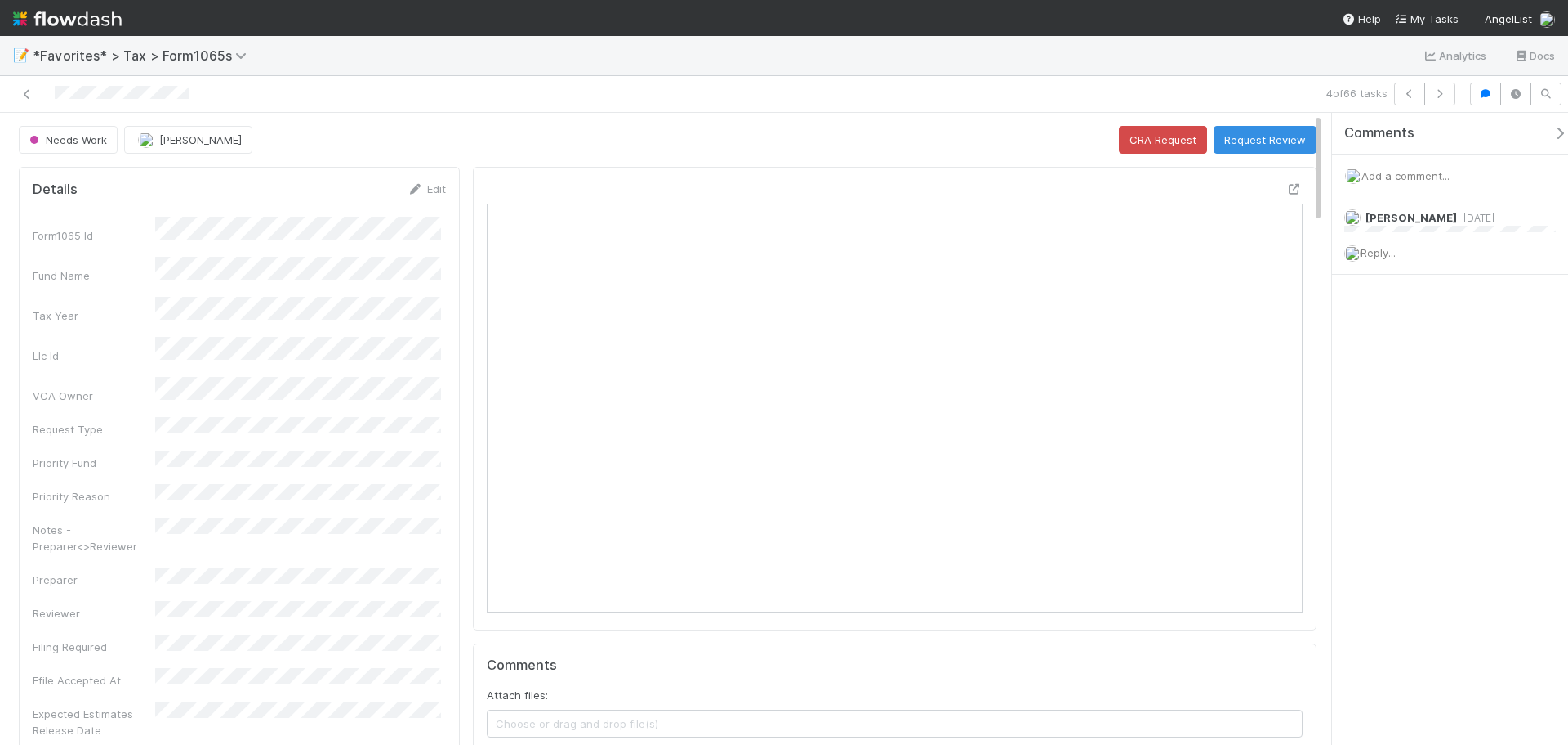
scroll to position [319, 795]
click at [1432, 101] on button "button" at bounding box center [1439, 94] width 31 height 23
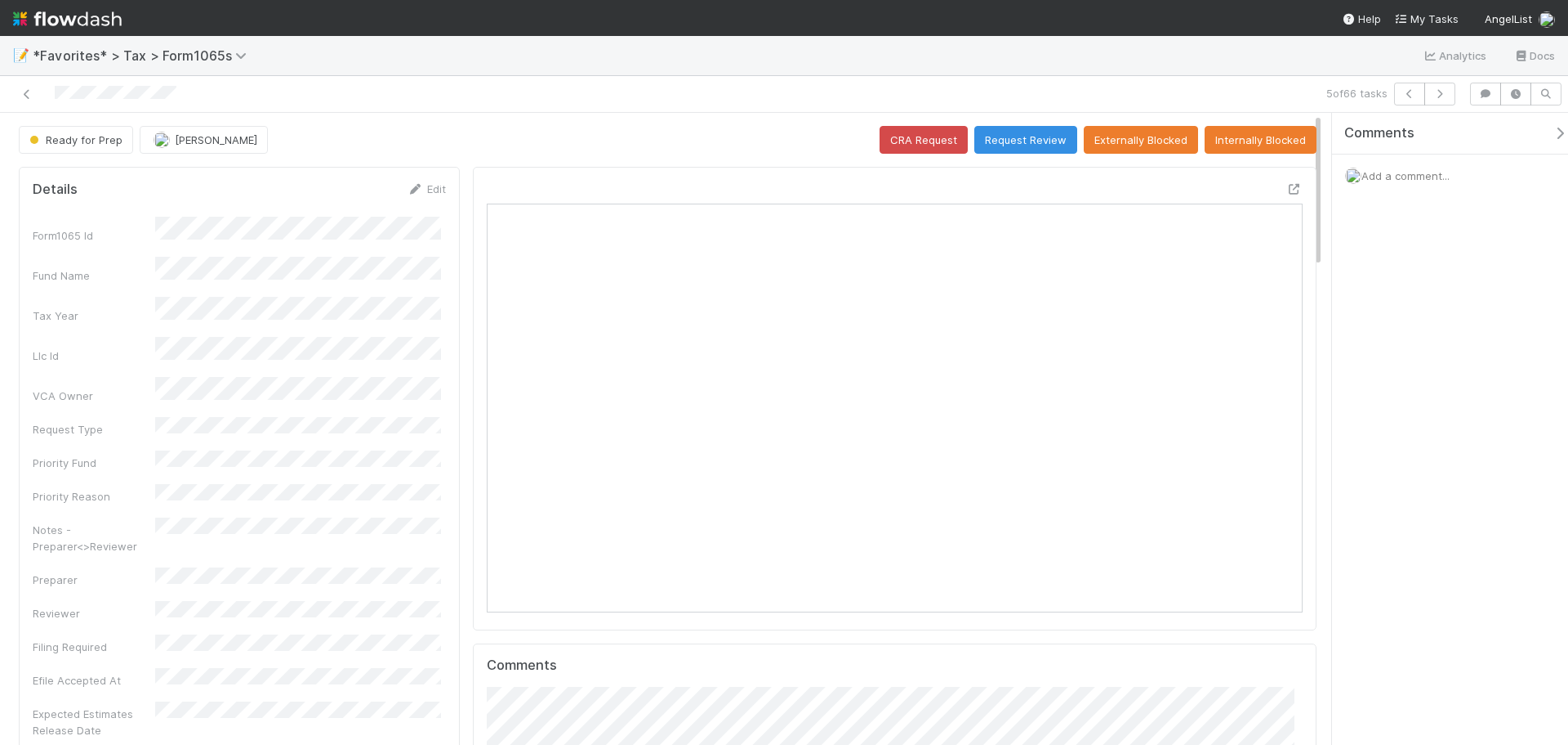
scroll to position [319, 397]
click at [1286, 186] on icon at bounding box center [1295, 189] width 17 height 11
